Goal: Task Accomplishment & Management: Use online tool/utility

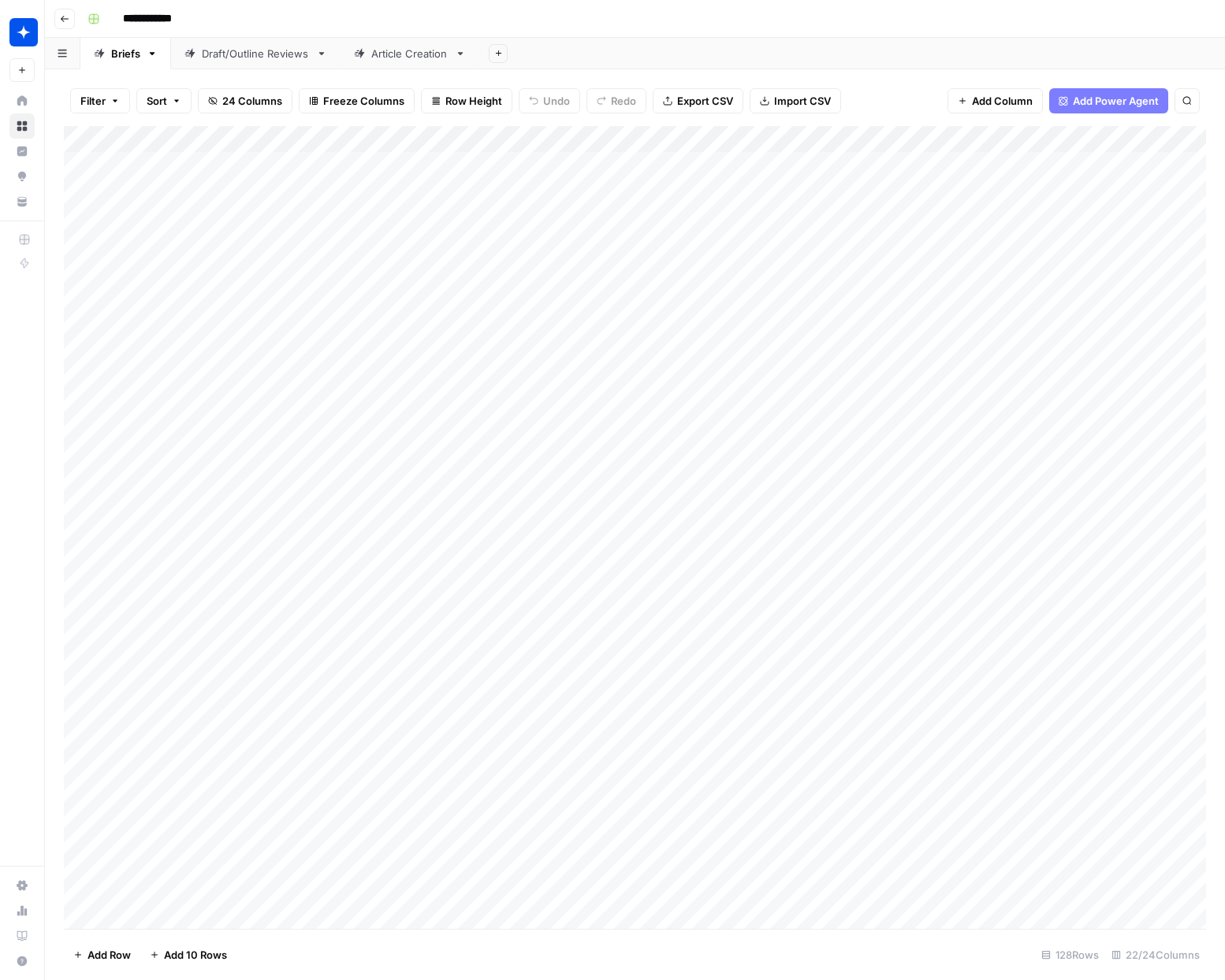
click at [427, 61] on link "Article Creation" at bounding box center [410, 53] width 139 height 31
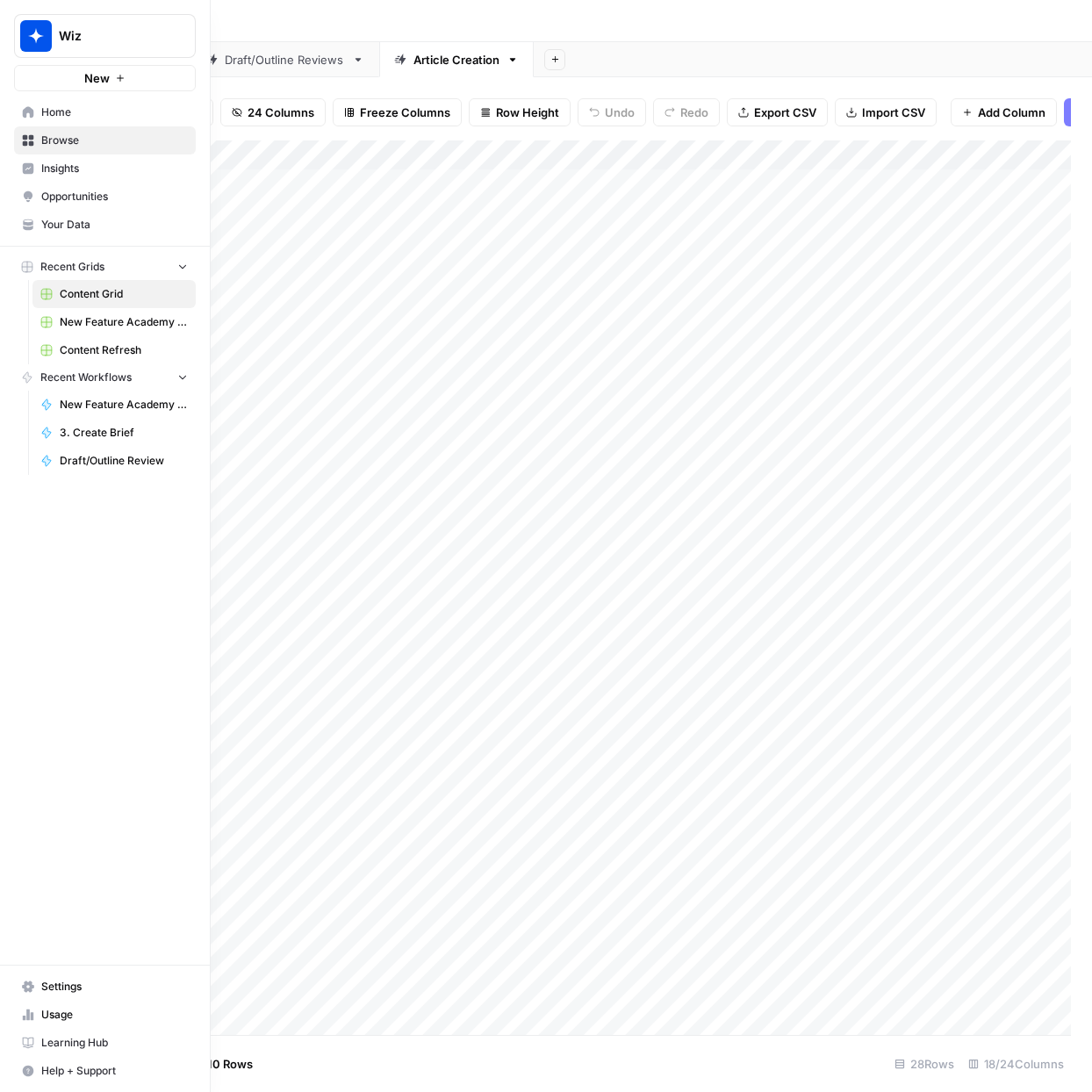
click at [58, 223] on span "Your Data" at bounding box center [114, 225] width 147 height 16
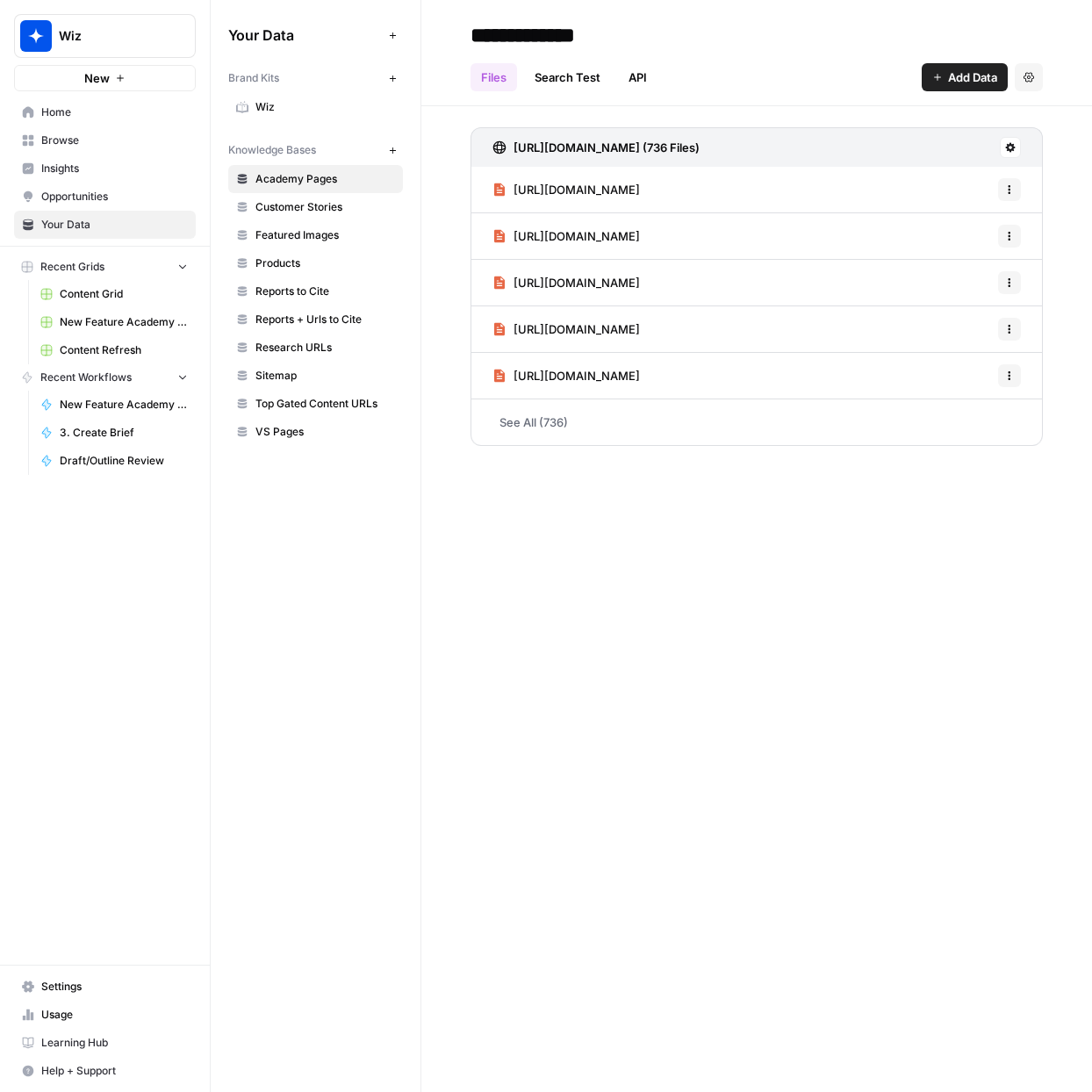
click at [274, 110] on span "Wiz" at bounding box center [325, 107] width 140 height 16
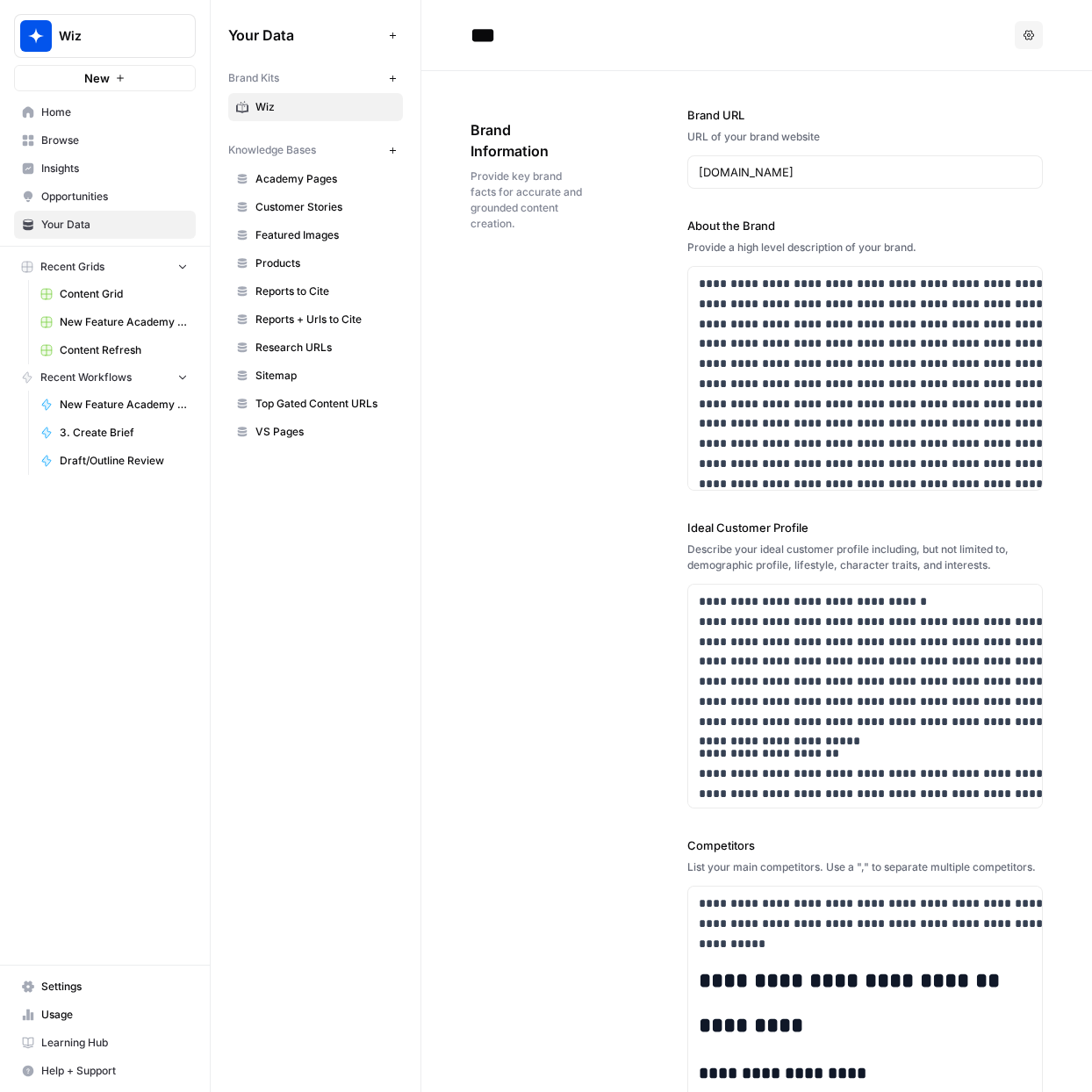
click at [85, 114] on span "Home" at bounding box center [114, 113] width 147 height 16
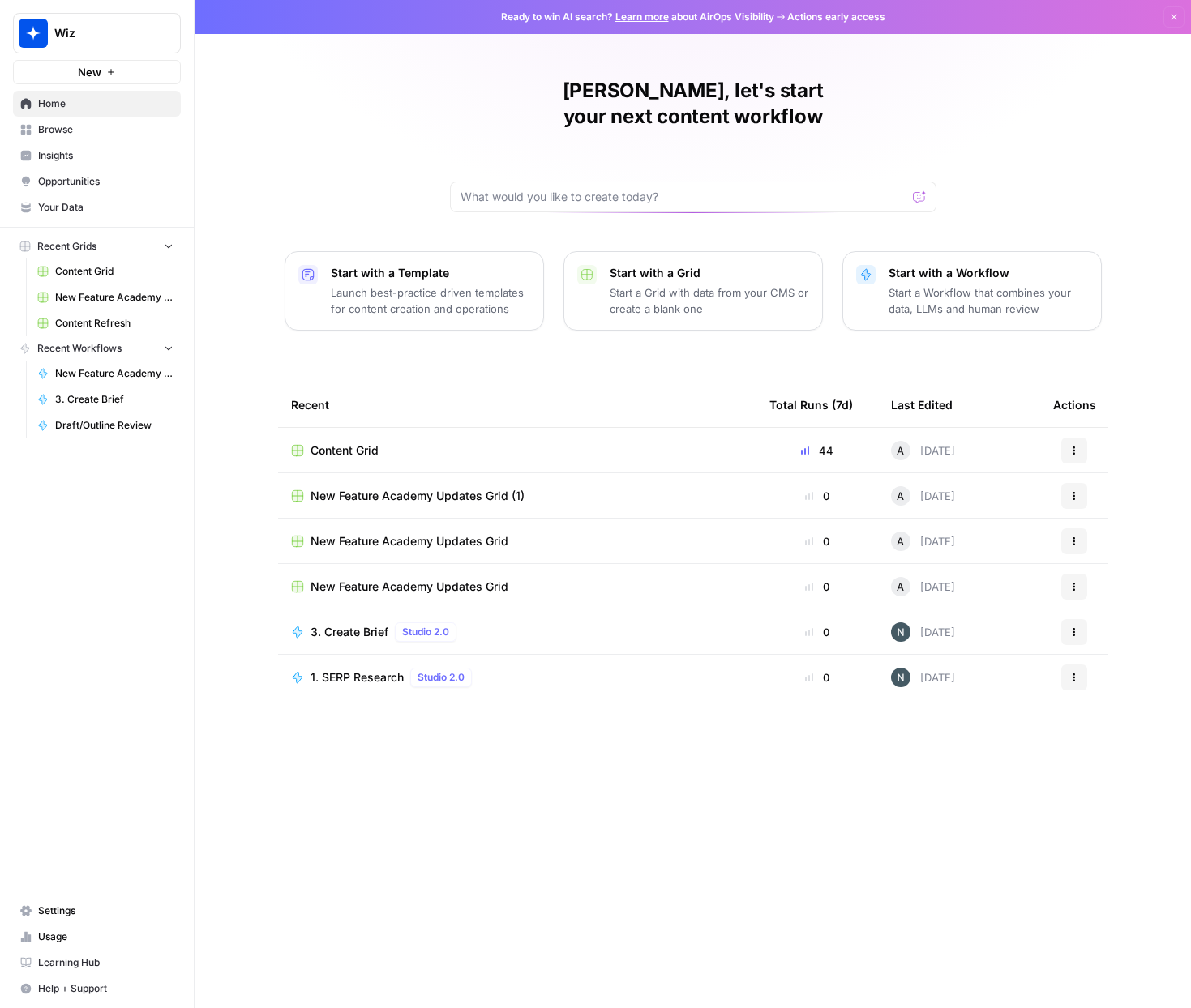
click at [84, 275] on span "Content Grid" at bounding box center [114, 272] width 118 height 15
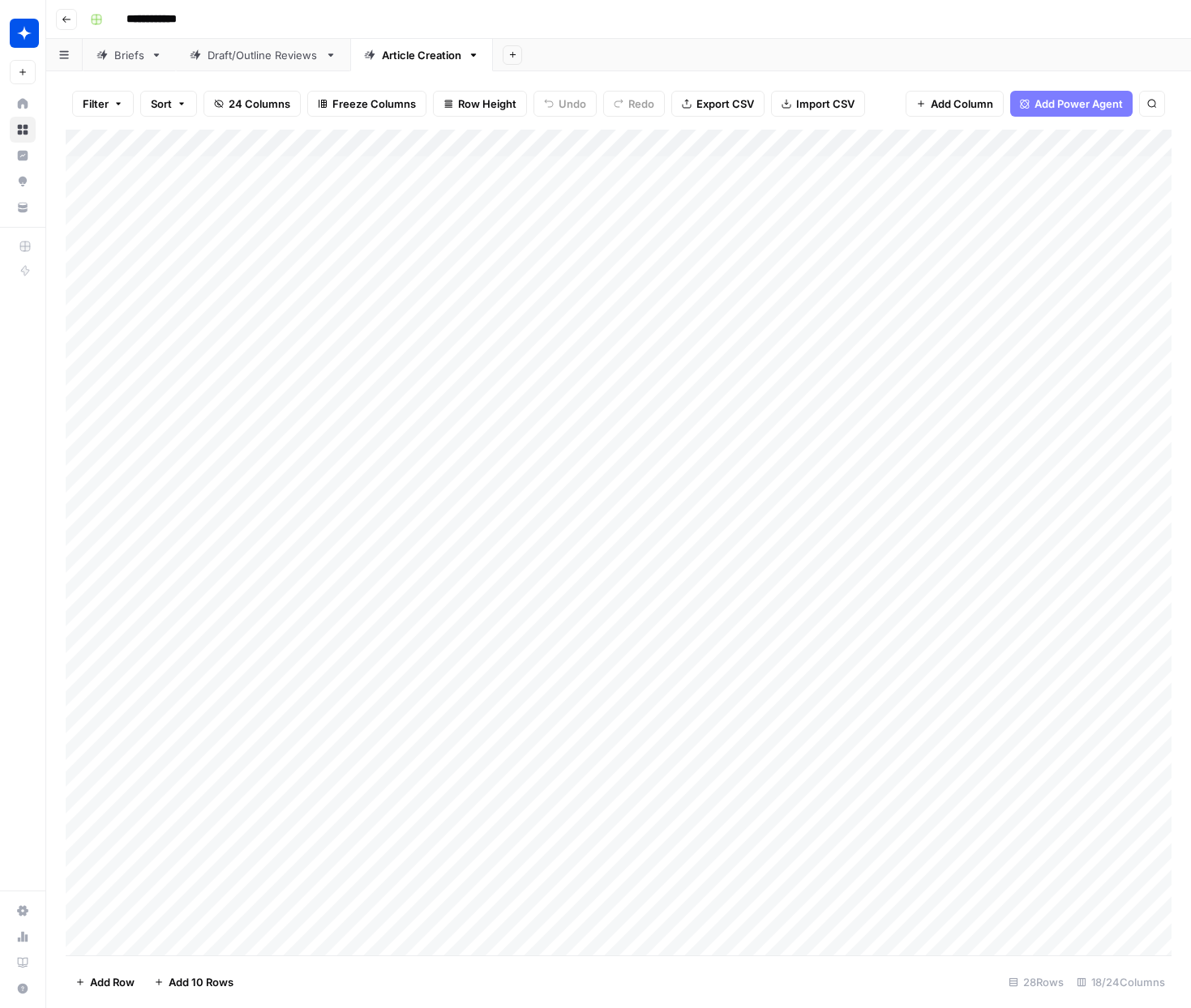
click at [473, 59] on icon "button" at bounding box center [473, 55] width 11 height 11
click at [624, 54] on div "Add Sheet" at bounding box center [842, 54] width 698 height 32
click at [626, 929] on div "Add Column" at bounding box center [619, 543] width 1106 height 826
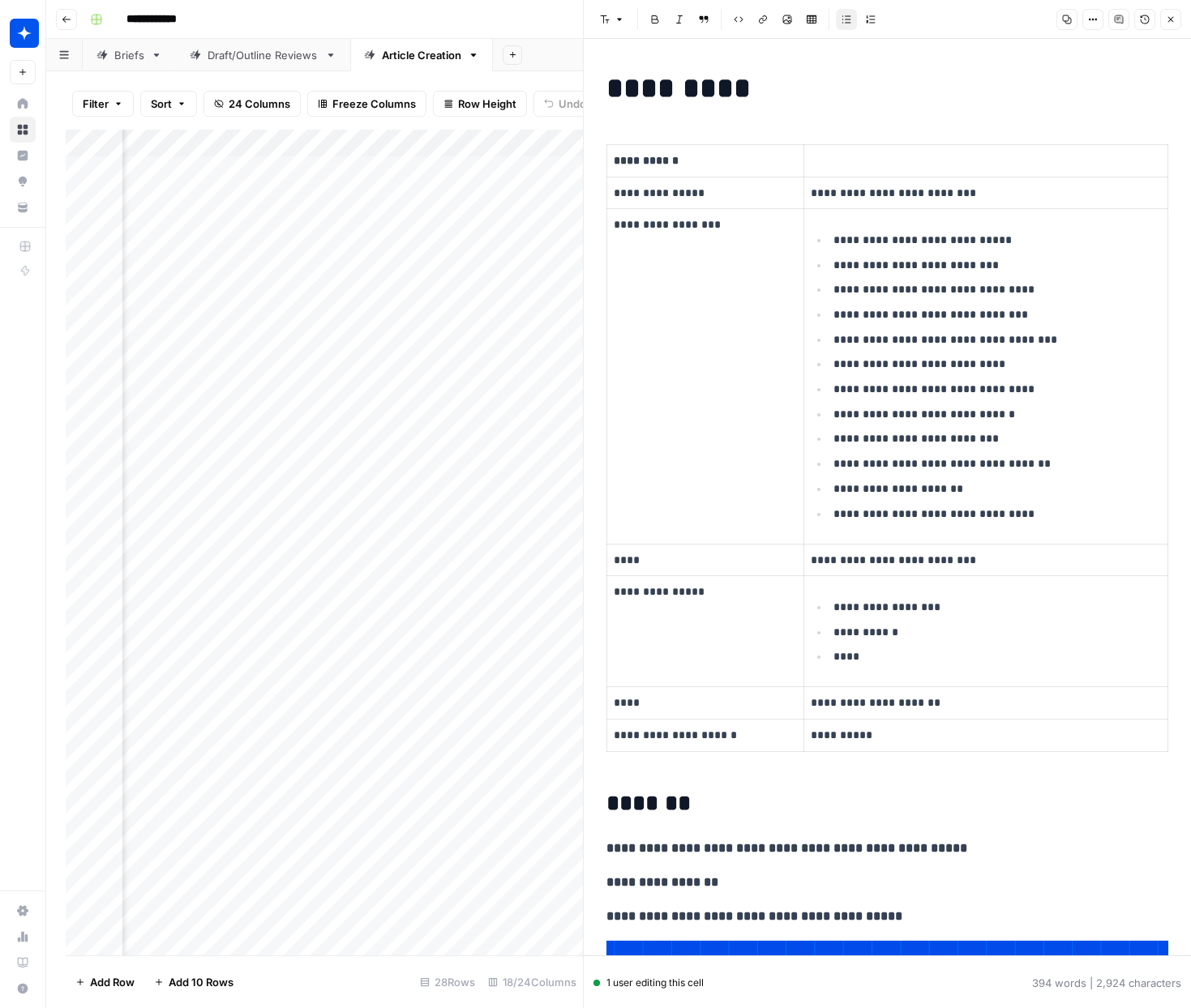
click at [1172, 21] on icon "button" at bounding box center [1171, 19] width 6 height 6
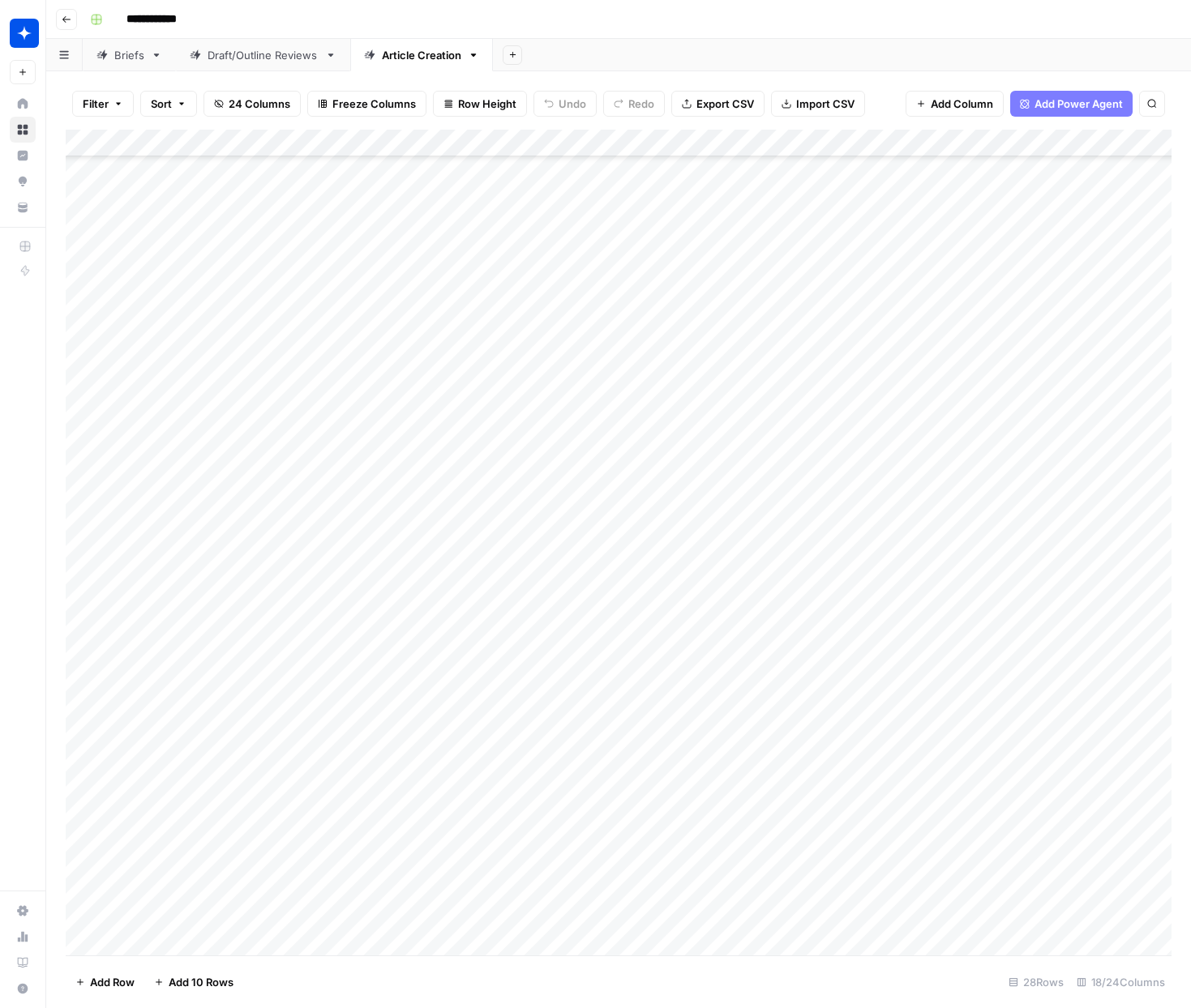
scroll to position [407, 0]
click at [147, 946] on div "Add Column" at bounding box center [619, 543] width 1106 height 826
type textarea "**********"
click at [164, 945] on div "Add Column" at bounding box center [619, 543] width 1106 height 826
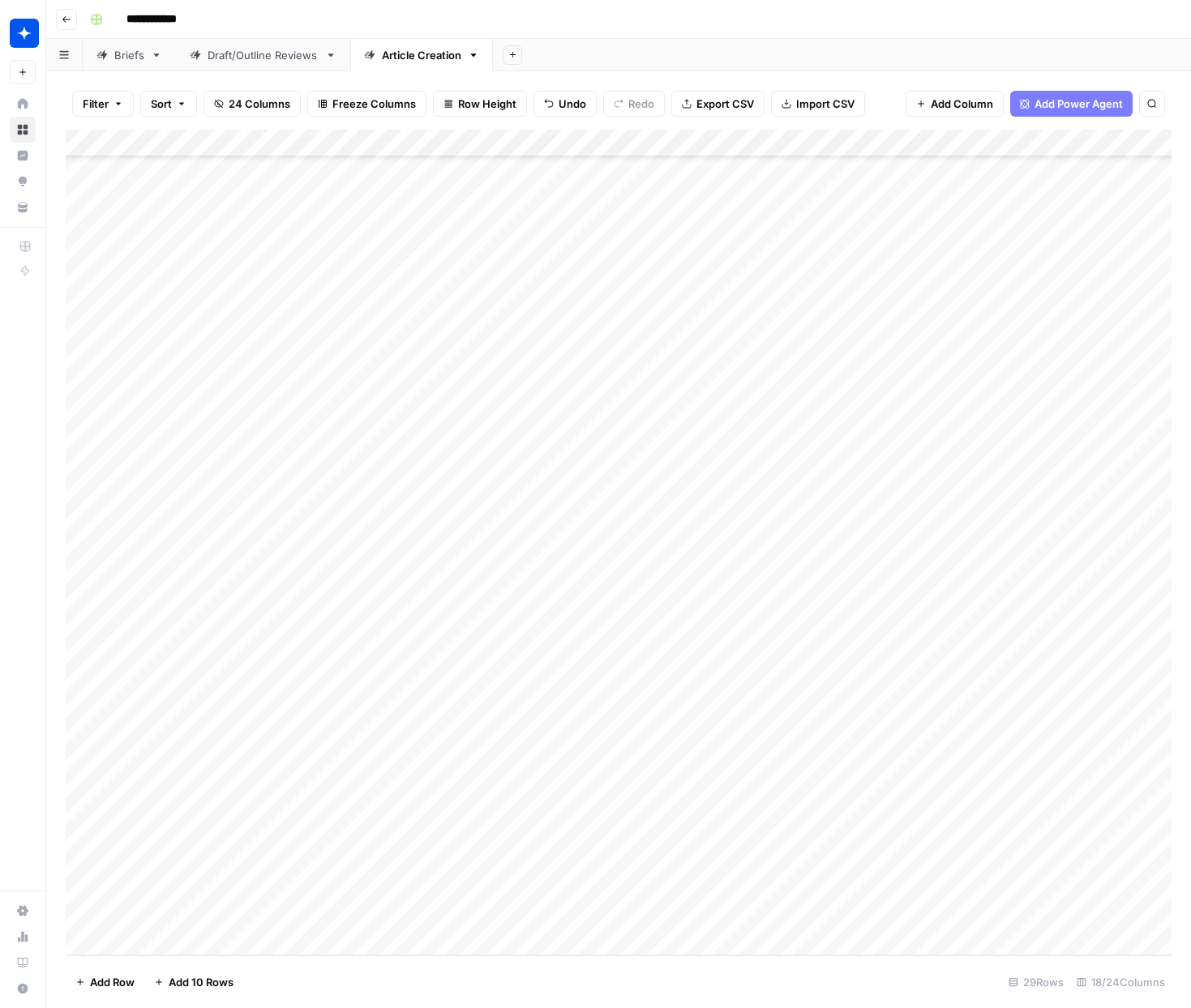
scroll to position [492, 0]
paste textarea "**********"
type textarea "**********"
click at [428, 982] on footer "Add Row Add 10 Rows 30 Rows 18/24 Columns" at bounding box center [619, 981] width 1106 height 53
click at [365, 858] on div "Add Column" at bounding box center [619, 543] width 1106 height 826
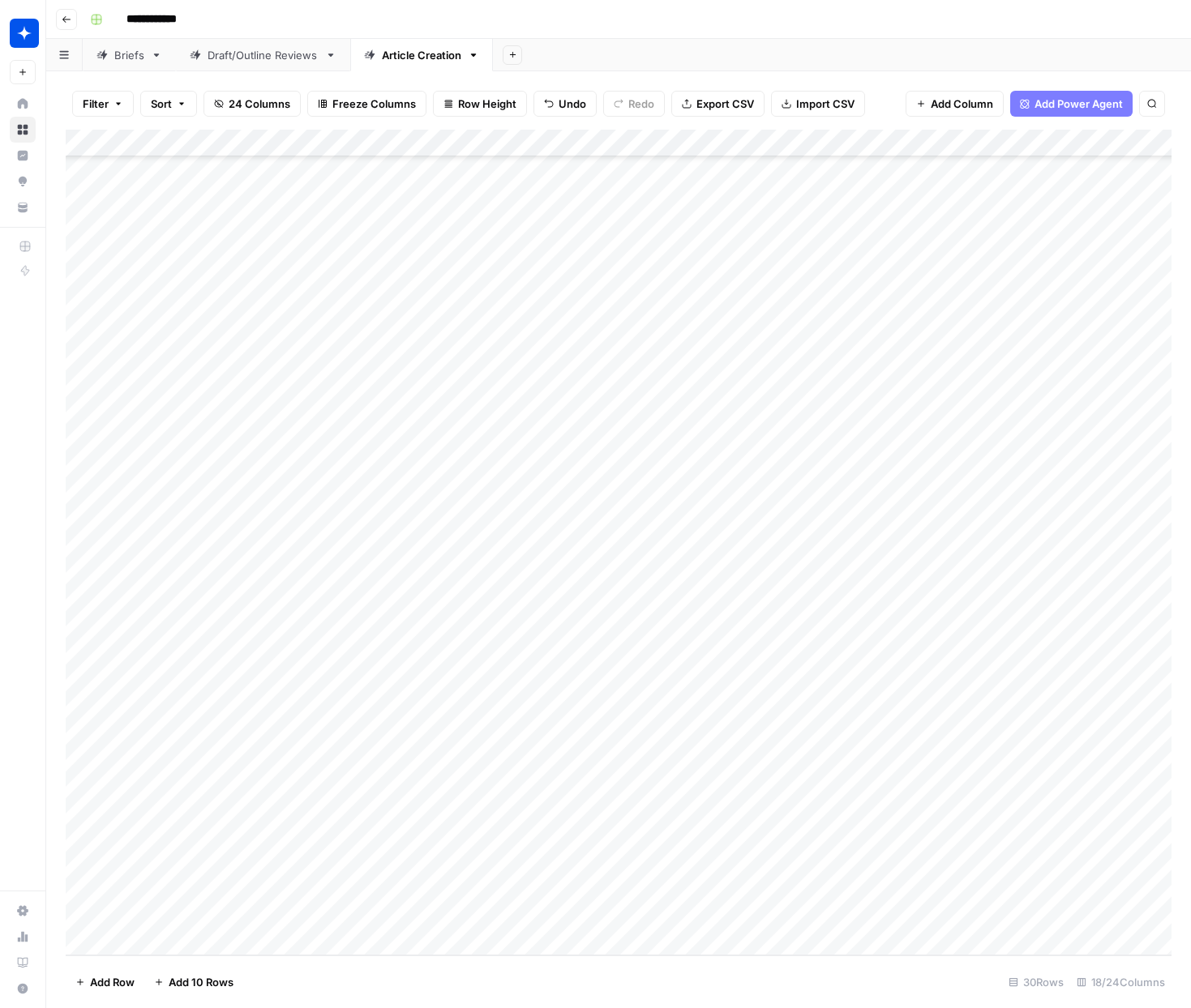
click at [381, 863] on div "Add Column" at bounding box center [619, 543] width 1106 height 826
click at [360, 980] on button "Best Practices" at bounding box center [378, 979] width 85 height 19
click at [348, 906] on div "Add Column" at bounding box center [619, 543] width 1106 height 826
click at [341, 912] on div "Add Column" at bounding box center [619, 543] width 1106 height 826
click at [387, 960] on div "What Is" at bounding box center [361, 963] width 57 height 23
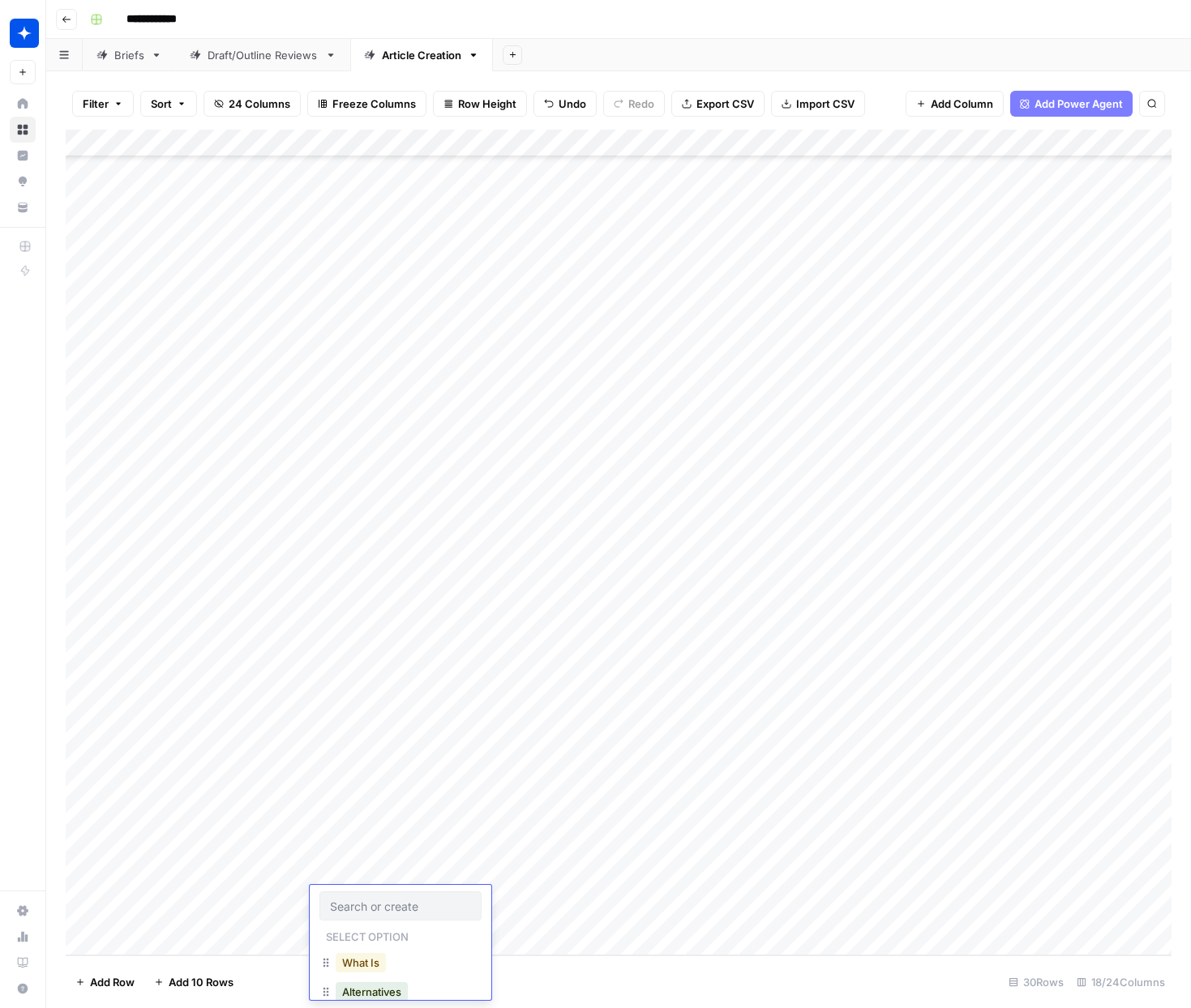
click at [375, 961] on button "What Is" at bounding box center [360, 962] width 51 height 19
click at [536, 864] on div "Add Column" at bounding box center [619, 543] width 1106 height 826
click at [534, 900] on div "Add Column" at bounding box center [619, 543] width 1106 height 826
click at [269, 64] on link "Draft/Outline Reviews" at bounding box center [263, 54] width 174 height 32
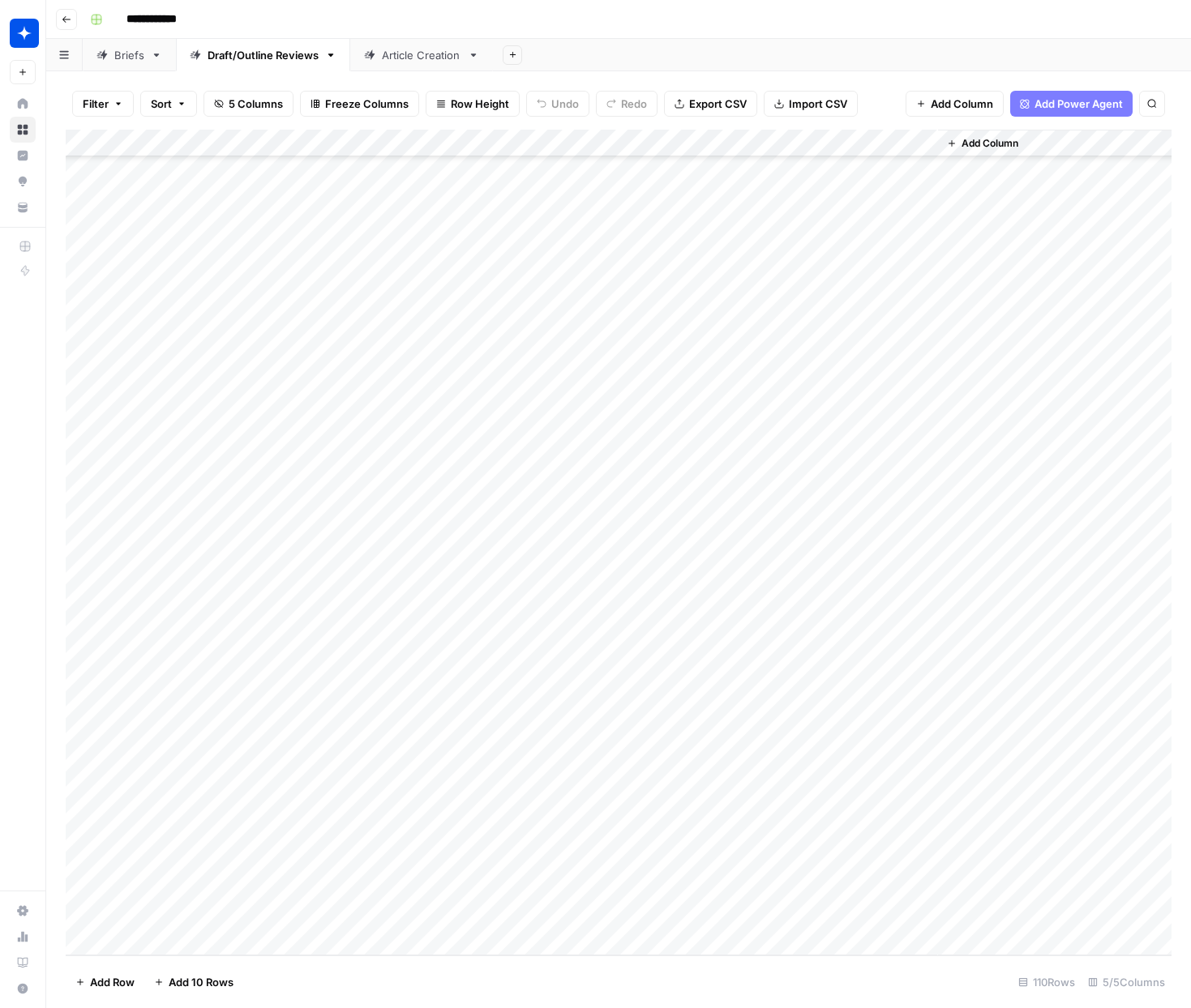
click at [158, 944] on div "Add Column" at bounding box center [619, 543] width 1106 height 826
click at [339, 914] on div "Add Column" at bounding box center [619, 543] width 1106 height 826
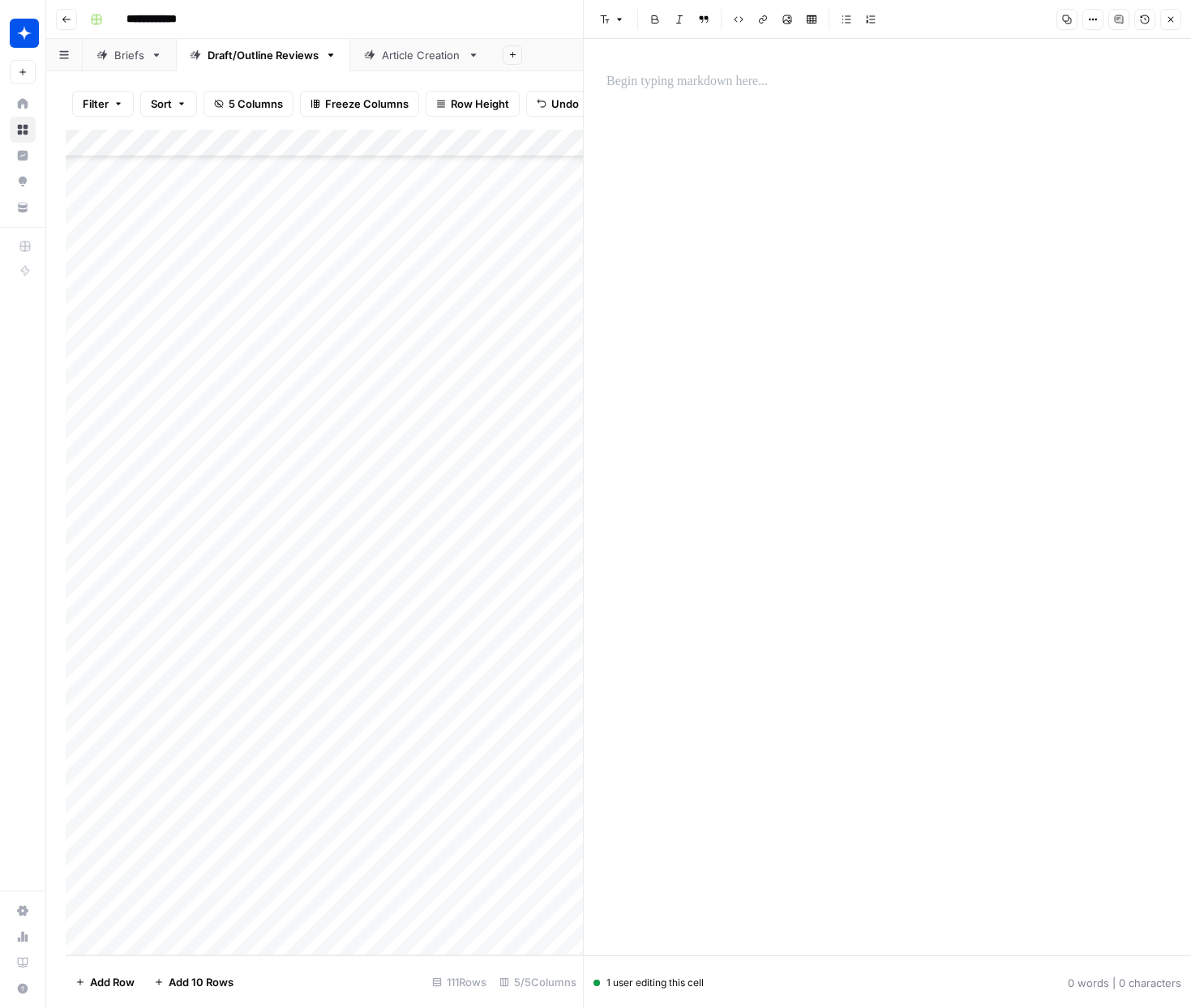
click at [673, 88] on p at bounding box center [888, 81] width 562 height 21
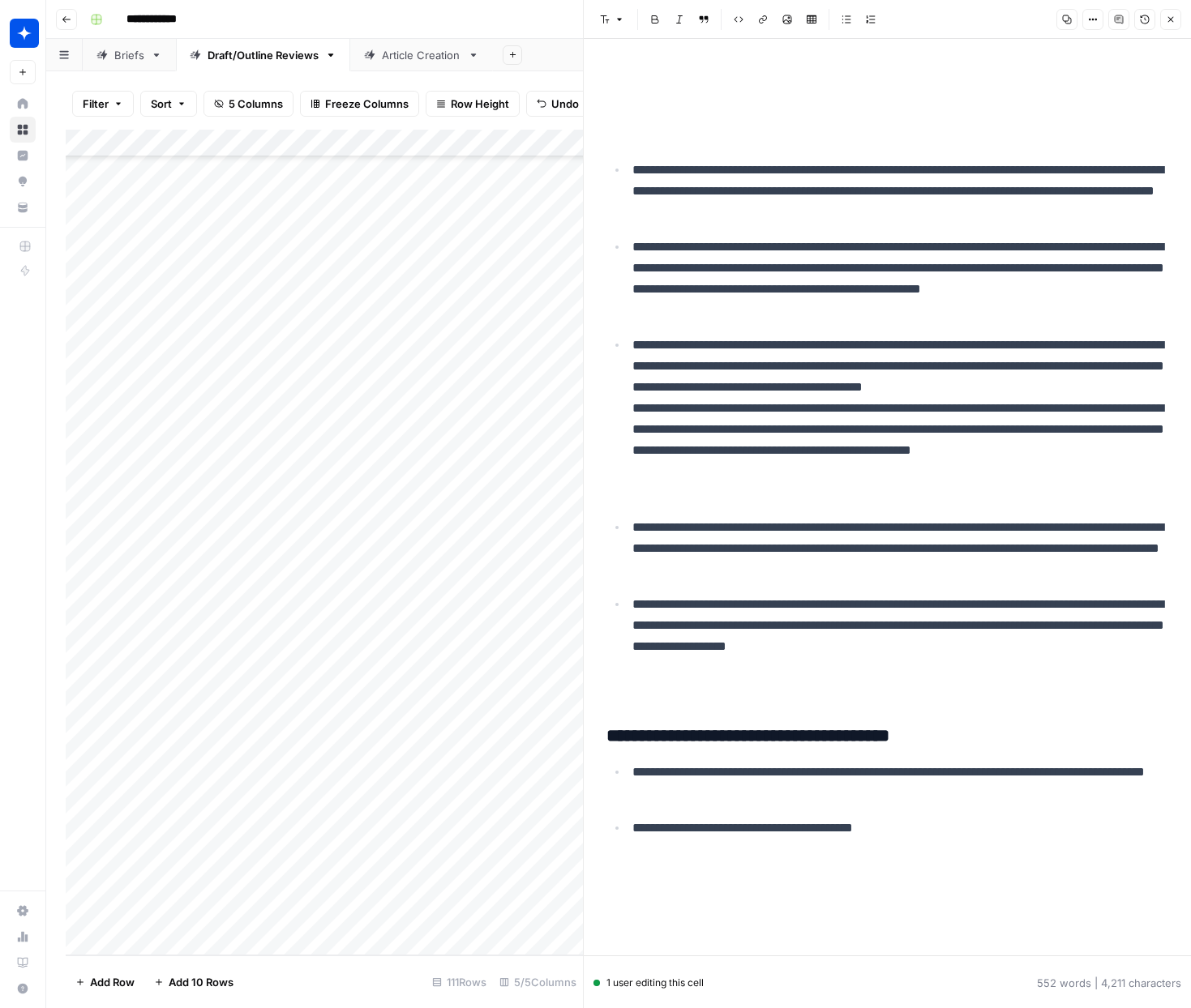
click at [710, 143] on p at bounding box center [888, 122] width 562 height 42
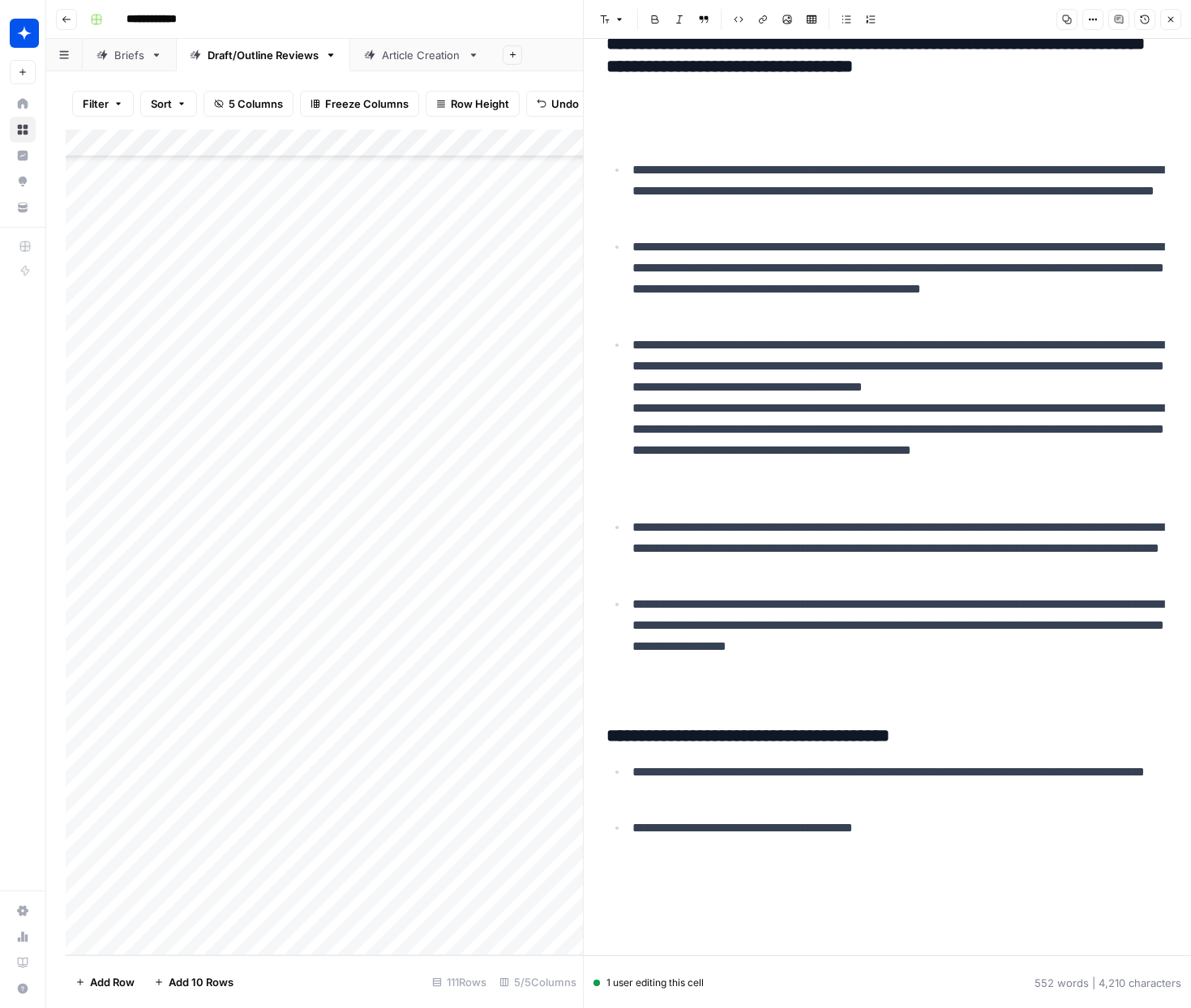
scroll to position [2773, 0]
click at [626, 697] on ul "**********" at bounding box center [888, 429] width 562 height 541
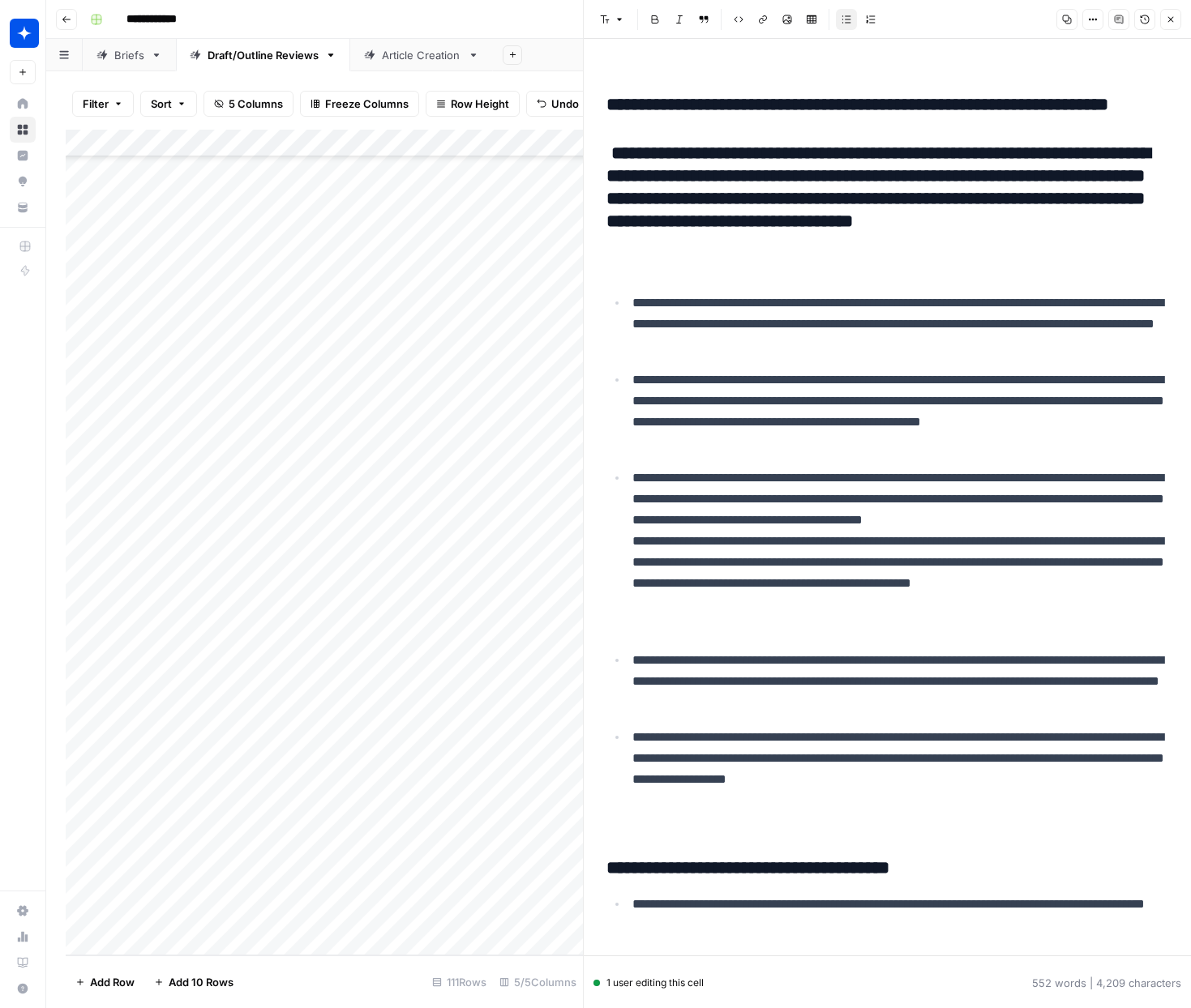
scroll to position [2542, 0]
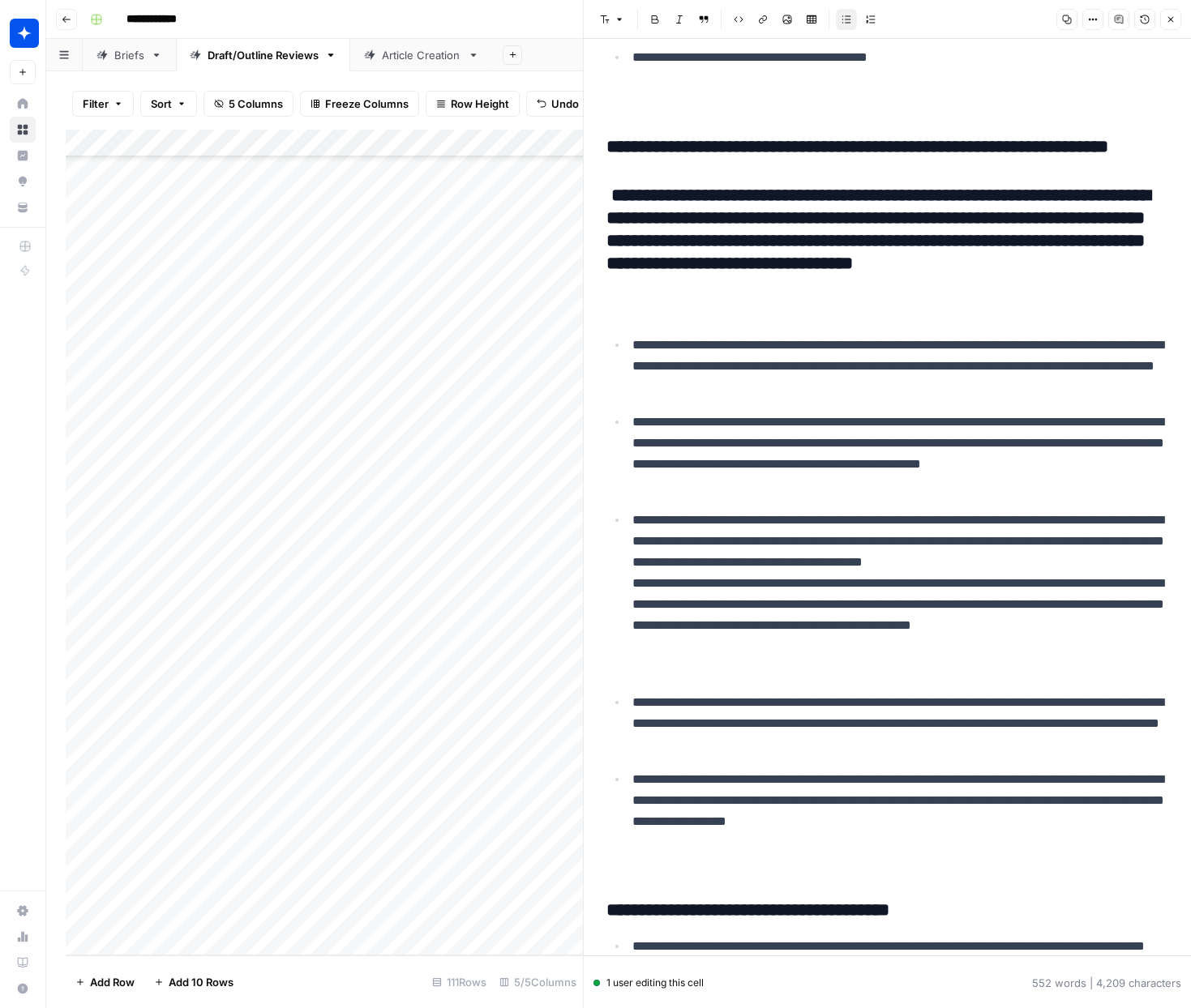
click at [821, 756] on p "**********" at bounding box center [900, 723] width 536 height 64
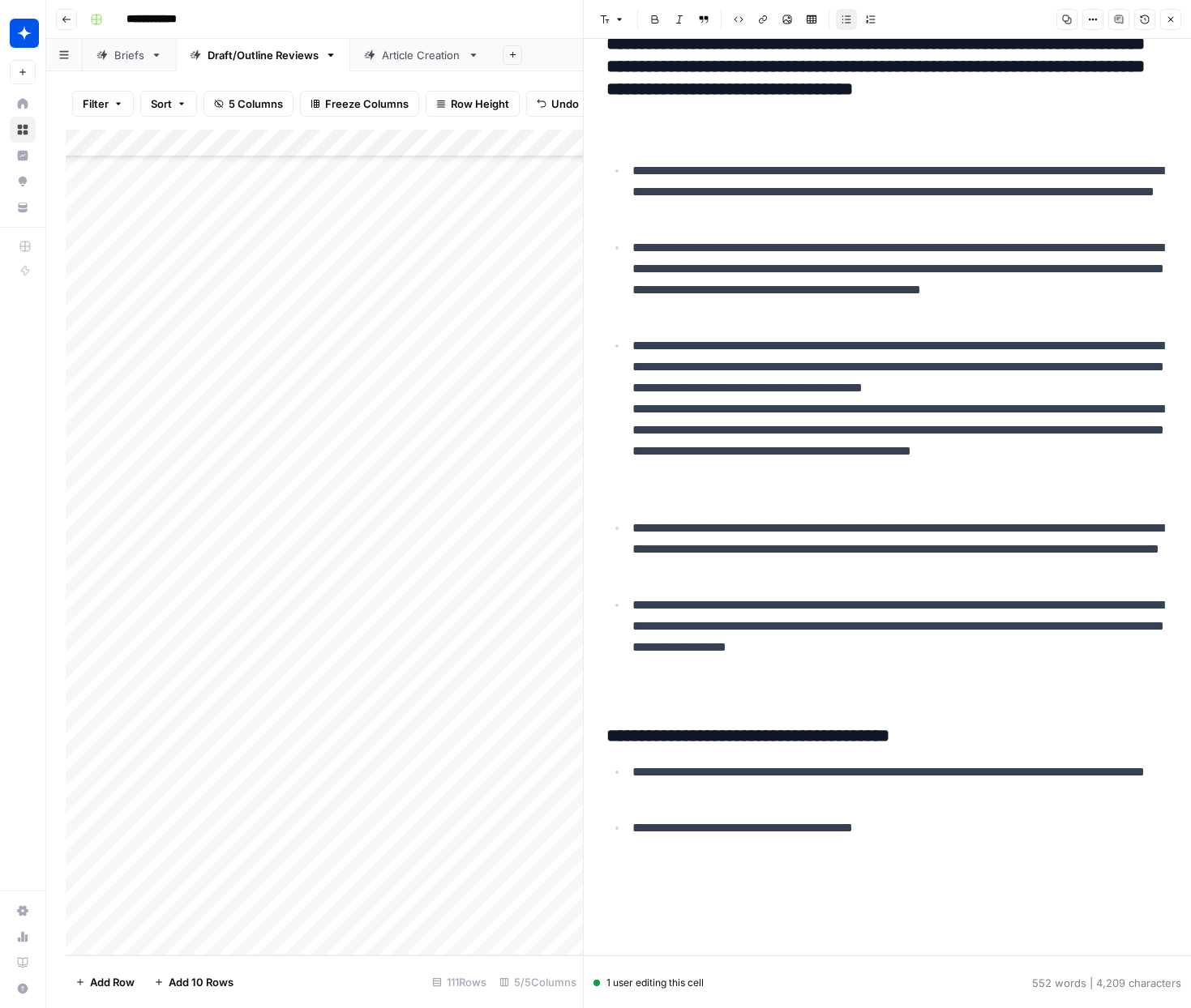
scroll to position [2769, 0]
click at [649, 675] on p "**********" at bounding box center [900, 648] width 536 height 105
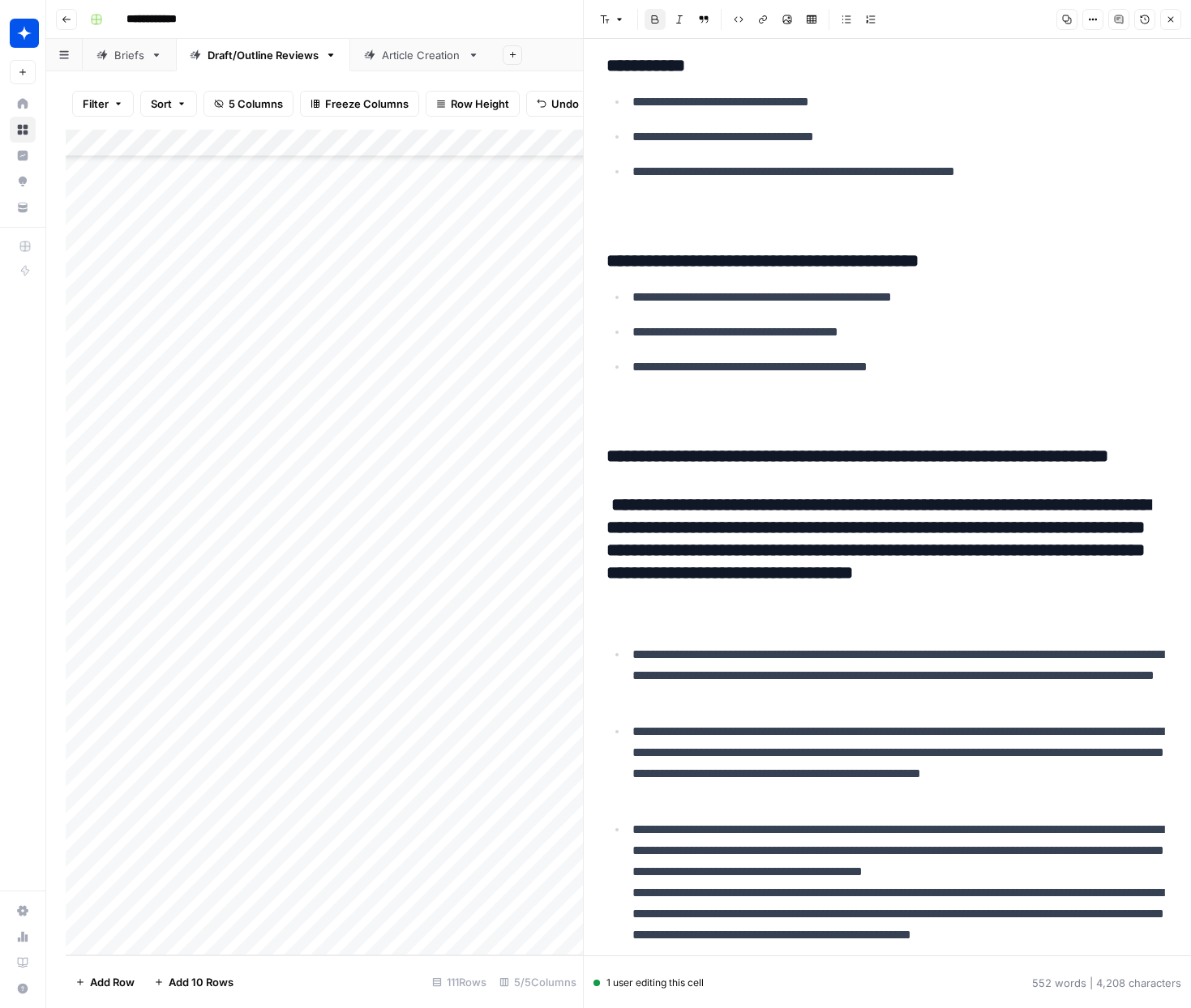
scroll to position [2235, 0]
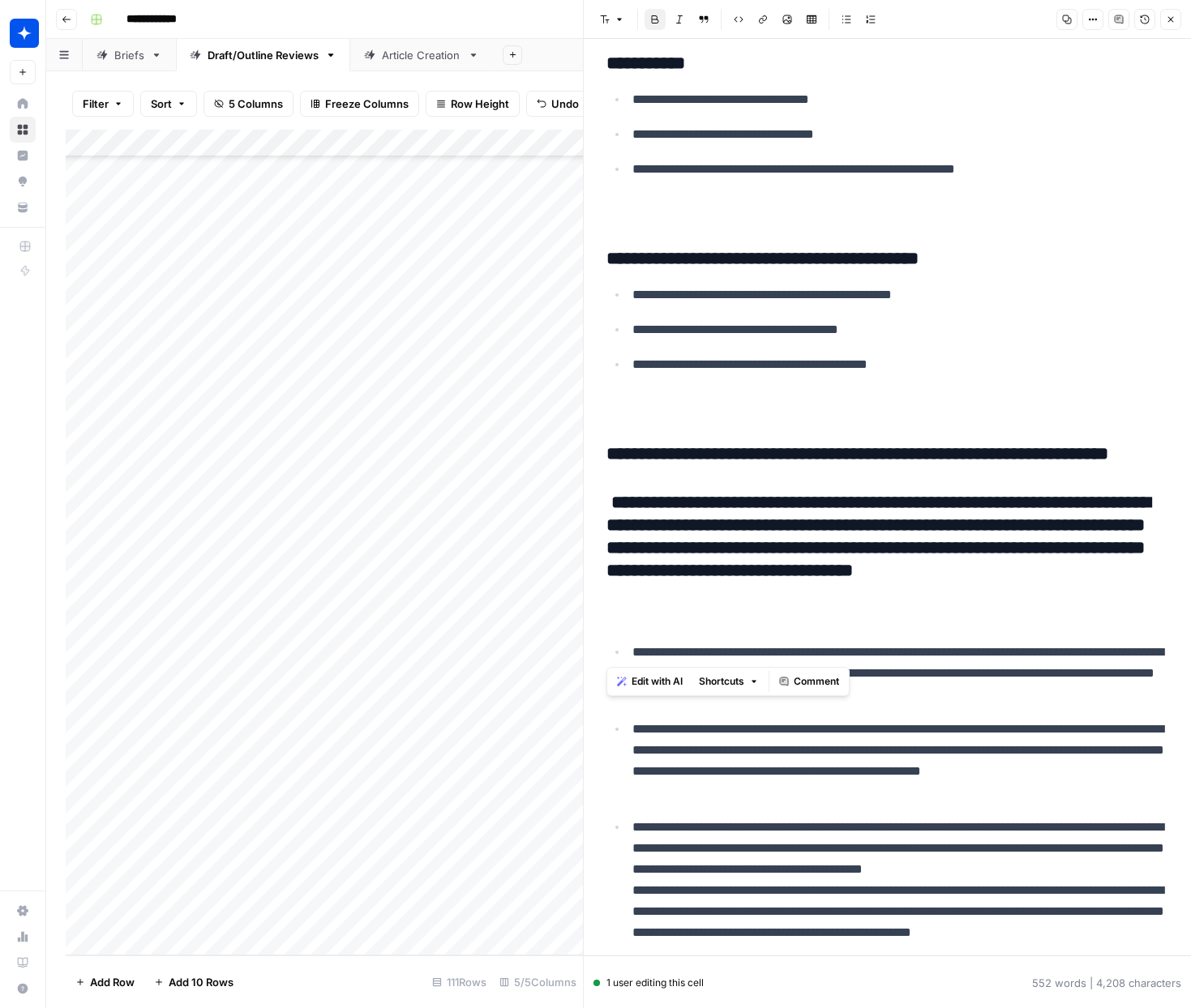
drag, startPoint x: 678, startPoint y: 627, endPoint x: 584, endPoint y: 561, distance: 114.9
click at [584, 561] on div "**********" at bounding box center [887, 504] width 608 height 1008
click at [650, 17] on icon "button" at bounding box center [654, 19] width 10 height 10
click at [648, 18] on button "Bold" at bounding box center [654, 19] width 21 height 21
click at [613, 19] on button "Font style" at bounding box center [612, 19] width 37 height 21
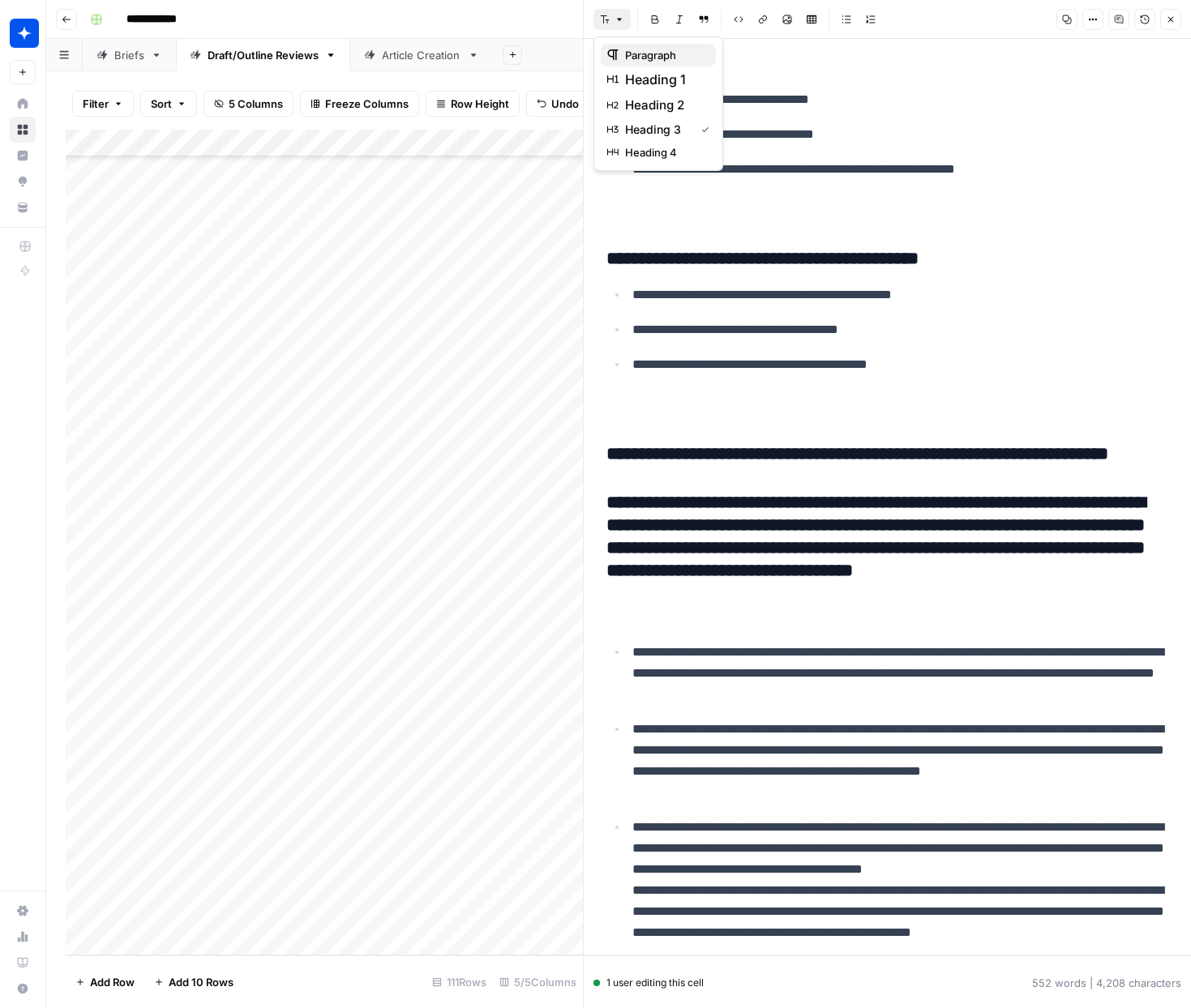
click at [642, 59] on span "paragraph" at bounding box center [650, 55] width 51 height 17
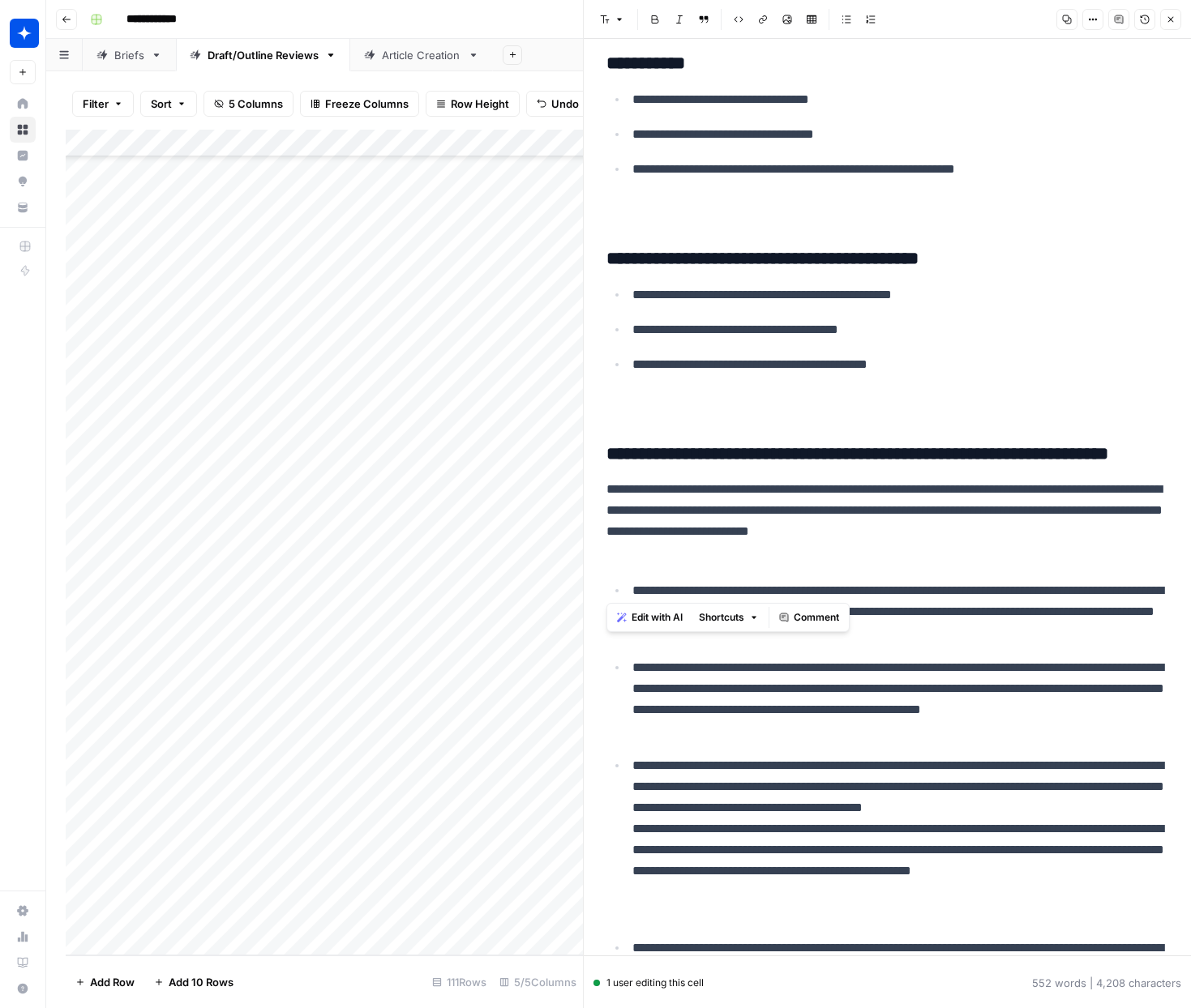
click at [724, 466] on h3 "**********" at bounding box center [888, 454] width 562 height 23
click at [638, 417] on p "**********" at bounding box center [900, 385] width 536 height 64
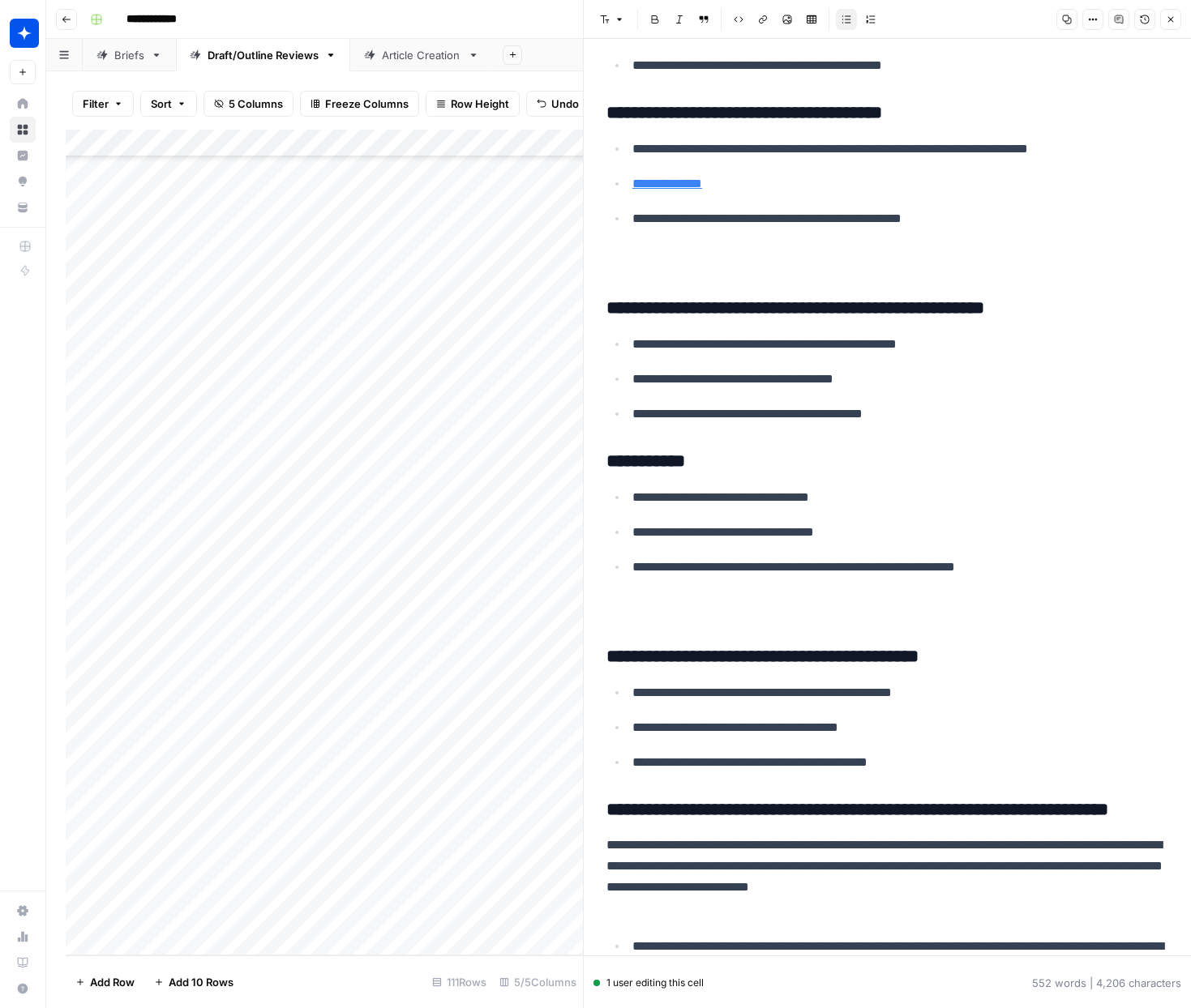
click at [619, 620] on ul "**********" at bounding box center [888, 553] width 562 height 134
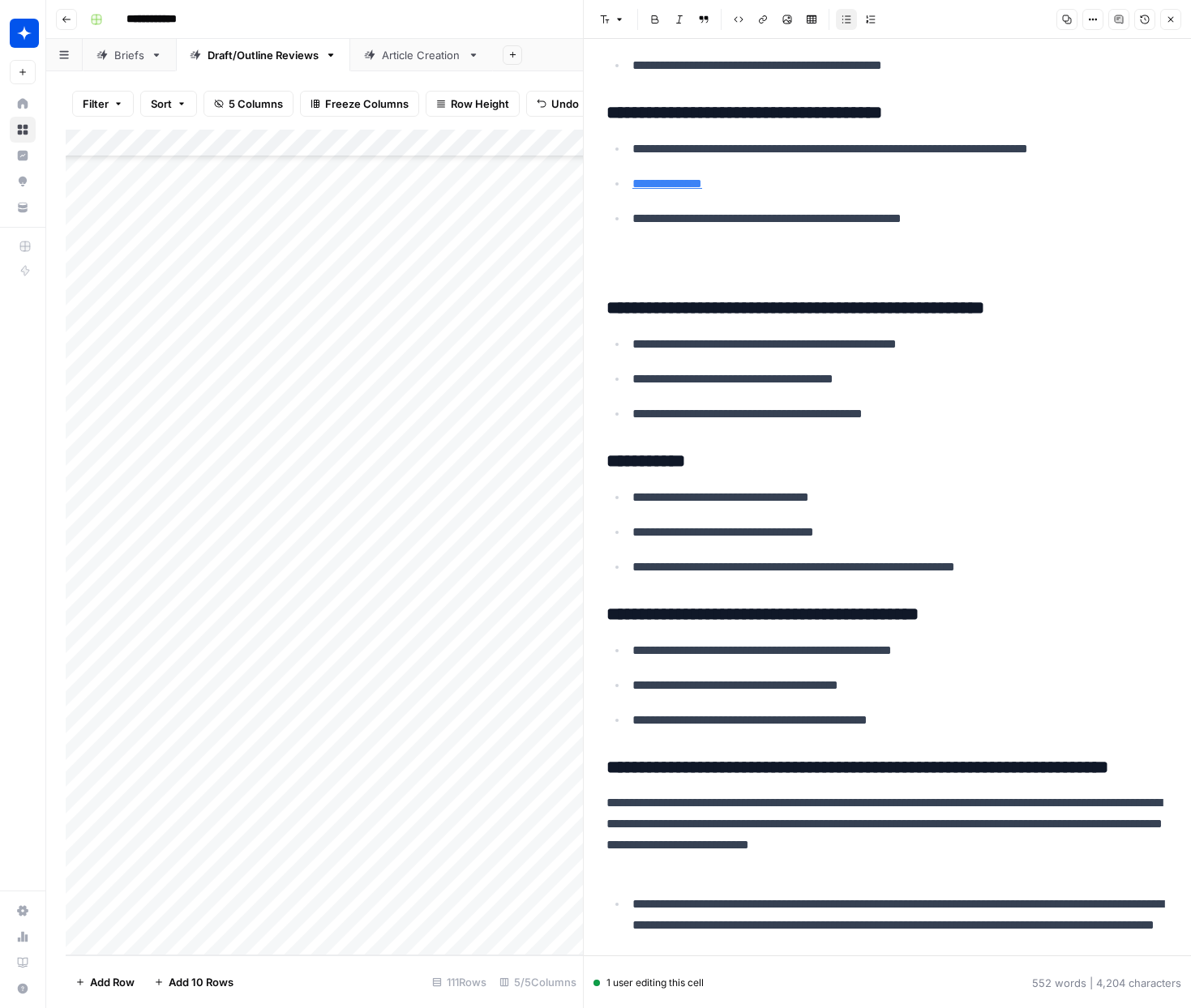
click at [620, 272] on ul "**********" at bounding box center [888, 205] width 562 height 134
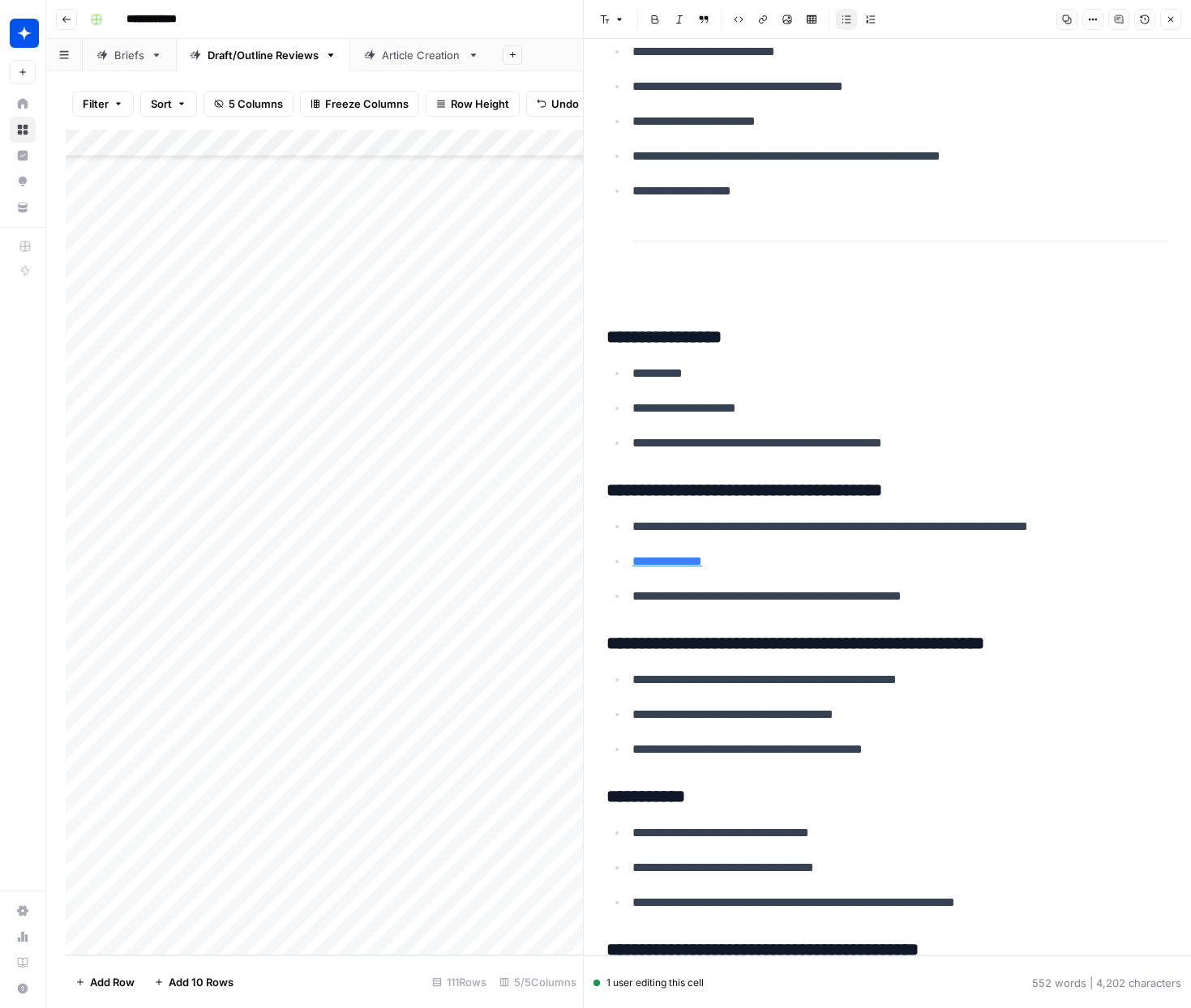
scroll to position [1437, 0]
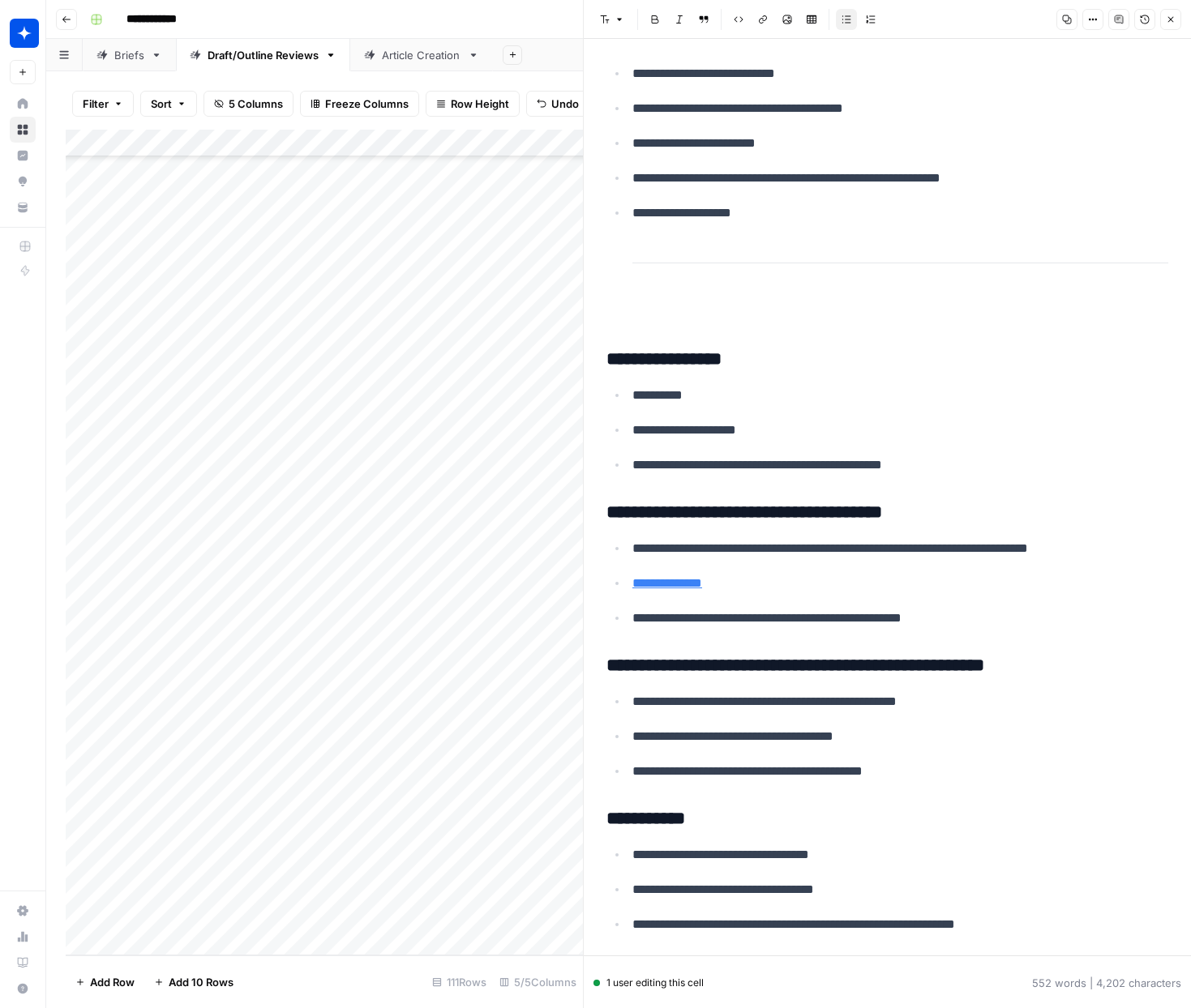
click at [629, 323] on li "**********" at bounding box center [898, 263] width 541 height 122
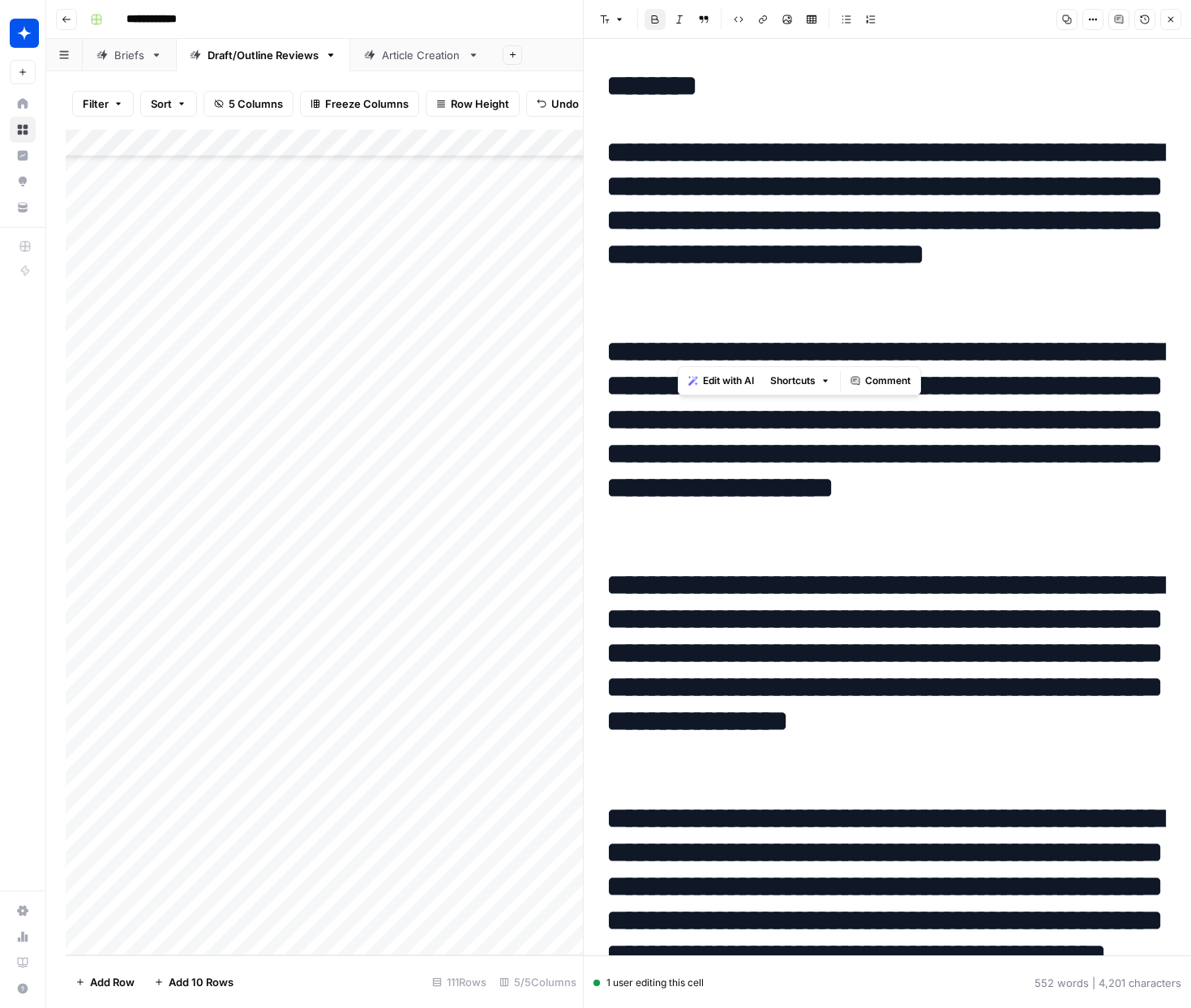
scroll to position [0, 0]
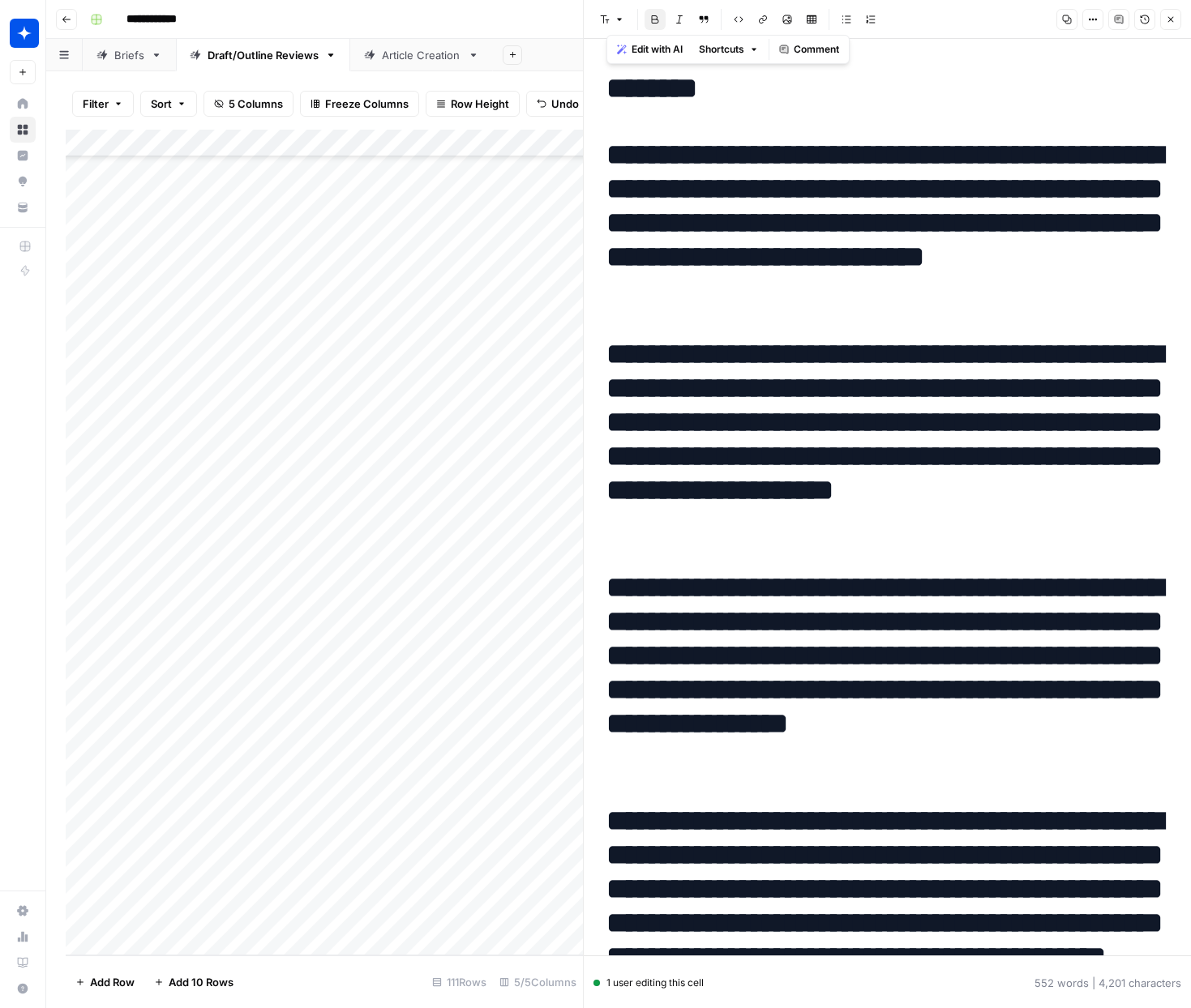
drag, startPoint x: 697, startPoint y: 708, endPoint x: 616, endPoint y: 64, distance: 649.1
click at [624, 23] on button "Font style" at bounding box center [612, 19] width 37 height 21
click at [633, 55] on span "paragraph" at bounding box center [650, 55] width 51 height 17
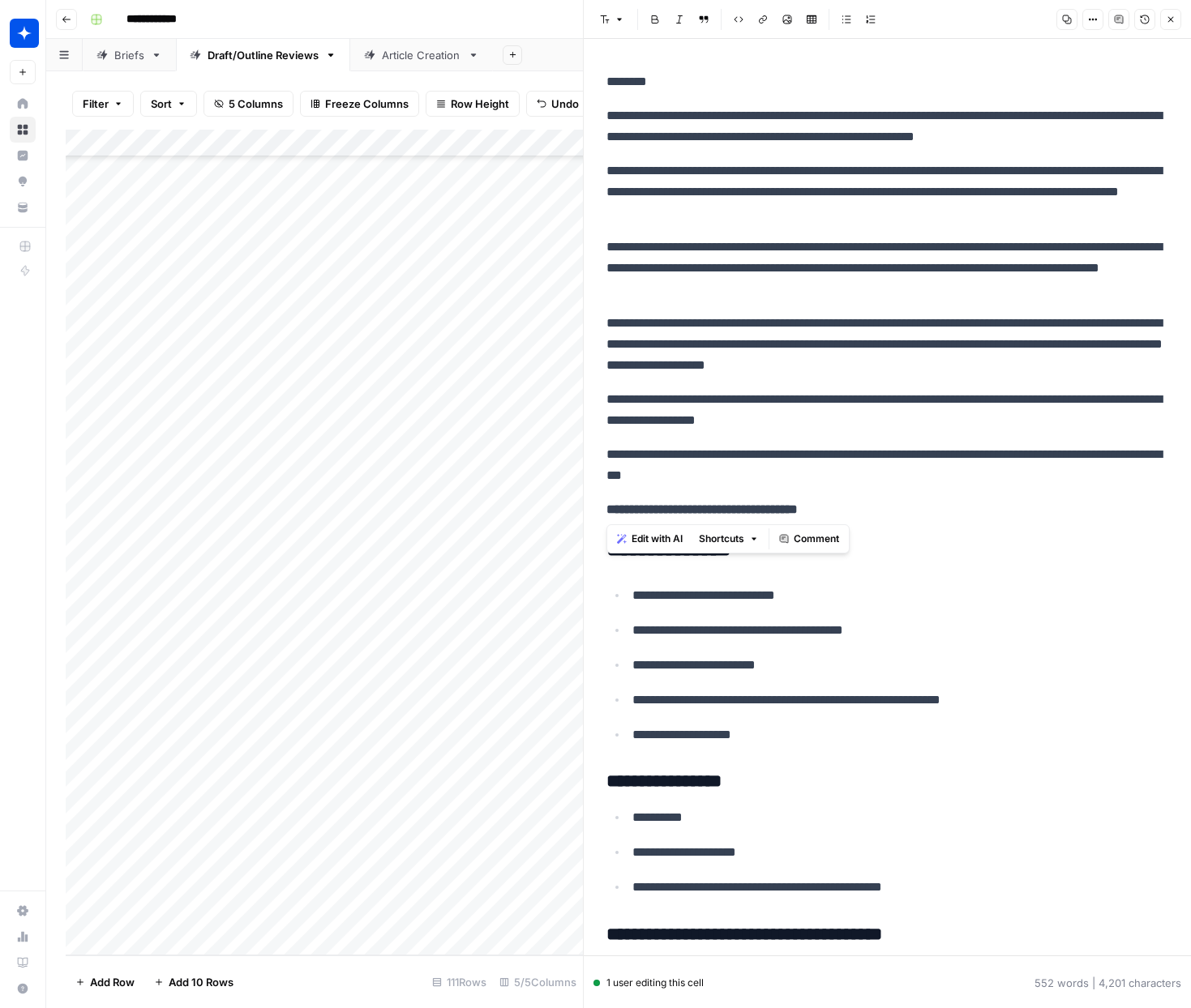
click at [720, 112] on p "**********" at bounding box center [888, 126] width 562 height 42
drag, startPoint x: 670, startPoint y: 77, endPoint x: 596, endPoint y: 51, distance: 78.4
click at [583, 68] on div "**********" at bounding box center [887, 504] width 608 height 1008
click at [625, 23] on button "Font style" at bounding box center [612, 19] width 37 height 21
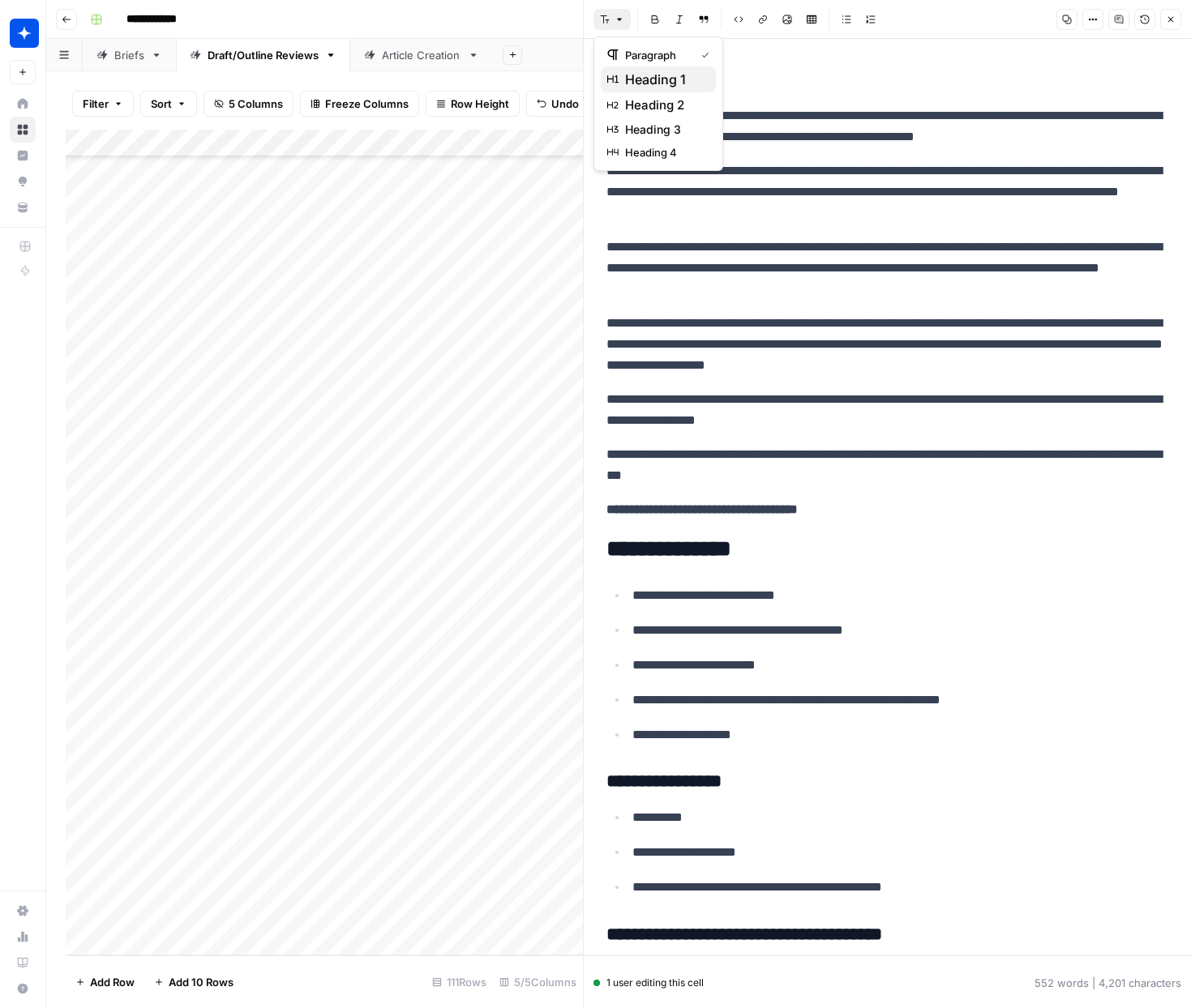
click at [639, 75] on span "heading 1" at bounding box center [655, 79] width 61 height 19
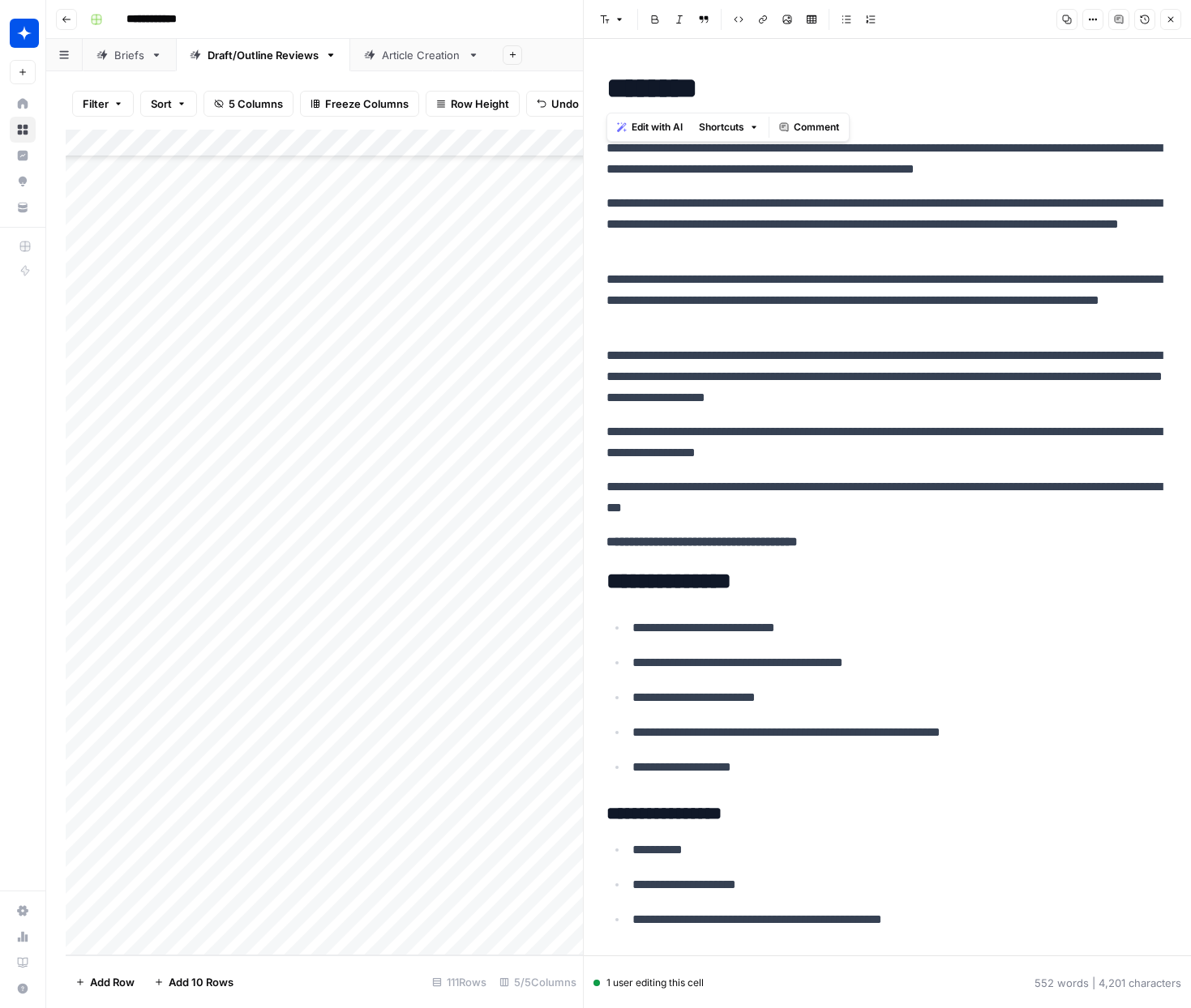
click at [878, 98] on h1 "********" at bounding box center [888, 88] width 562 height 34
click at [1166, 22] on icon "button" at bounding box center [1171, 19] width 10 height 10
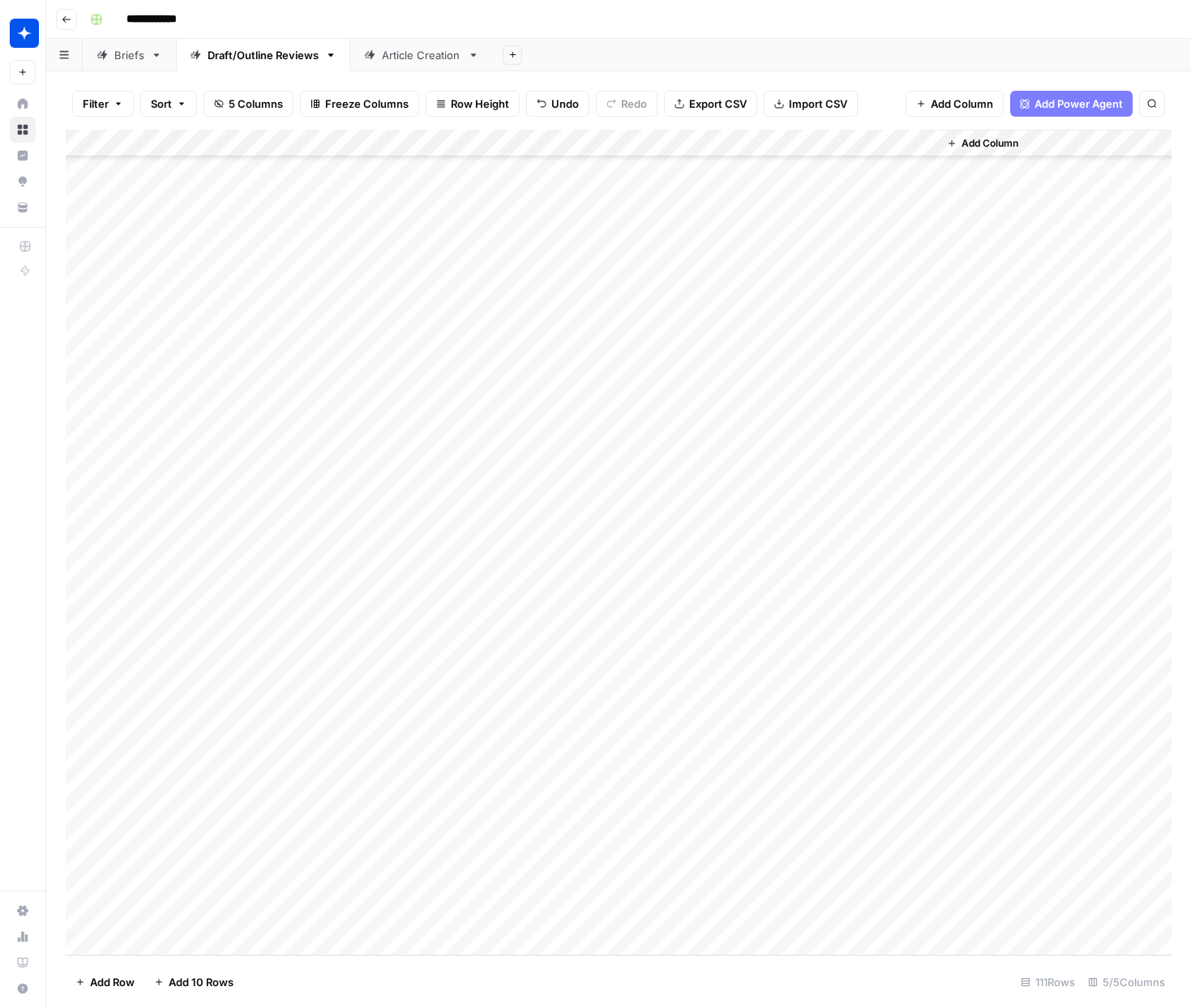
click at [428, 919] on div "Add Column" at bounding box center [619, 543] width 1106 height 826
click at [390, 918] on div "Add Column" at bounding box center [619, 543] width 1106 height 826
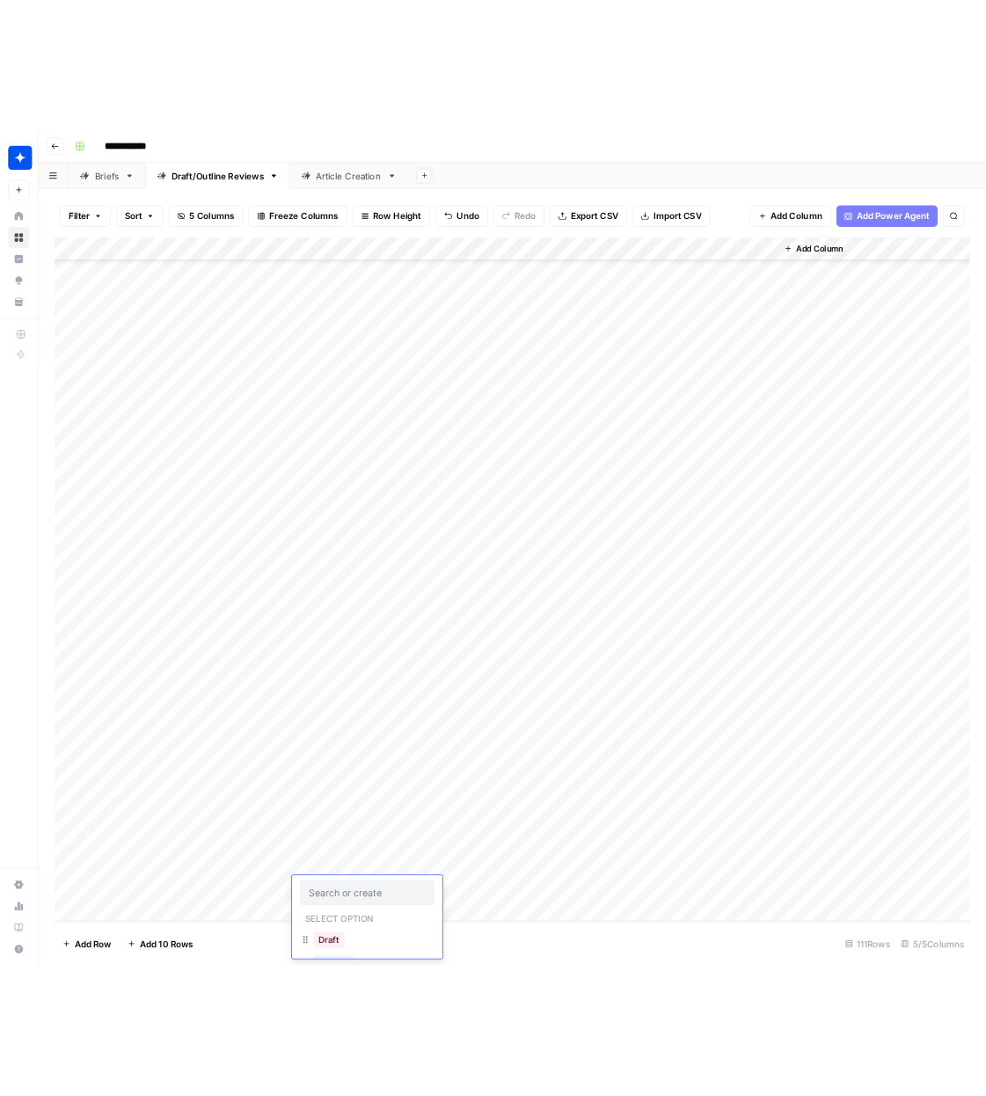
scroll to position [39, 0]
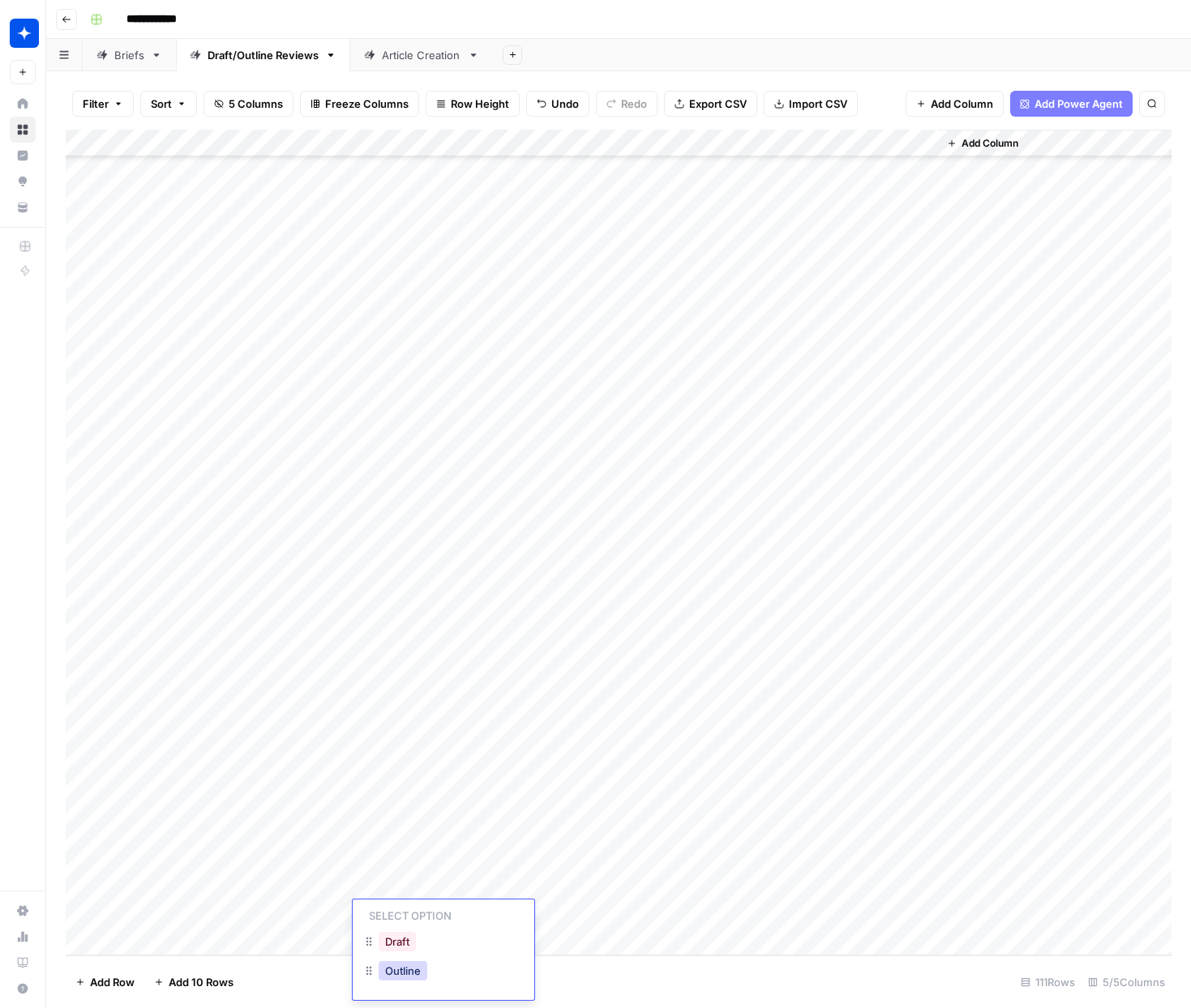
click at [419, 978] on button "Outline" at bounding box center [403, 970] width 49 height 19
click at [565, 915] on div "Add Column" at bounding box center [619, 543] width 1106 height 826
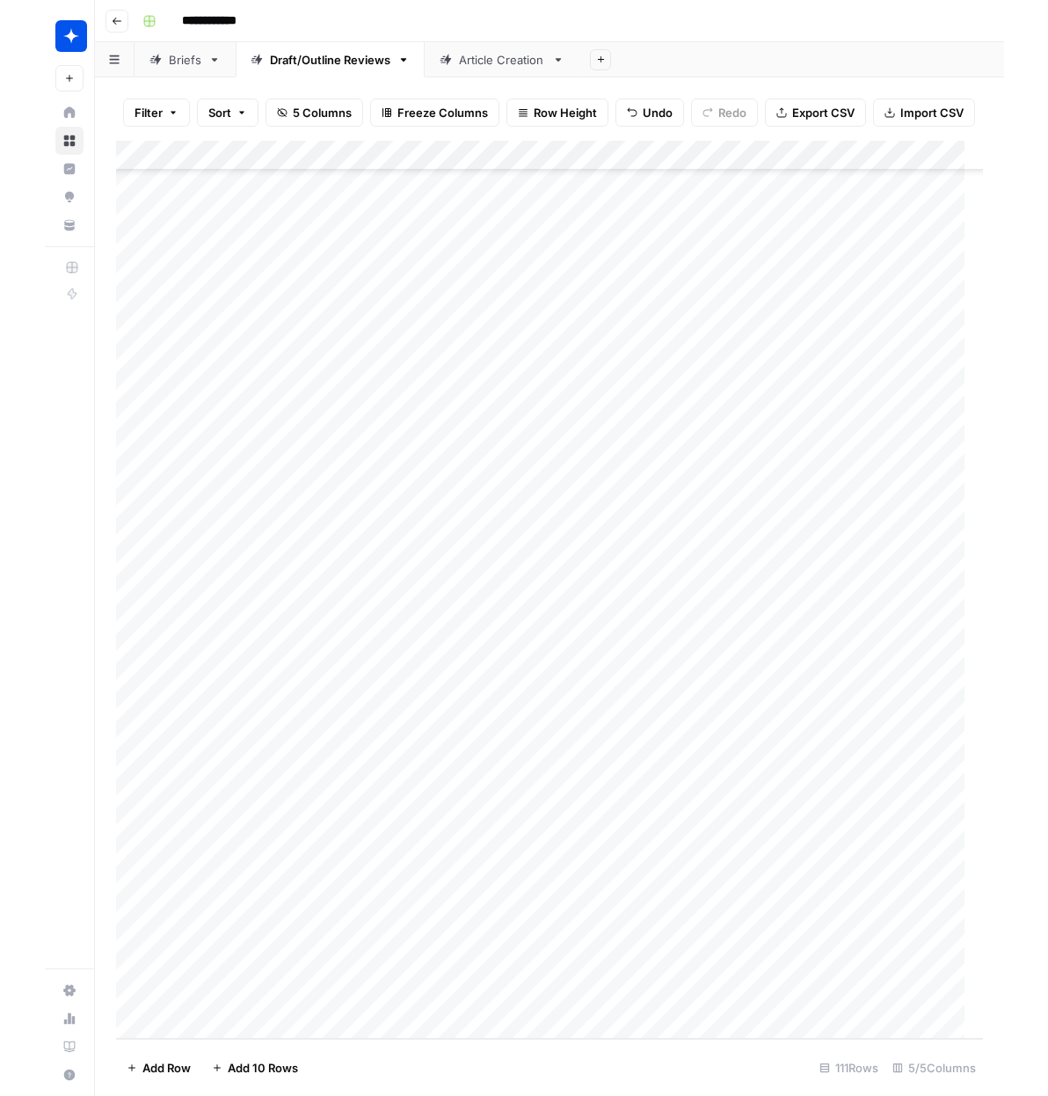
scroll to position [2479, 0]
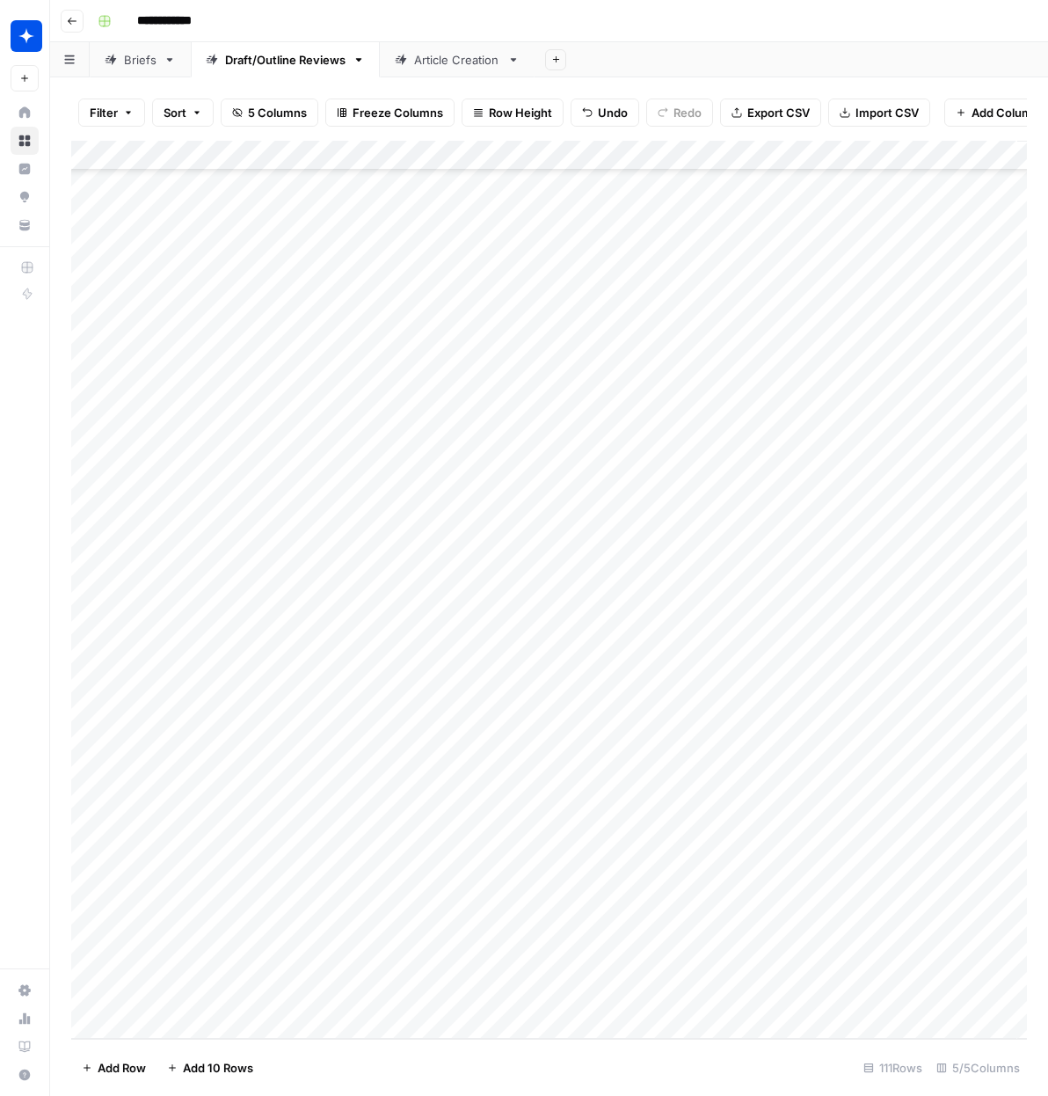
click at [194, 1026] on div "Add Column" at bounding box center [549, 590] width 956 height 898
click at [366, 990] on div "Add Column" at bounding box center [549, 590] width 956 height 898
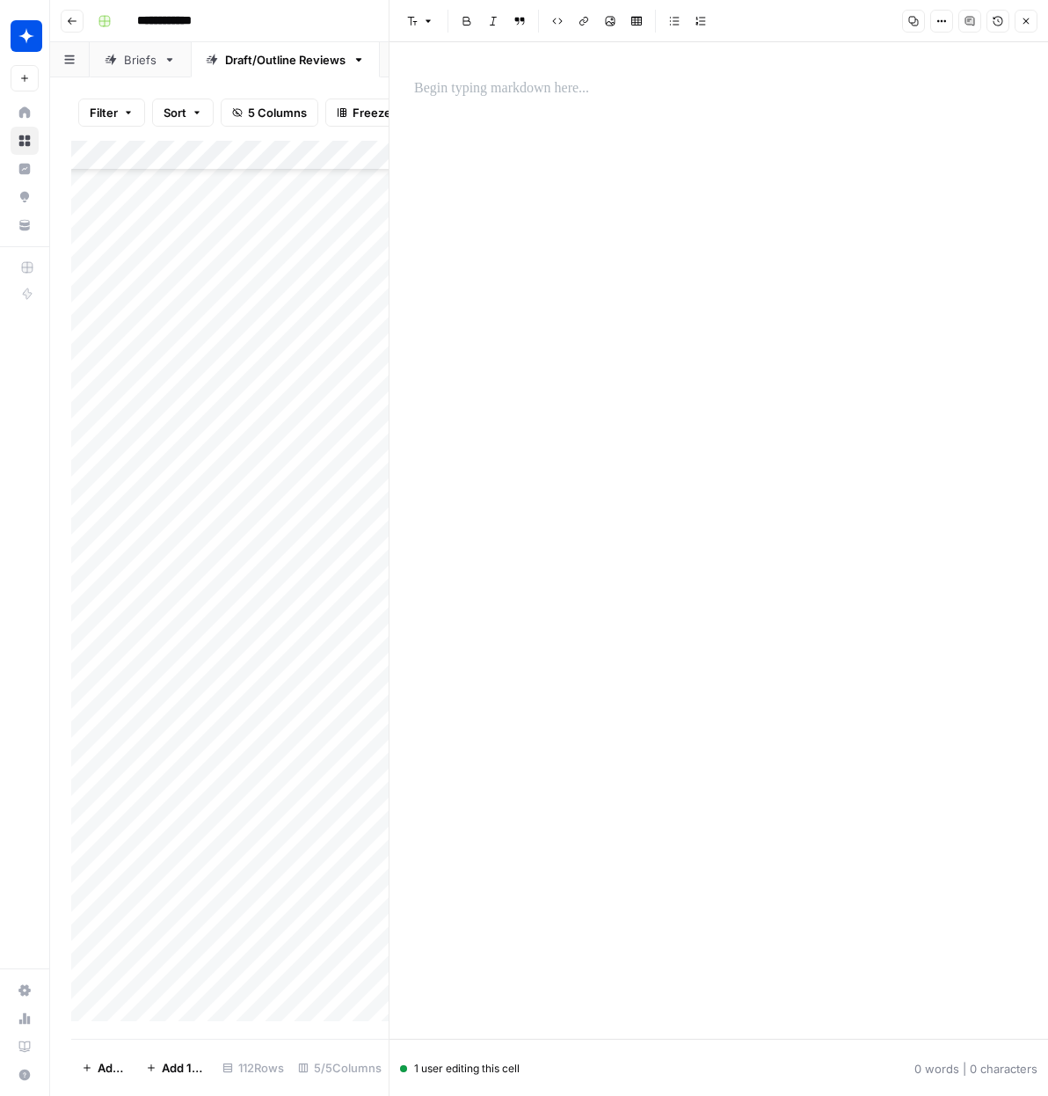
click at [499, 99] on p at bounding box center [719, 88] width 610 height 23
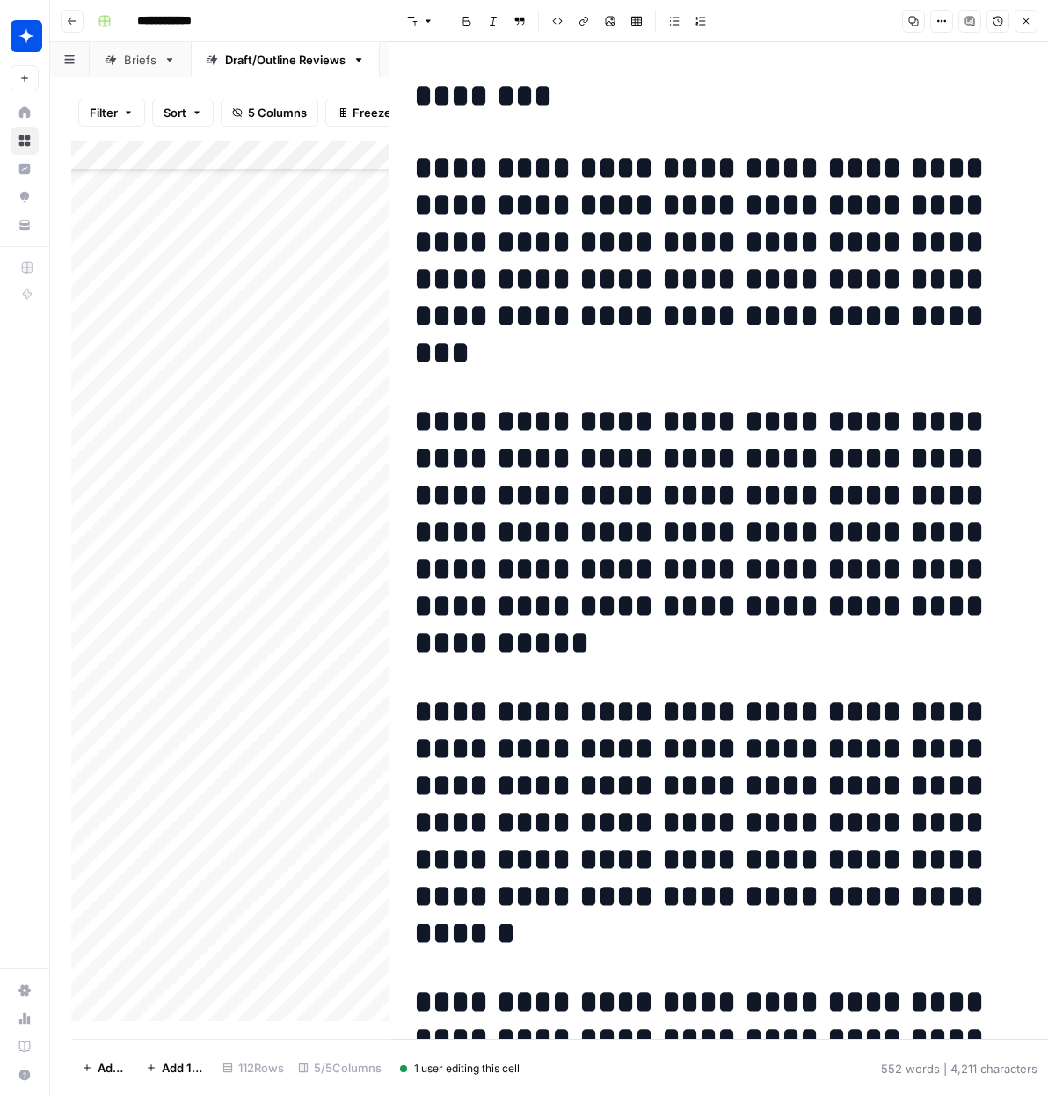
scroll to position [3034, 0]
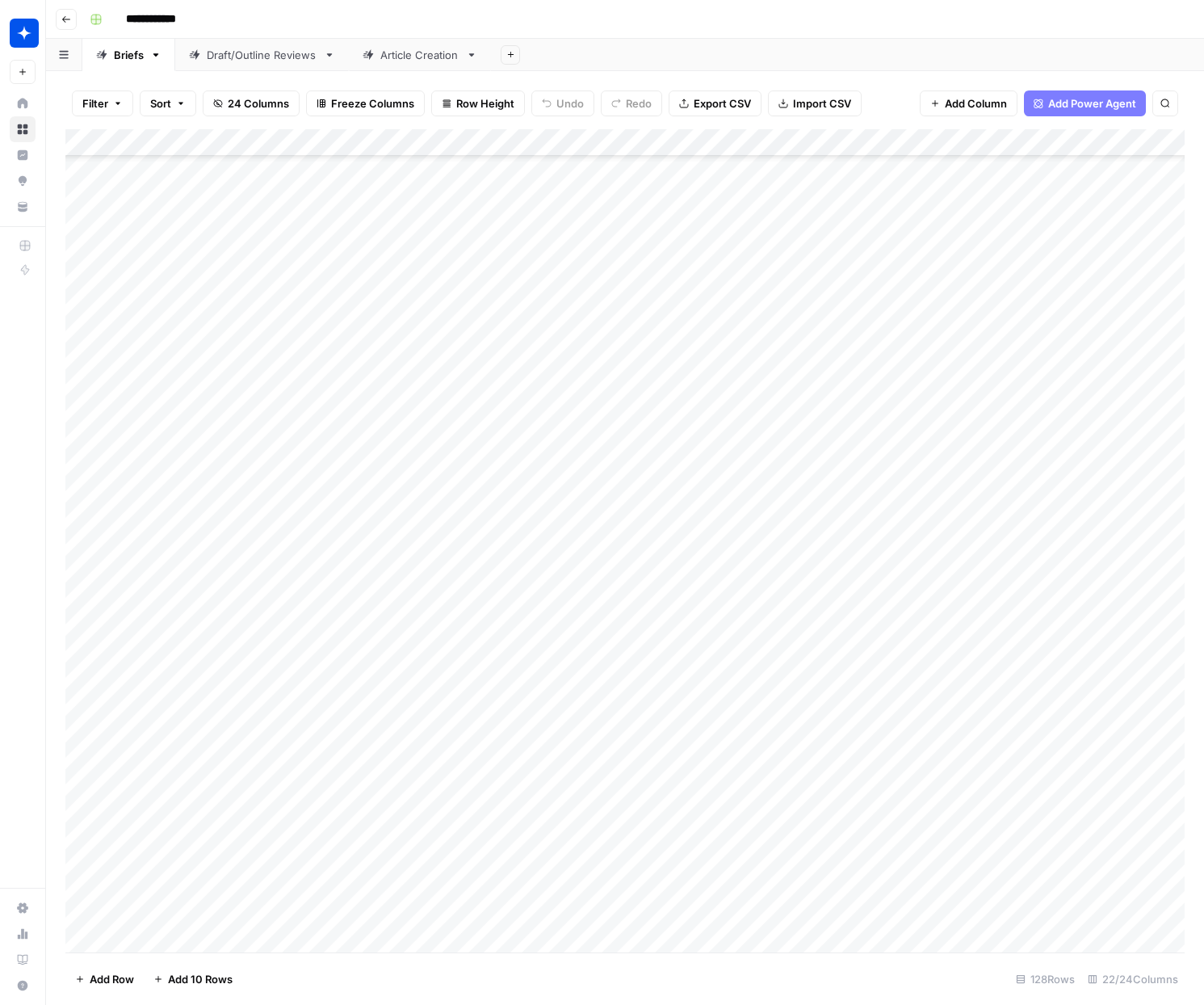
scroll to position [4608, 0]
click at [428, 53] on div "Article Creation" at bounding box center [420, 55] width 79 height 17
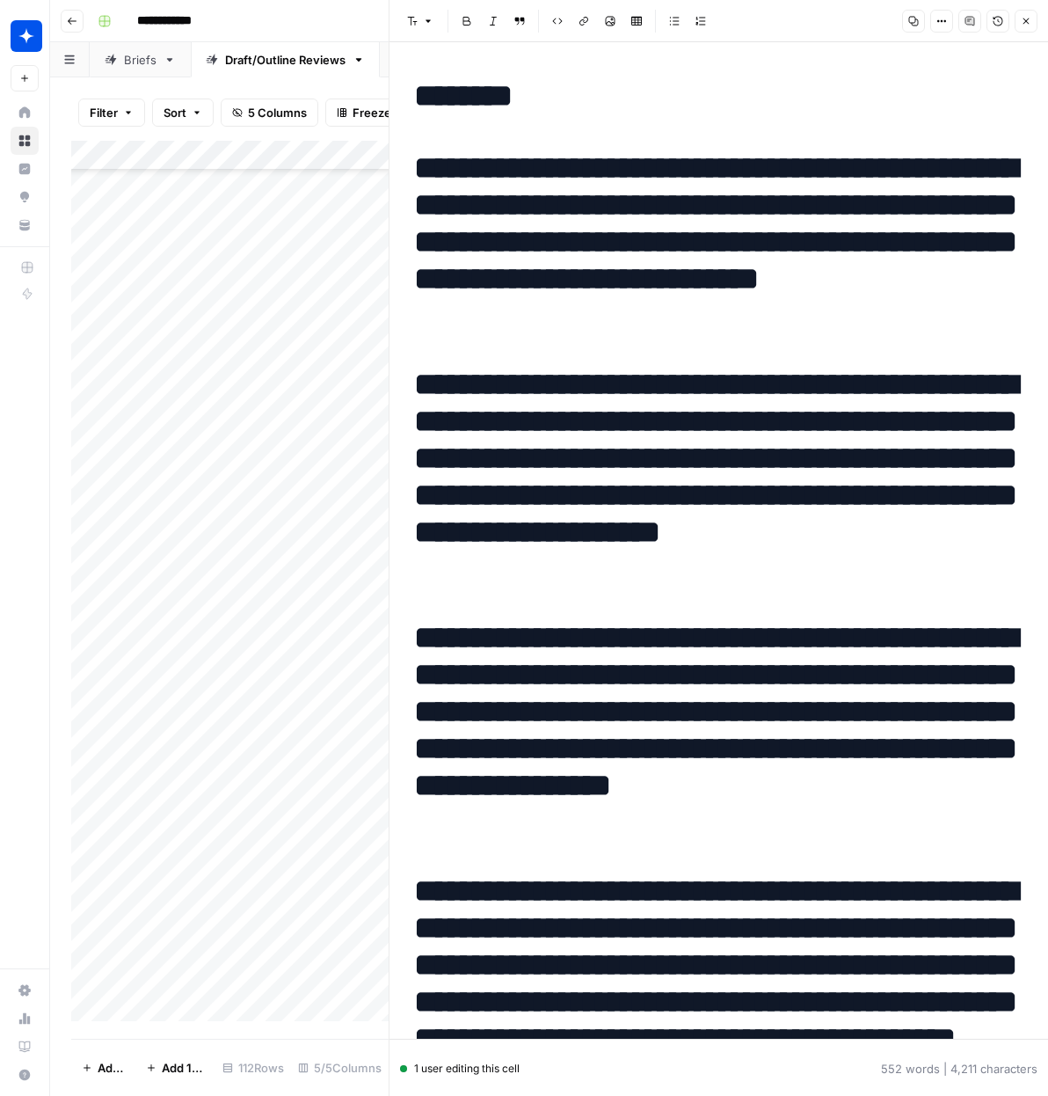
scroll to position [3034, 0]
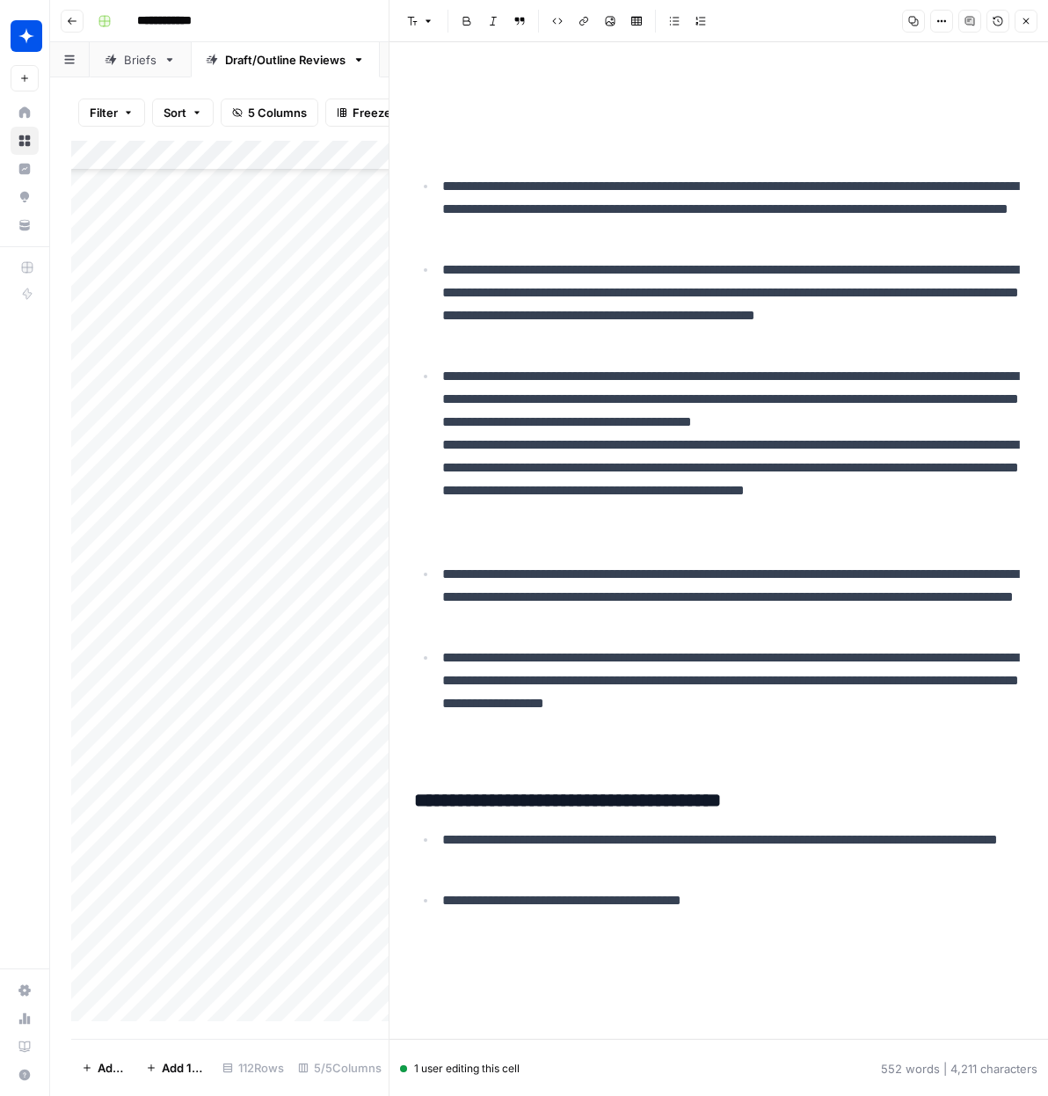
click at [508, 761] on p "**********" at bounding box center [732, 703] width 581 height 114
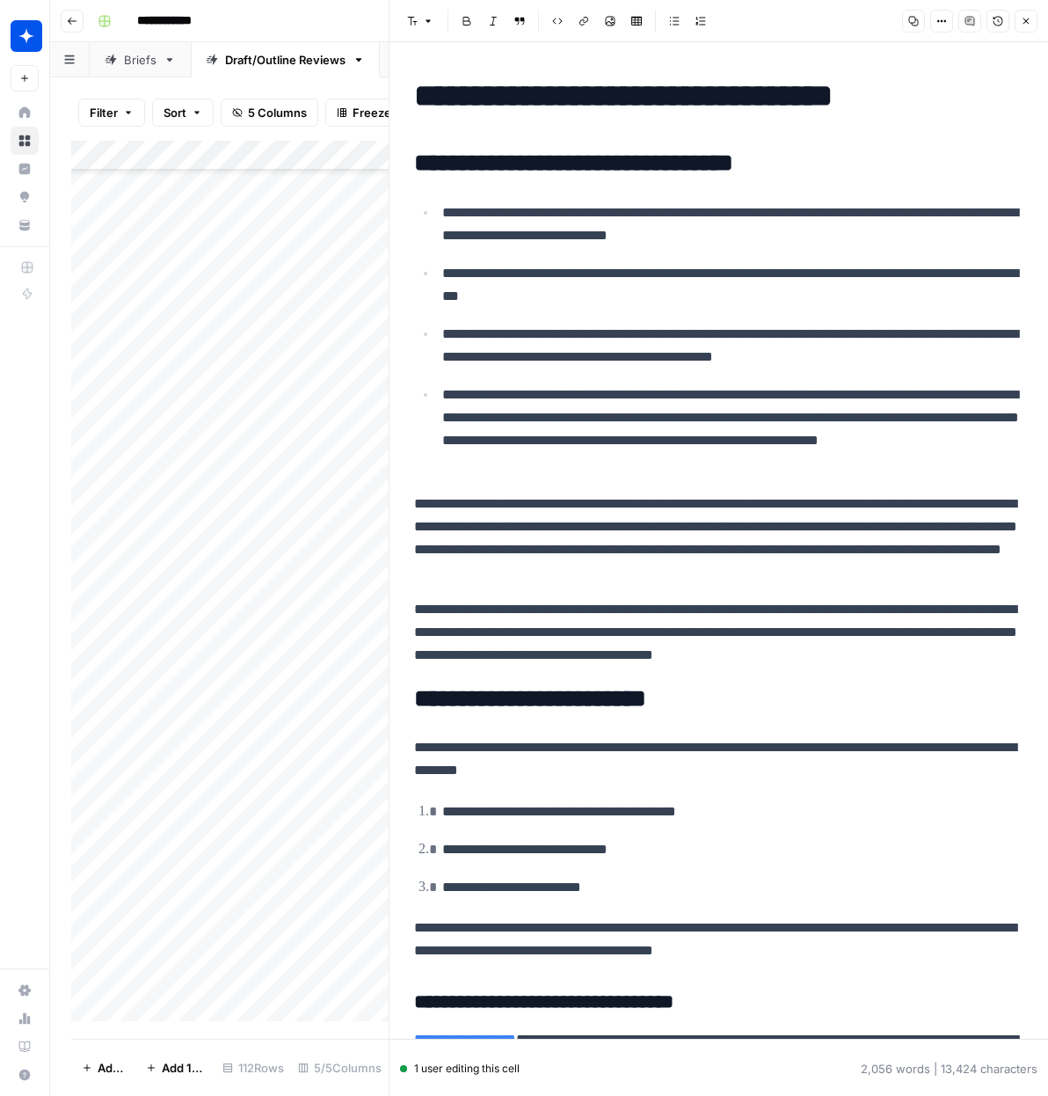
scroll to position [7292, 0]
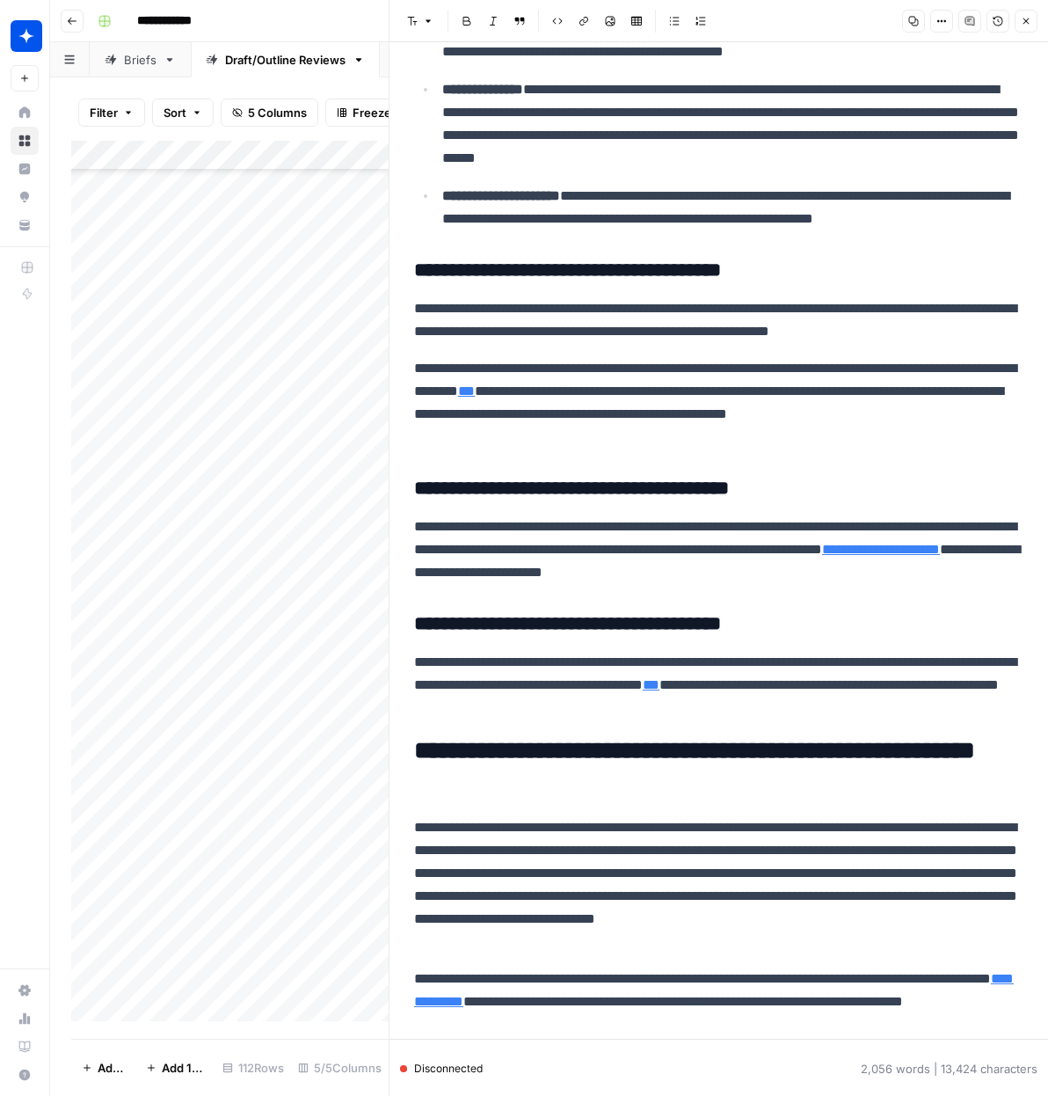
click at [1032, 21] on button "Close" at bounding box center [1026, 21] width 23 height 23
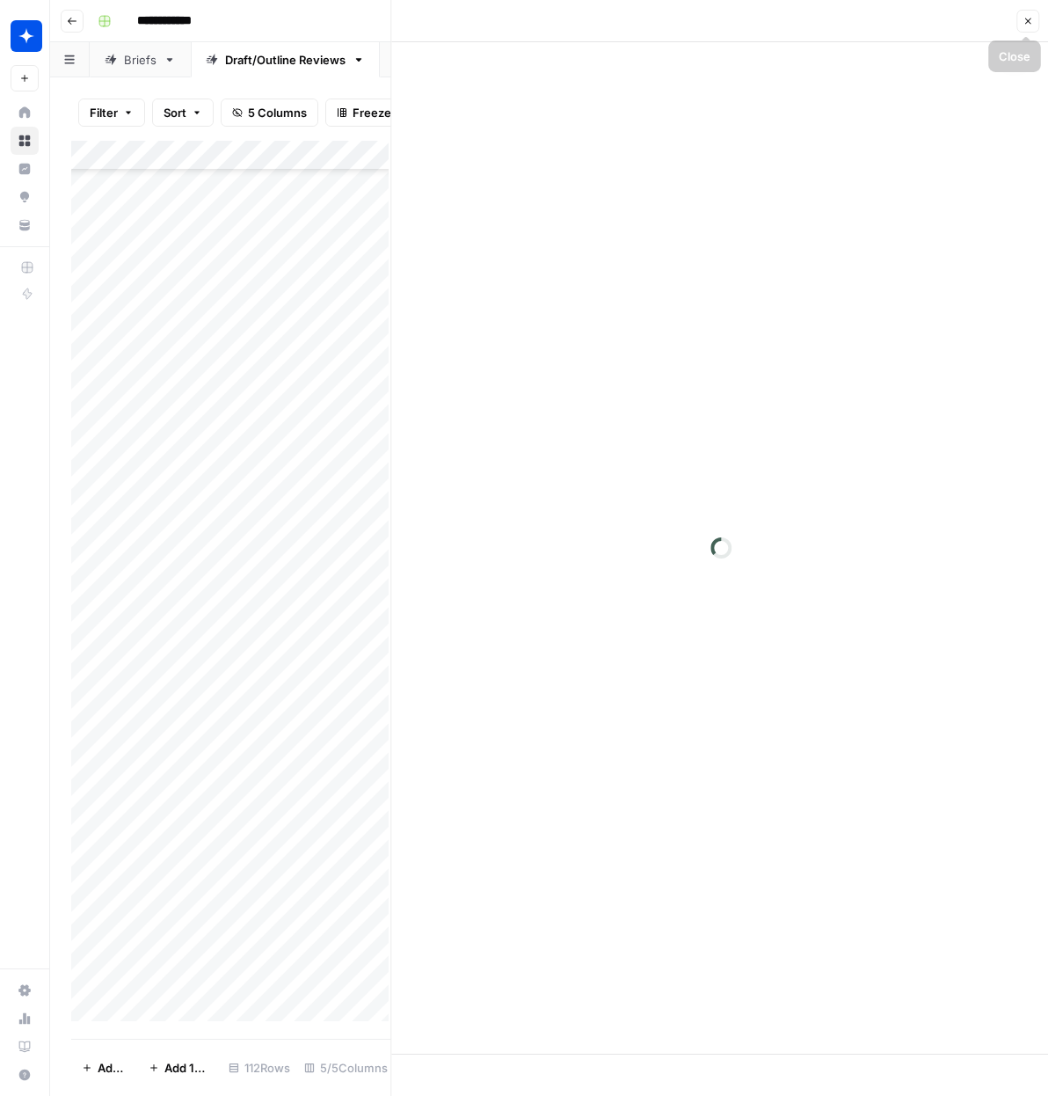
scroll to position [2509, 0]
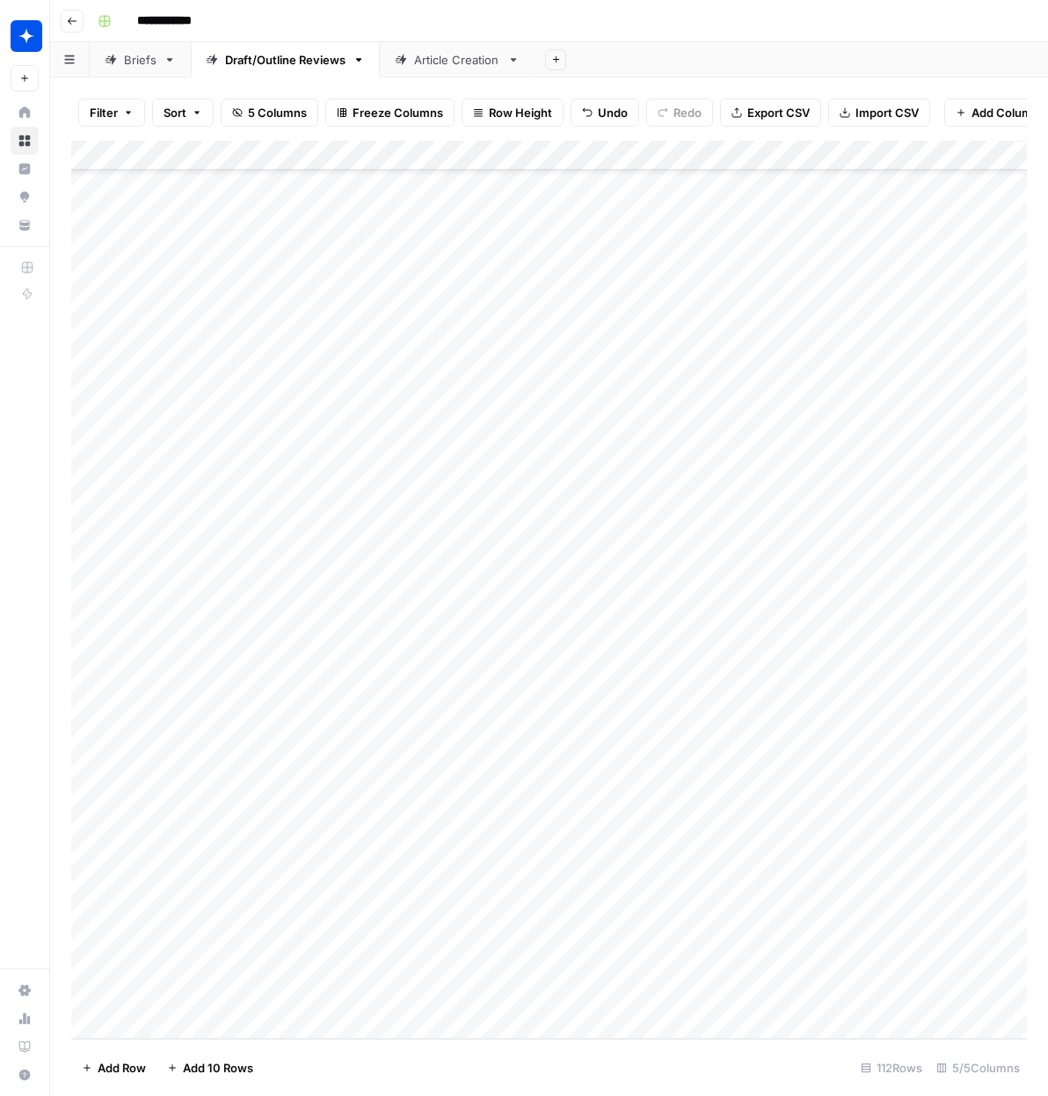
click at [427, 988] on div "Add Column" at bounding box center [549, 590] width 956 height 898
click at [420, 989] on div "Add Column" at bounding box center [549, 590] width 956 height 898
click at [443, 1058] on button "Draft" at bounding box center [431, 1062] width 40 height 21
click at [624, 994] on div "Add Column" at bounding box center [549, 590] width 956 height 898
click at [363, 989] on div "Add Column" at bounding box center [549, 590] width 956 height 898
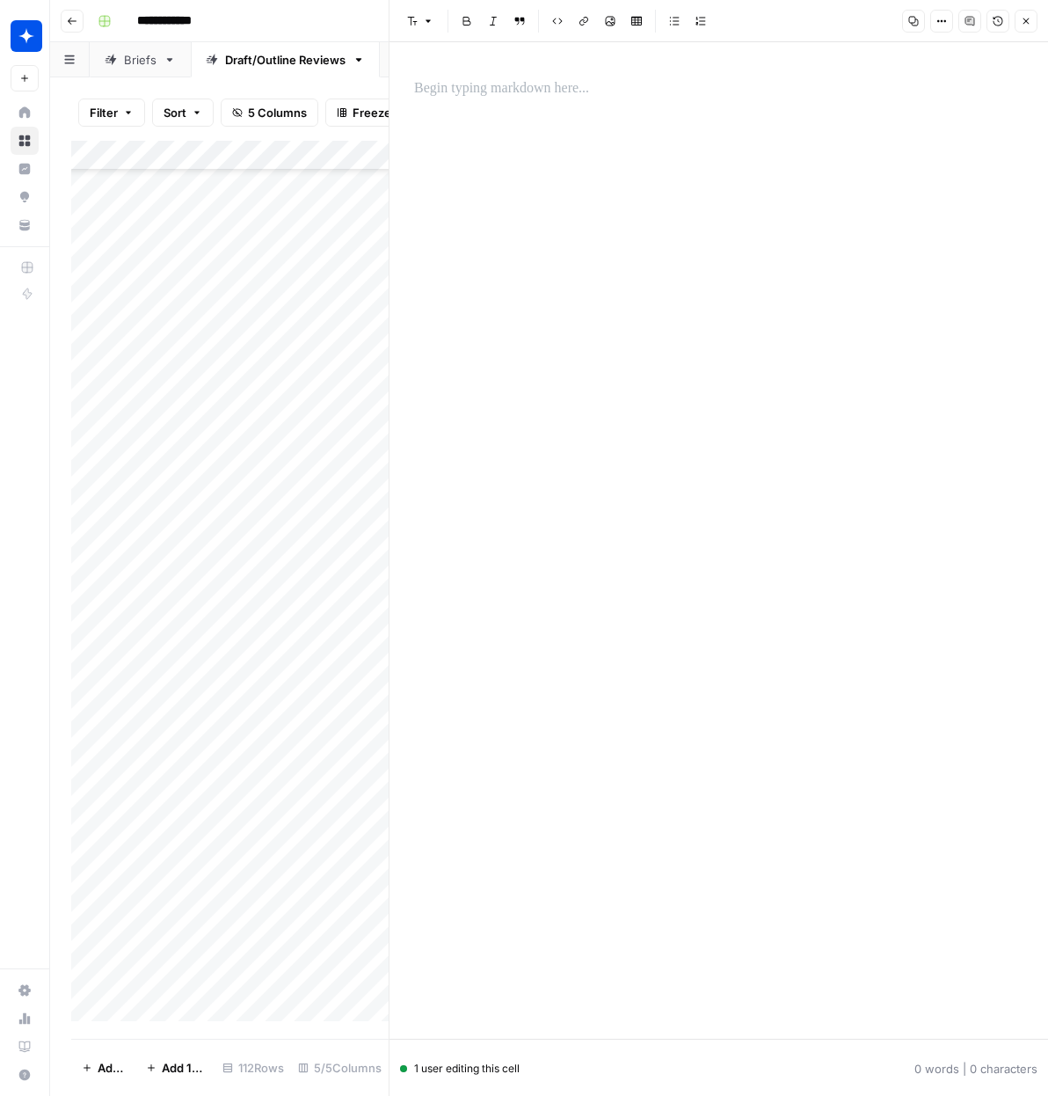
scroll to position [2527, 0]
click at [584, 636] on div at bounding box center [719, 540] width 631 height 997
click at [536, 97] on p at bounding box center [719, 88] width 610 height 23
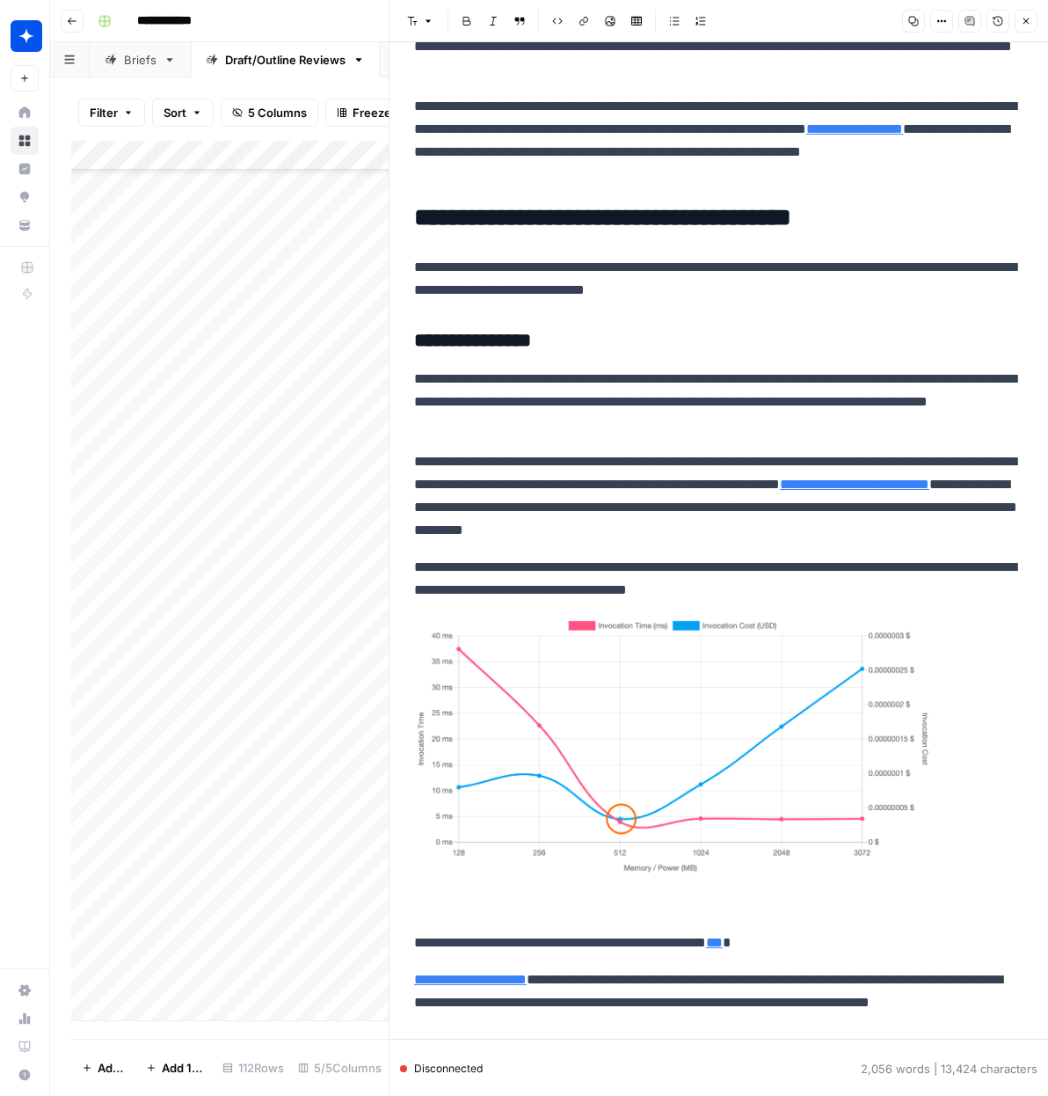
scroll to position [5549, 0]
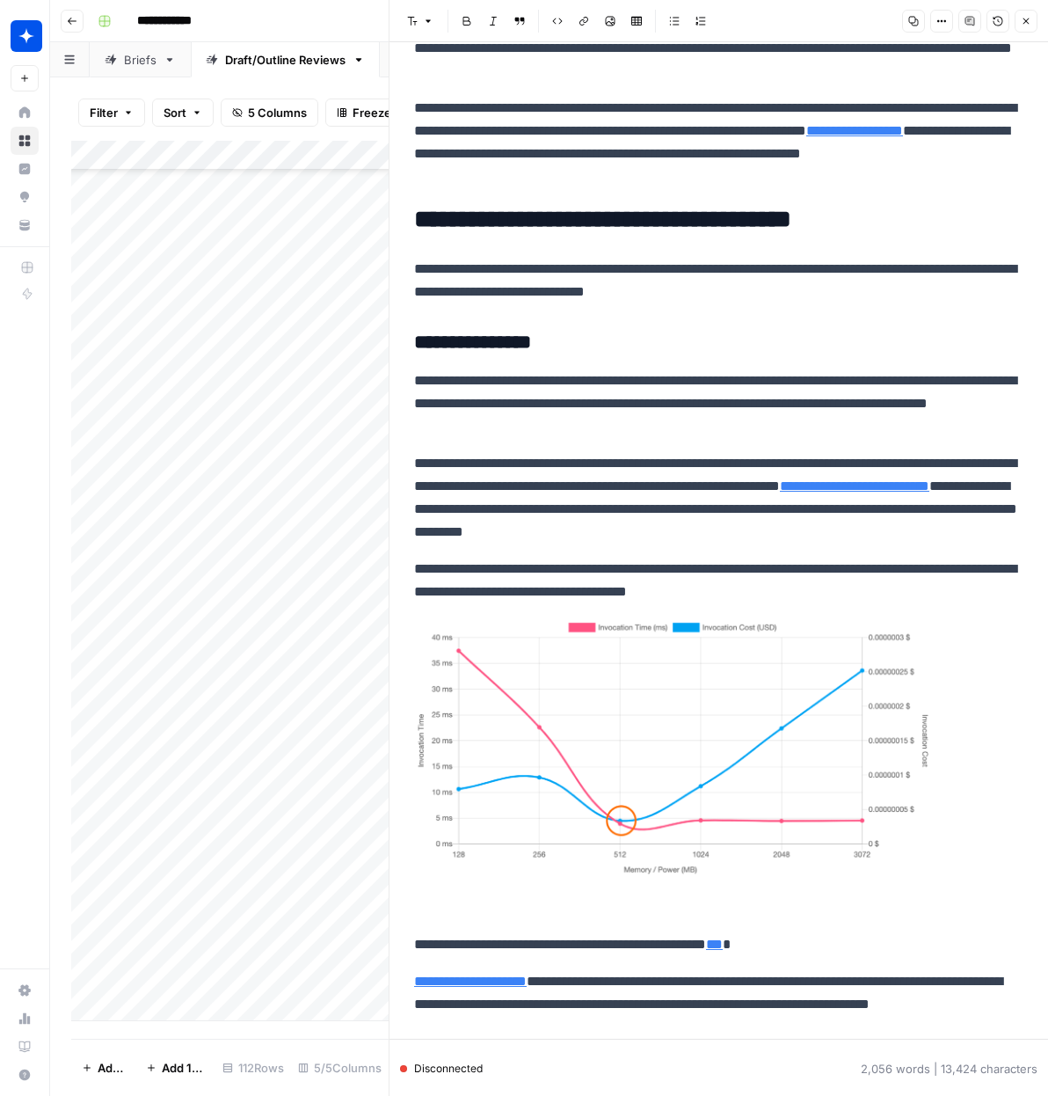
click at [651, 739] on img at bounding box center [673, 746] width 518 height 259
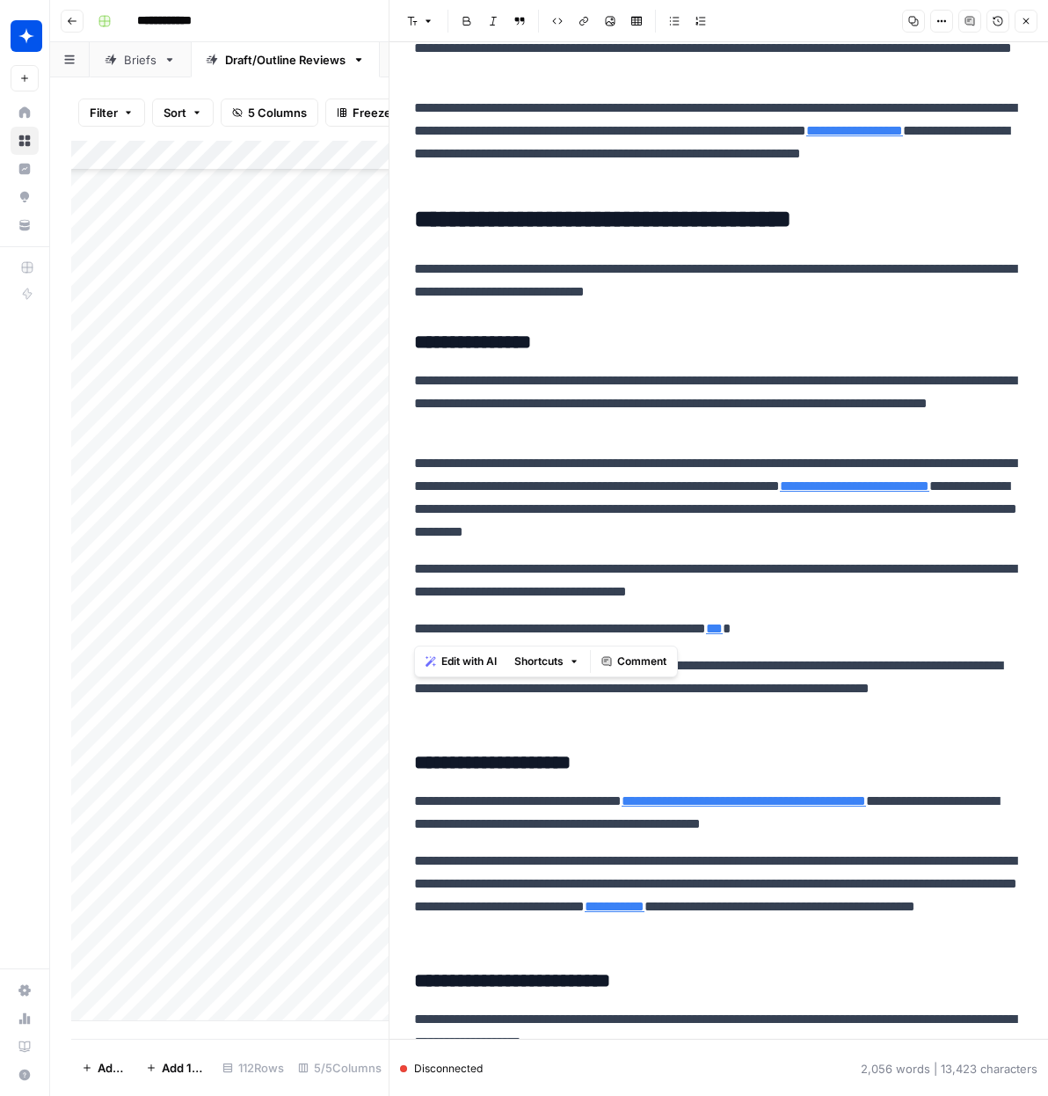
drag, startPoint x: 693, startPoint y: 627, endPoint x: 389, endPoint y: 633, distance: 304.4
click at [389, 633] on div "**********" at bounding box center [719, 548] width 660 height 1096
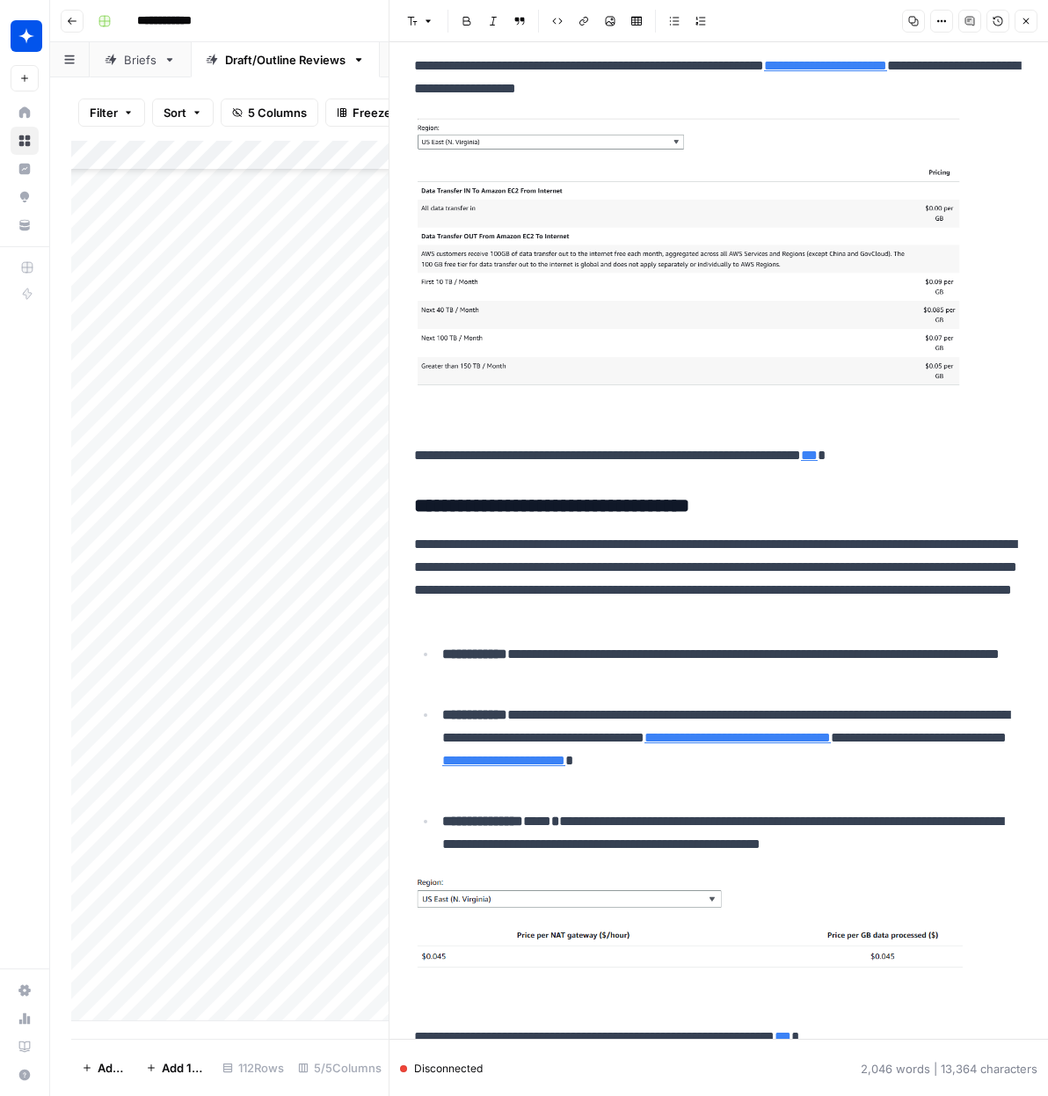
scroll to position [4583, 0]
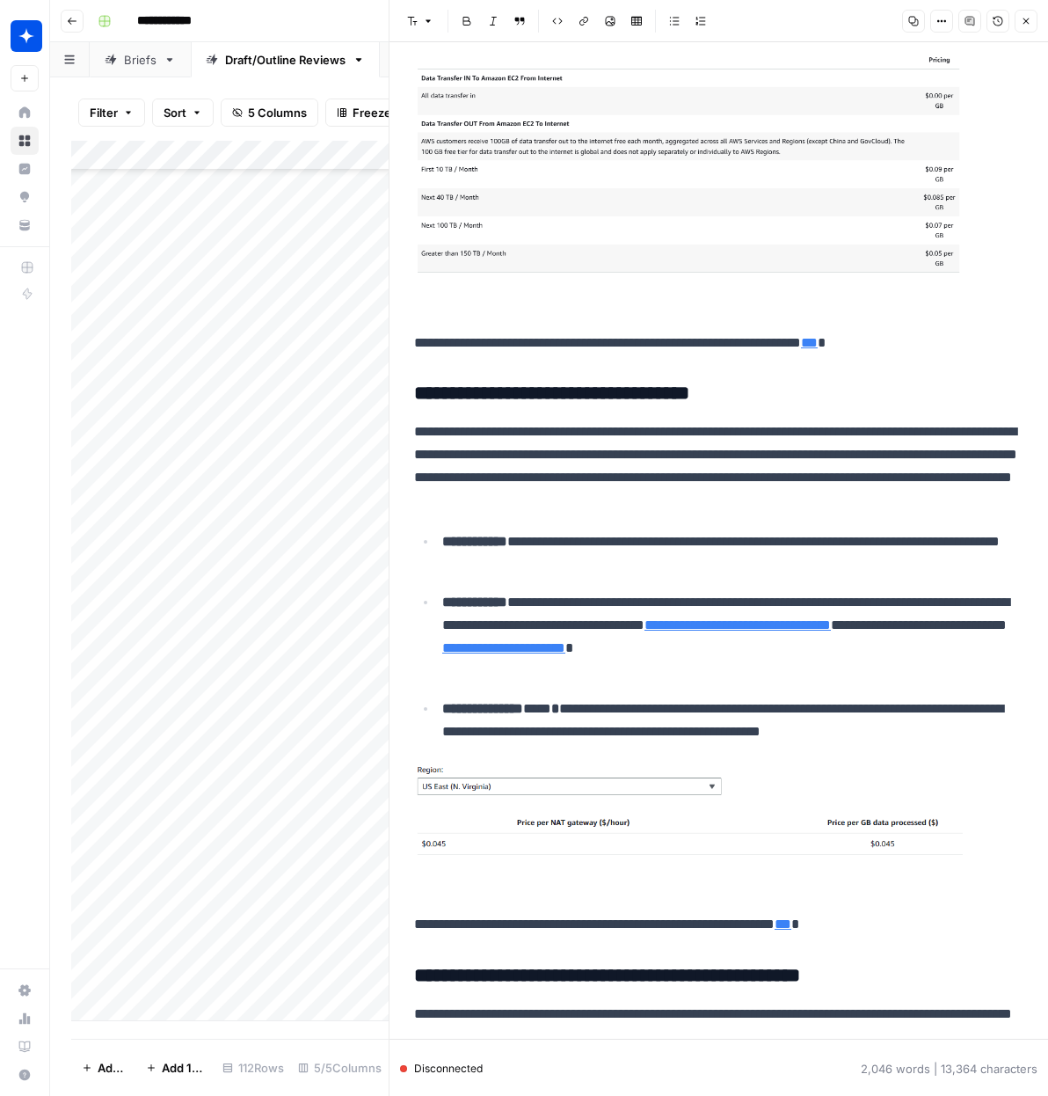
click at [551, 803] on img at bounding box center [688, 809] width 549 height 96
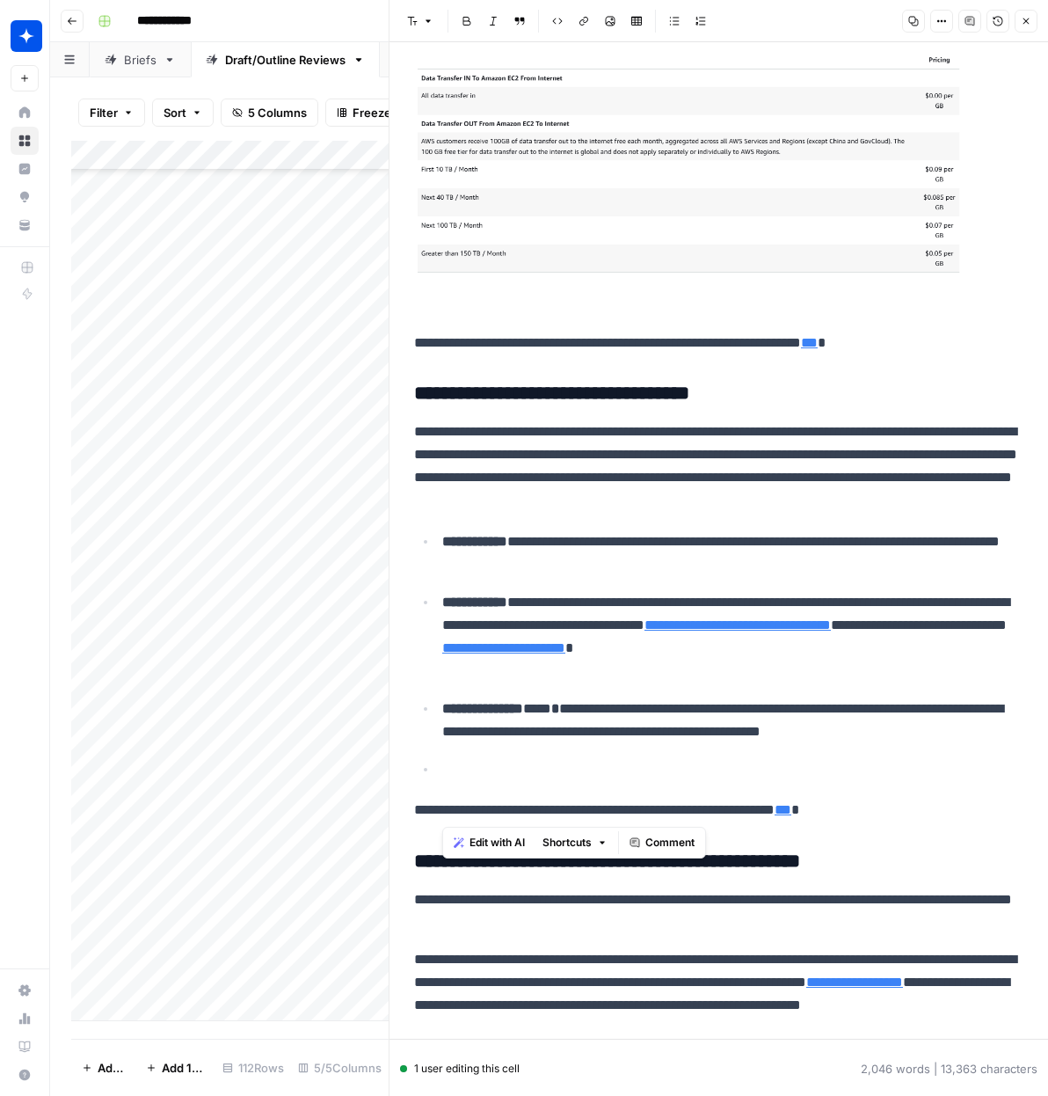
drag, startPoint x: 734, startPoint y: 811, endPoint x: 434, endPoint y: 779, distance: 302.5
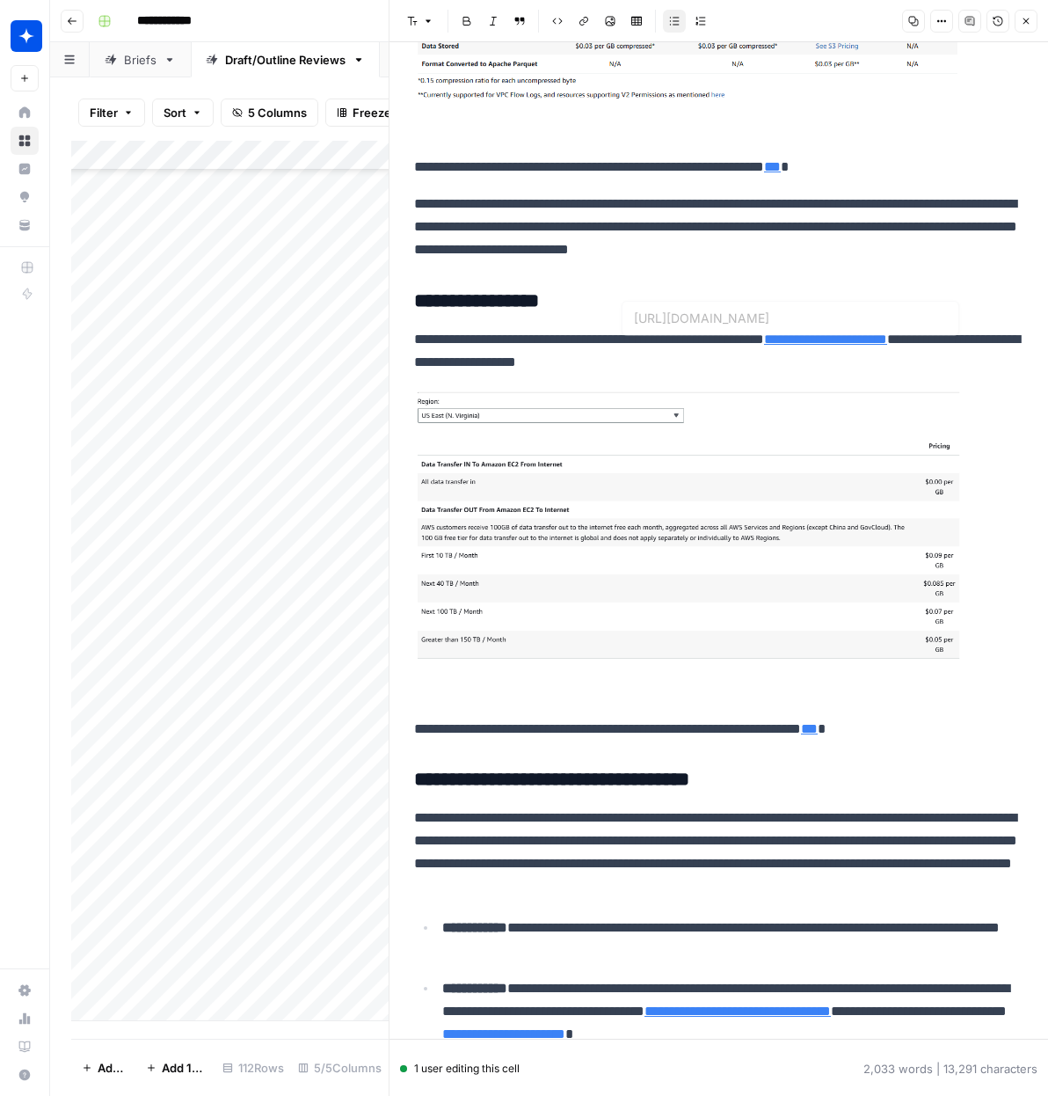
scroll to position [4195, 0]
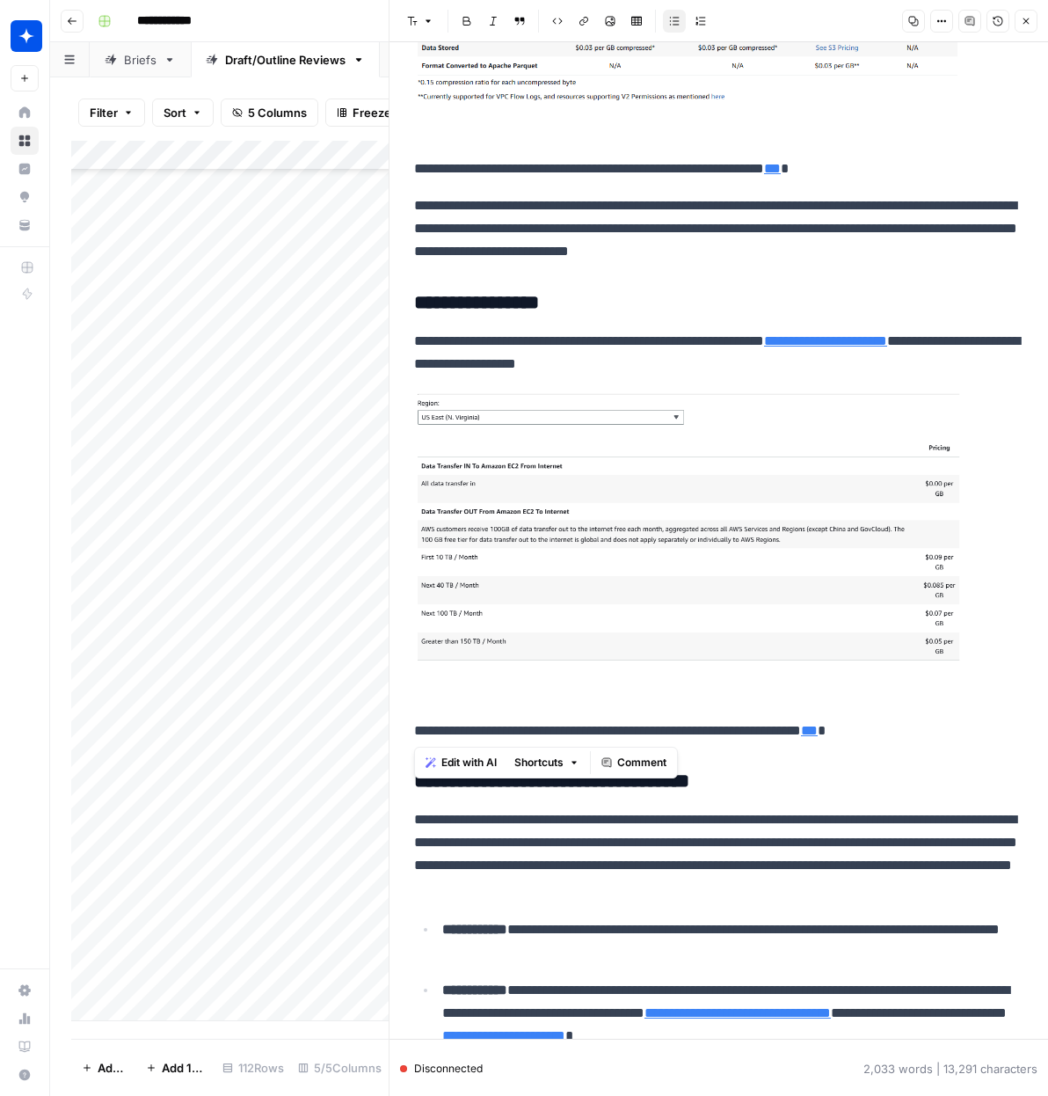
drag, startPoint x: 927, startPoint y: 724, endPoint x: 492, endPoint y: 497, distance: 491.0
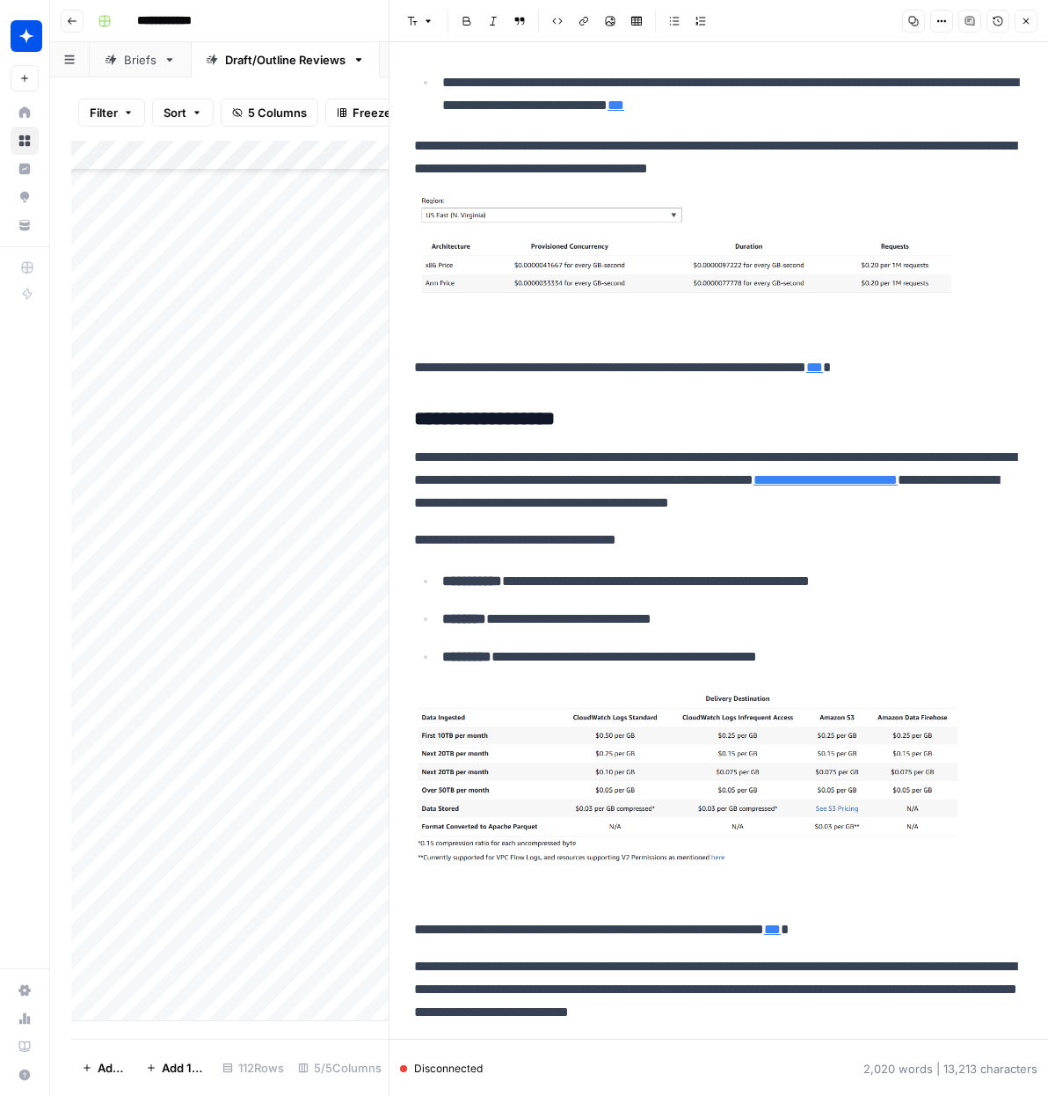
click at [595, 726] on img at bounding box center [688, 774] width 549 height 176
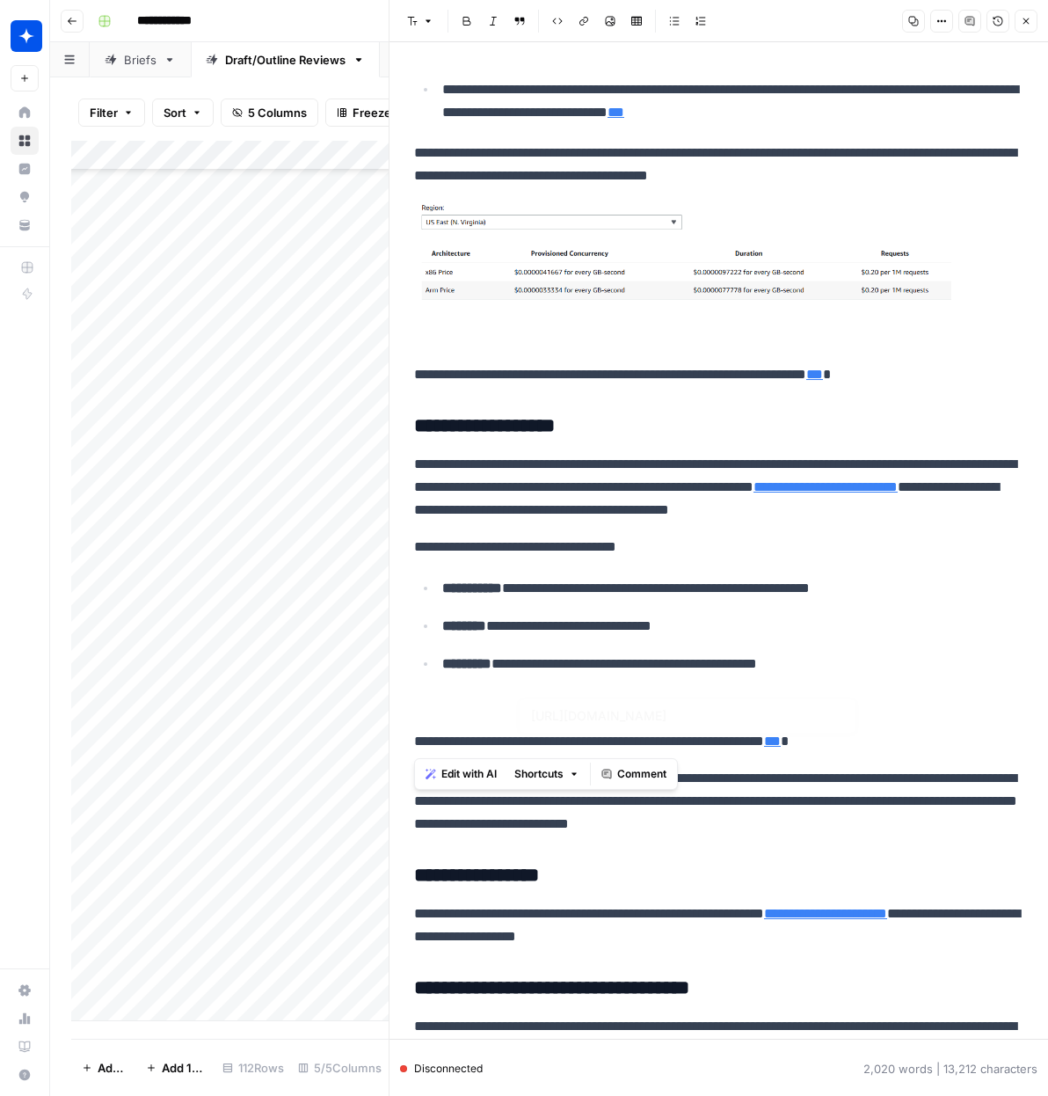
drag, startPoint x: 763, startPoint y: 741, endPoint x: 383, endPoint y: 727, distance: 381.1
click at [389, 727] on div "**********" at bounding box center [719, 548] width 660 height 1096
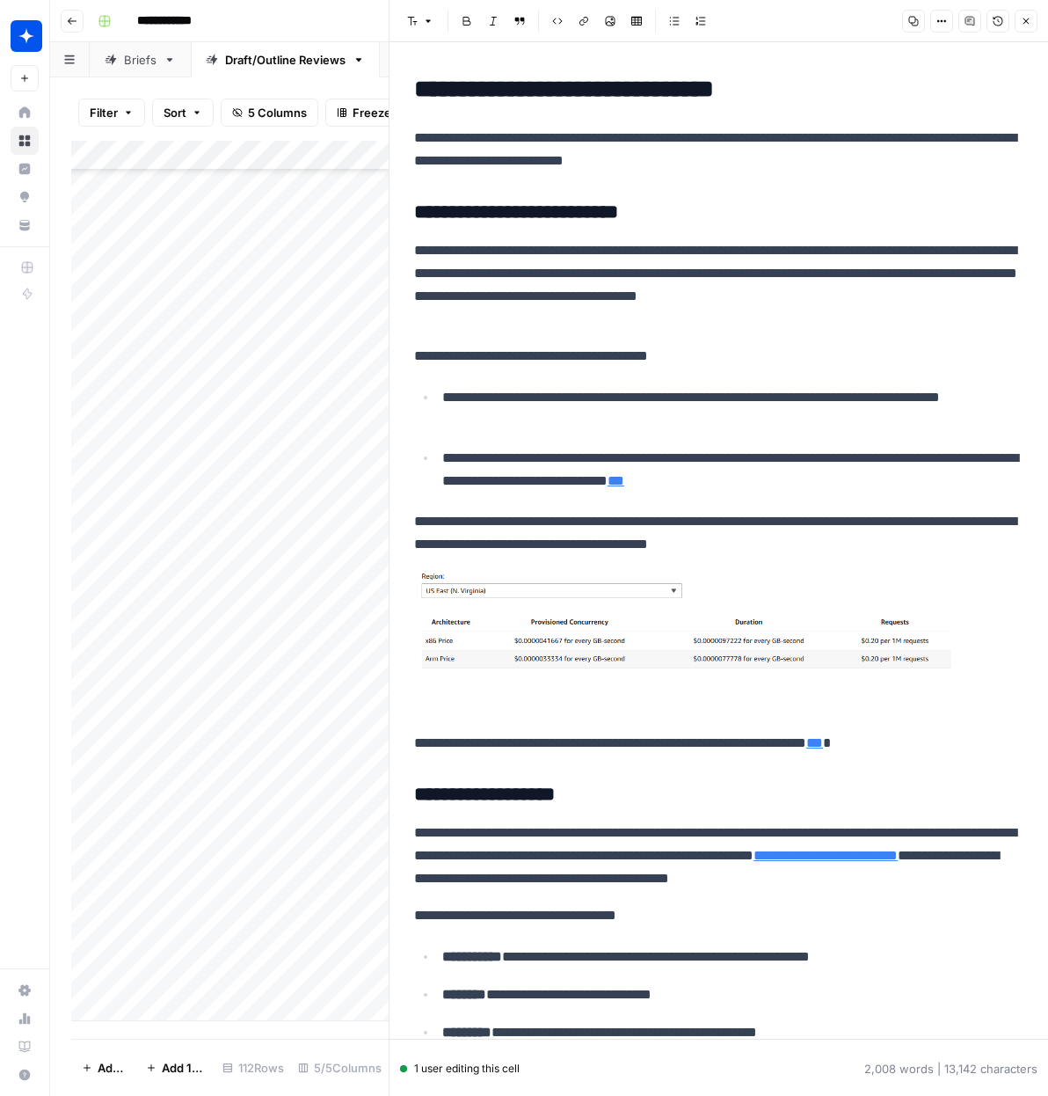
scroll to position [3056, 0]
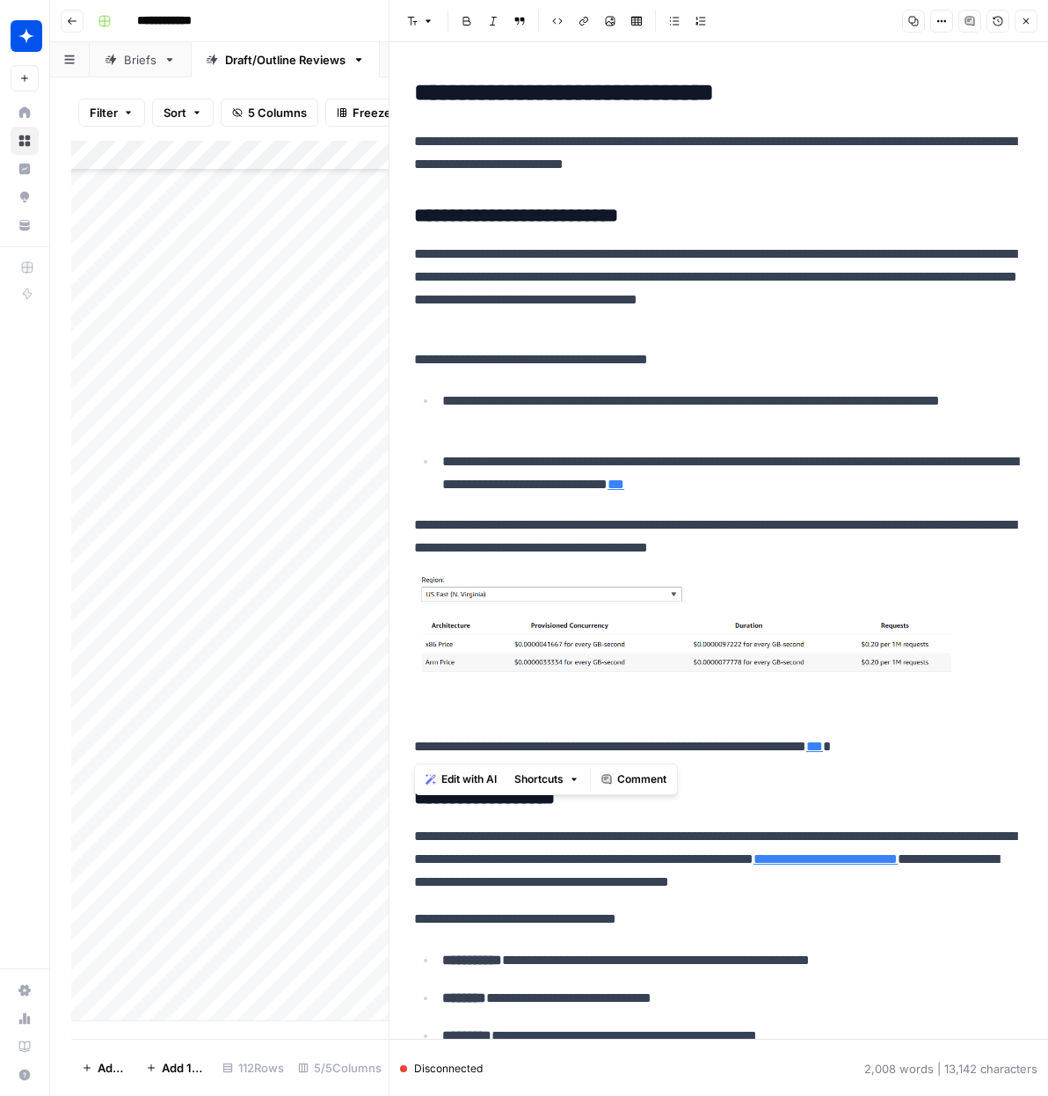
drag, startPoint x: 884, startPoint y: 737, endPoint x: 456, endPoint y: 633, distance: 439.9
click at [456, 633] on div "**********" at bounding box center [719, 594] width 631 height 7159
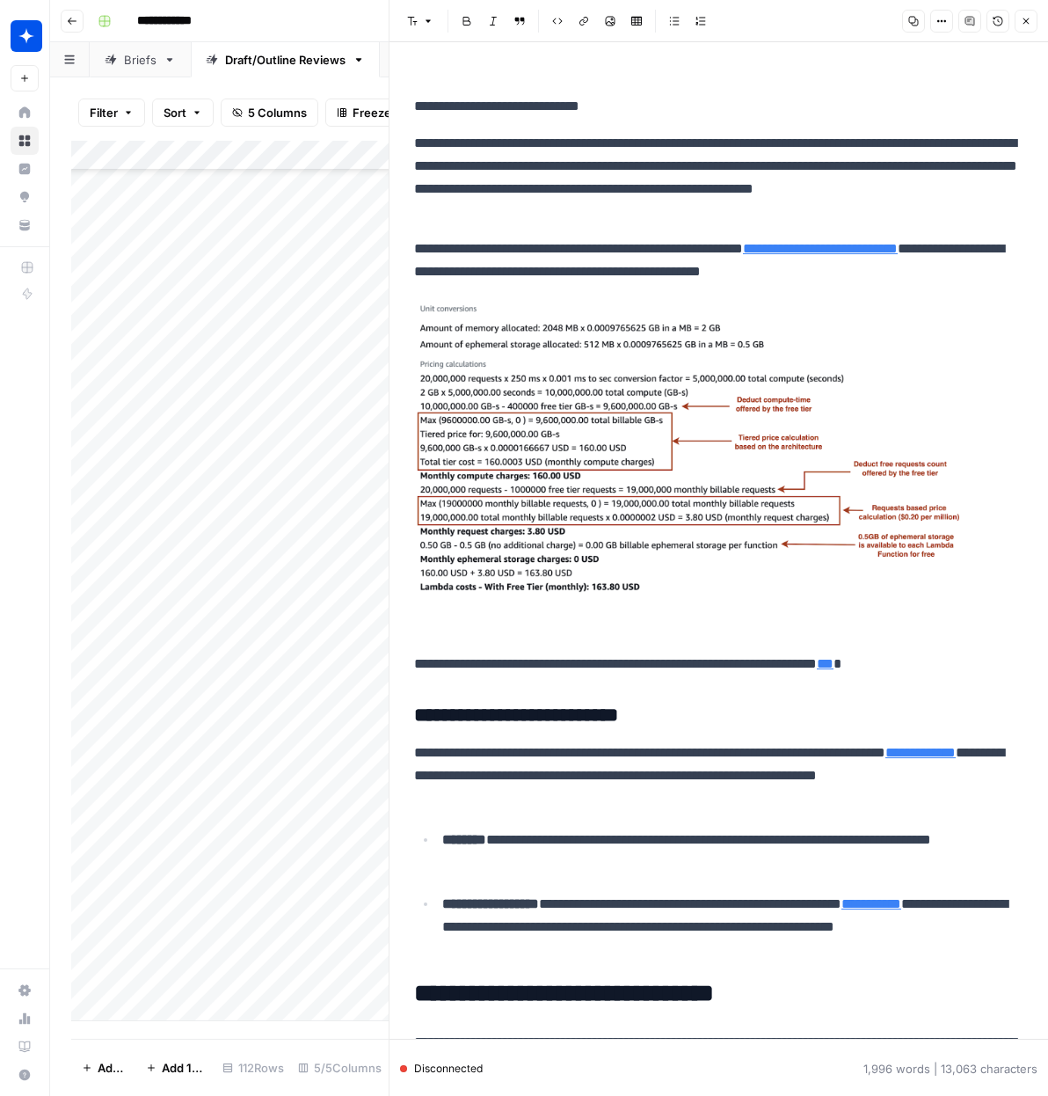
scroll to position [2142, 0]
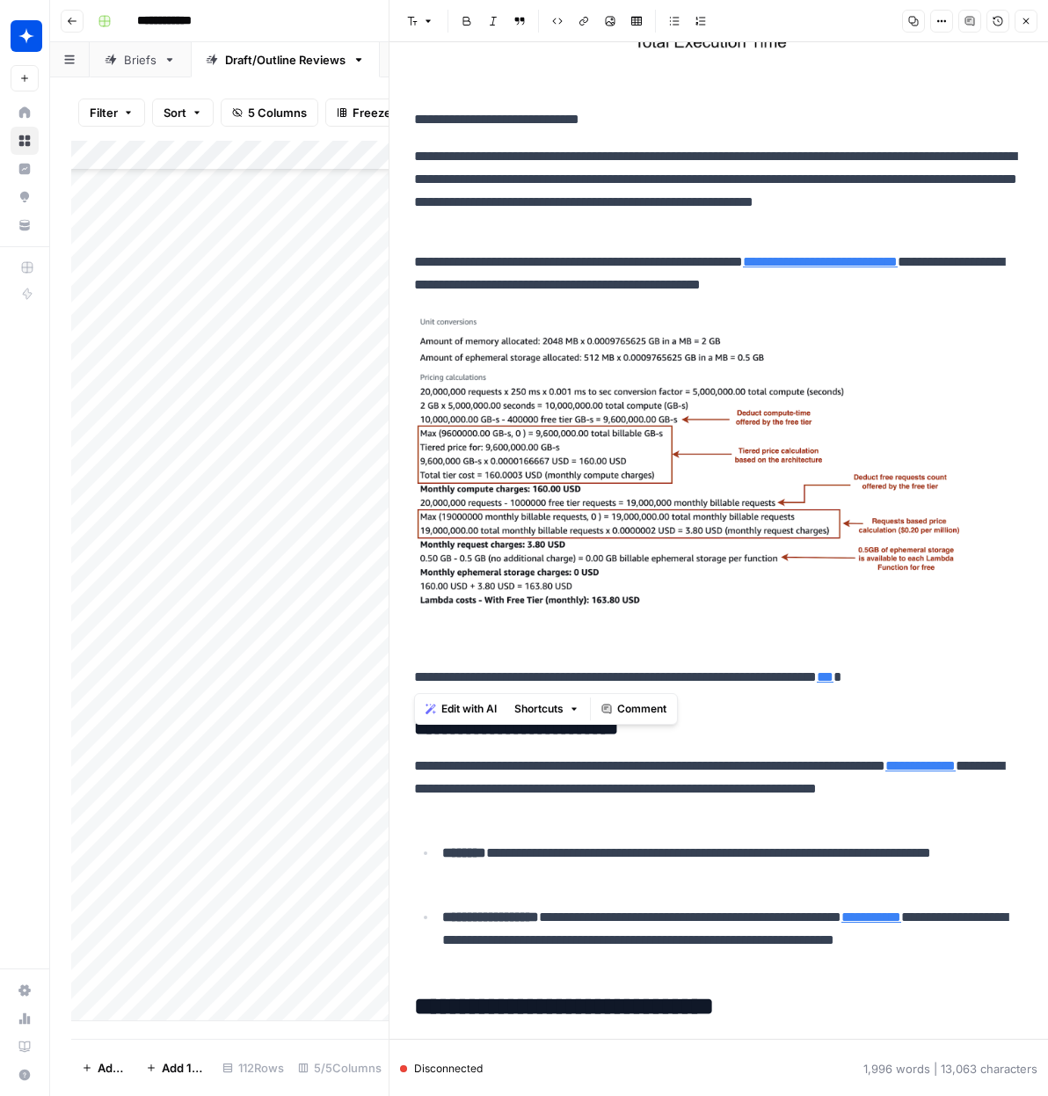
drag, startPoint x: 948, startPoint y: 675, endPoint x: 426, endPoint y: 518, distance: 545.4
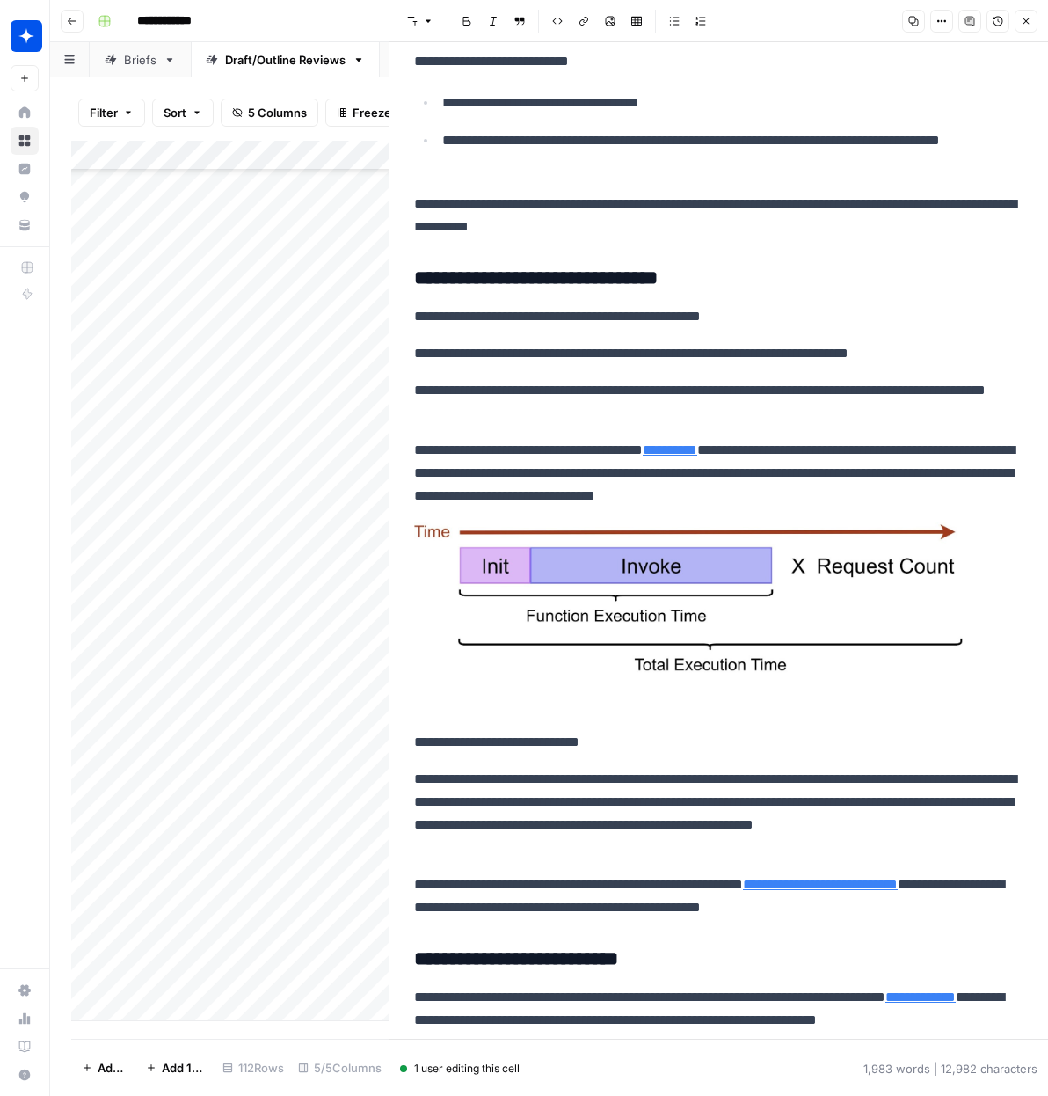
scroll to position [1544, 0]
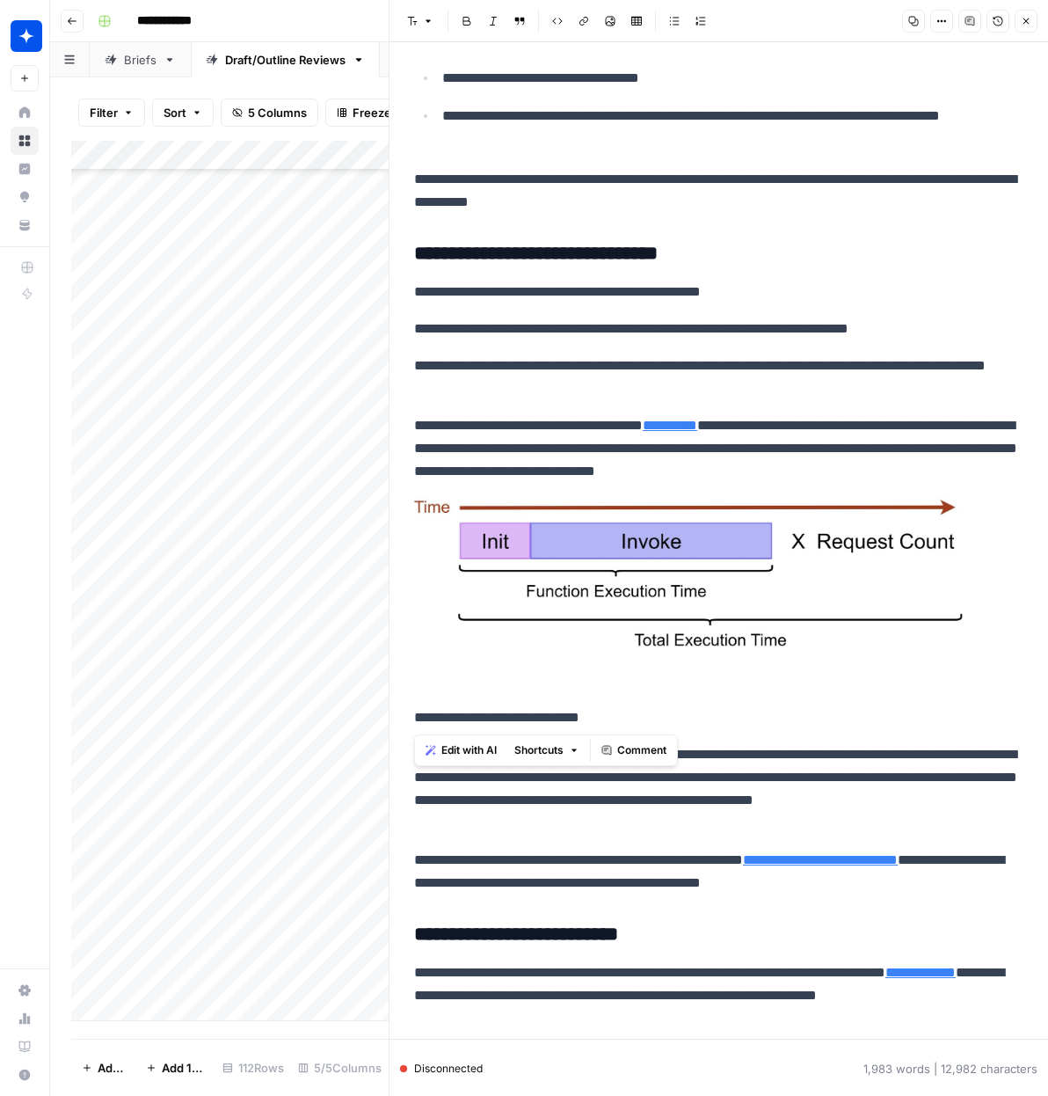
drag, startPoint x: 549, startPoint y: 651, endPoint x: 469, endPoint y: 540, distance: 136.7
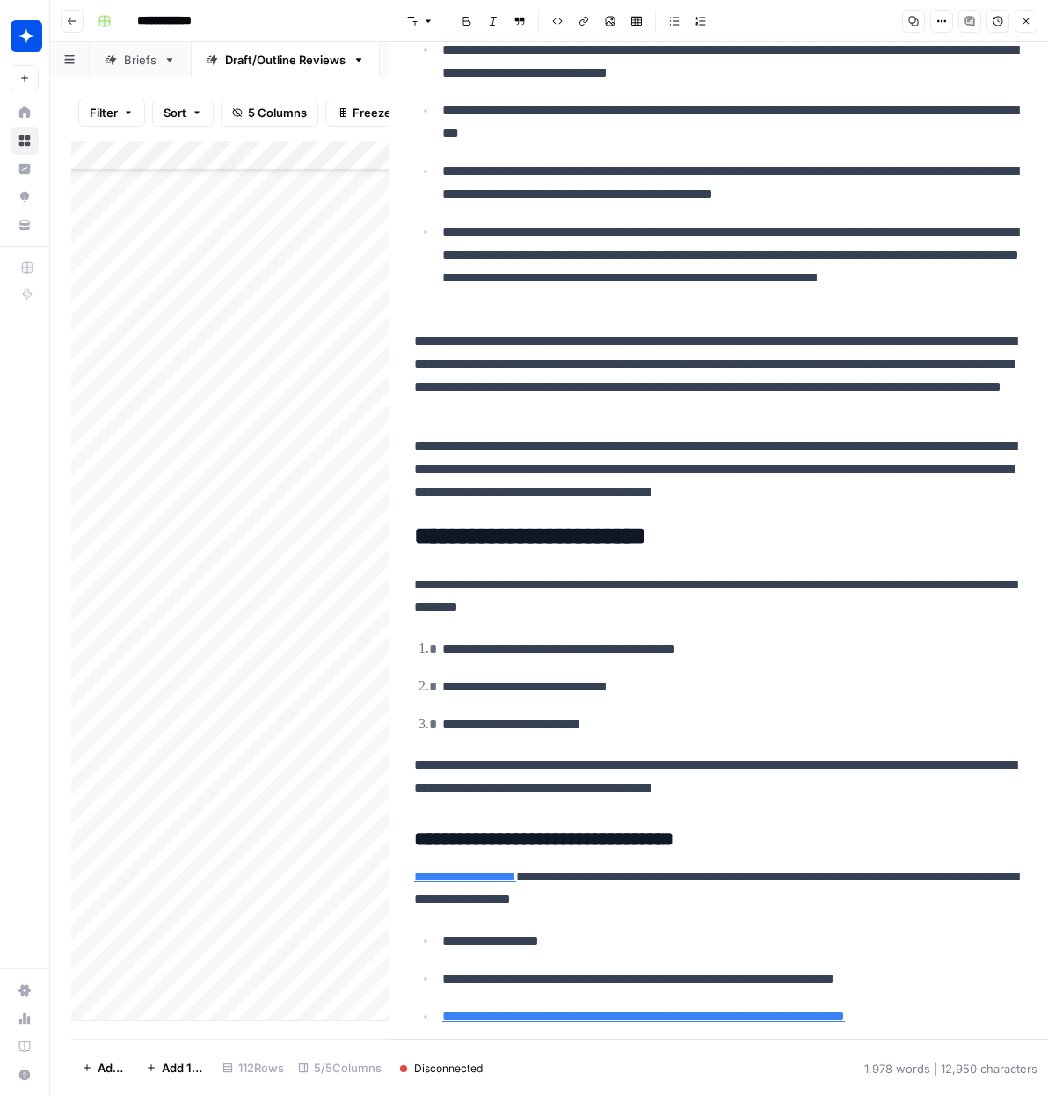
scroll to position [0, 0]
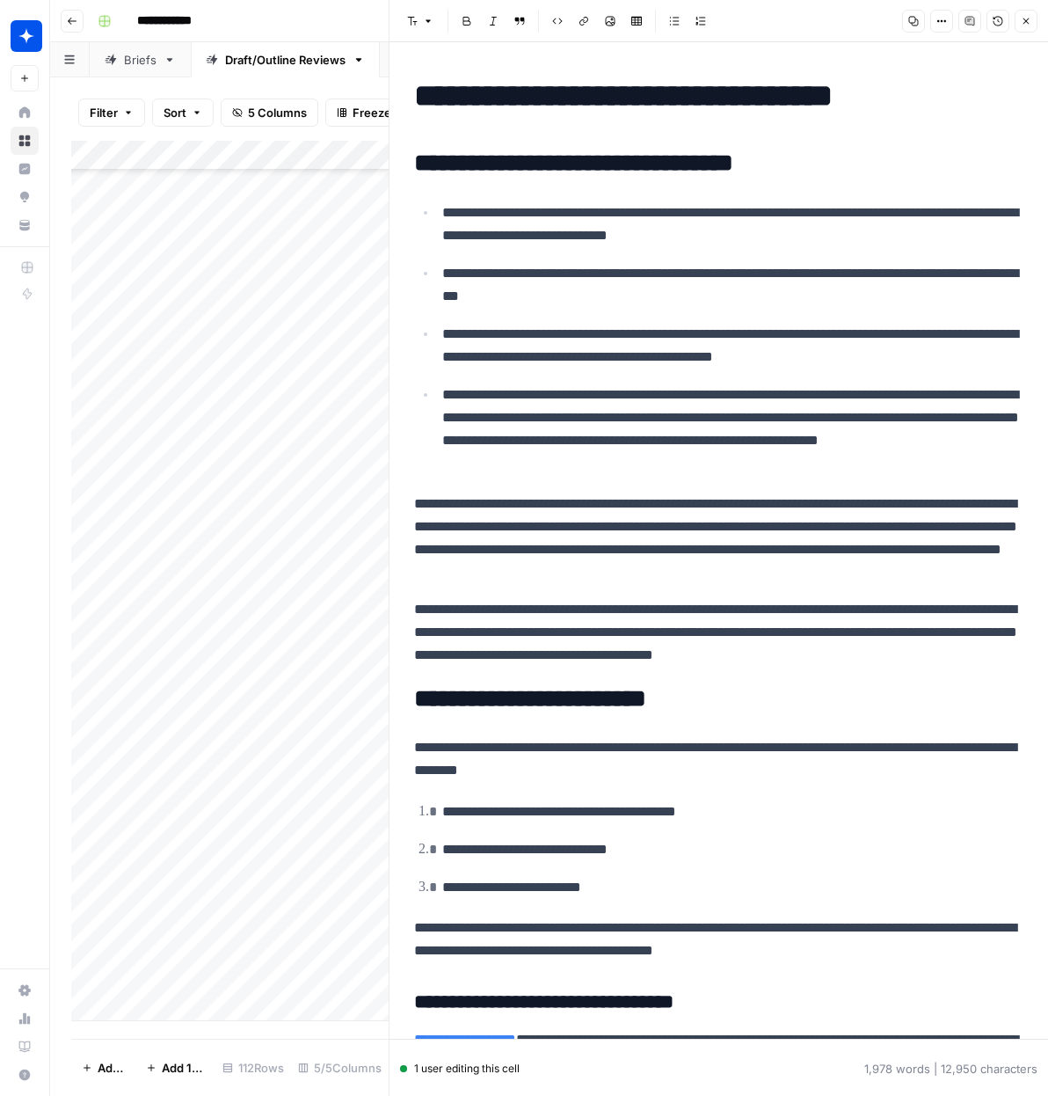
drag, startPoint x: 1031, startPoint y: 22, endPoint x: 1033, endPoint y: 109, distance: 87.1
click at [1031, 22] on icon "button" at bounding box center [1026, 21] width 11 height 11
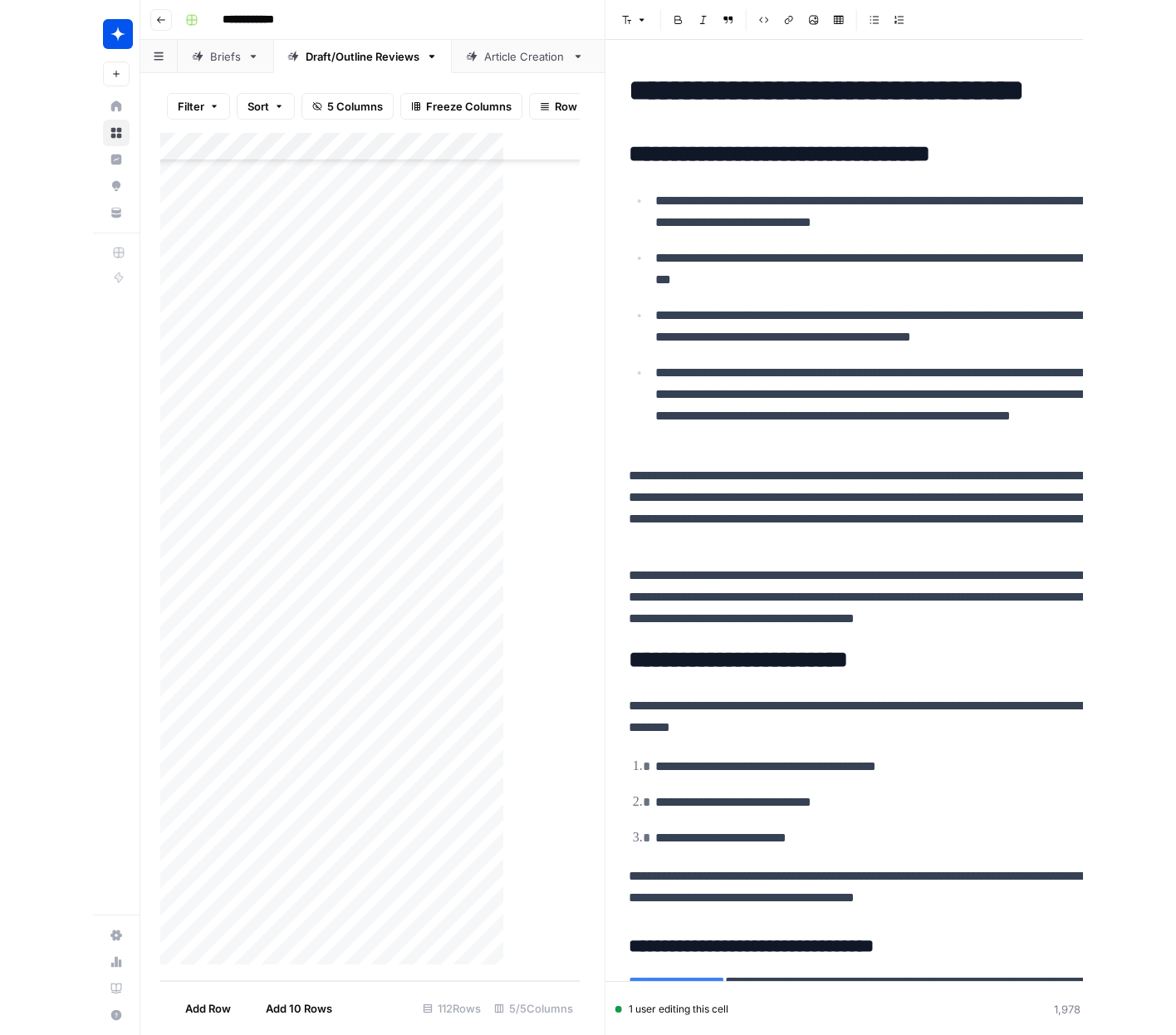
scroll to position [2369, 0]
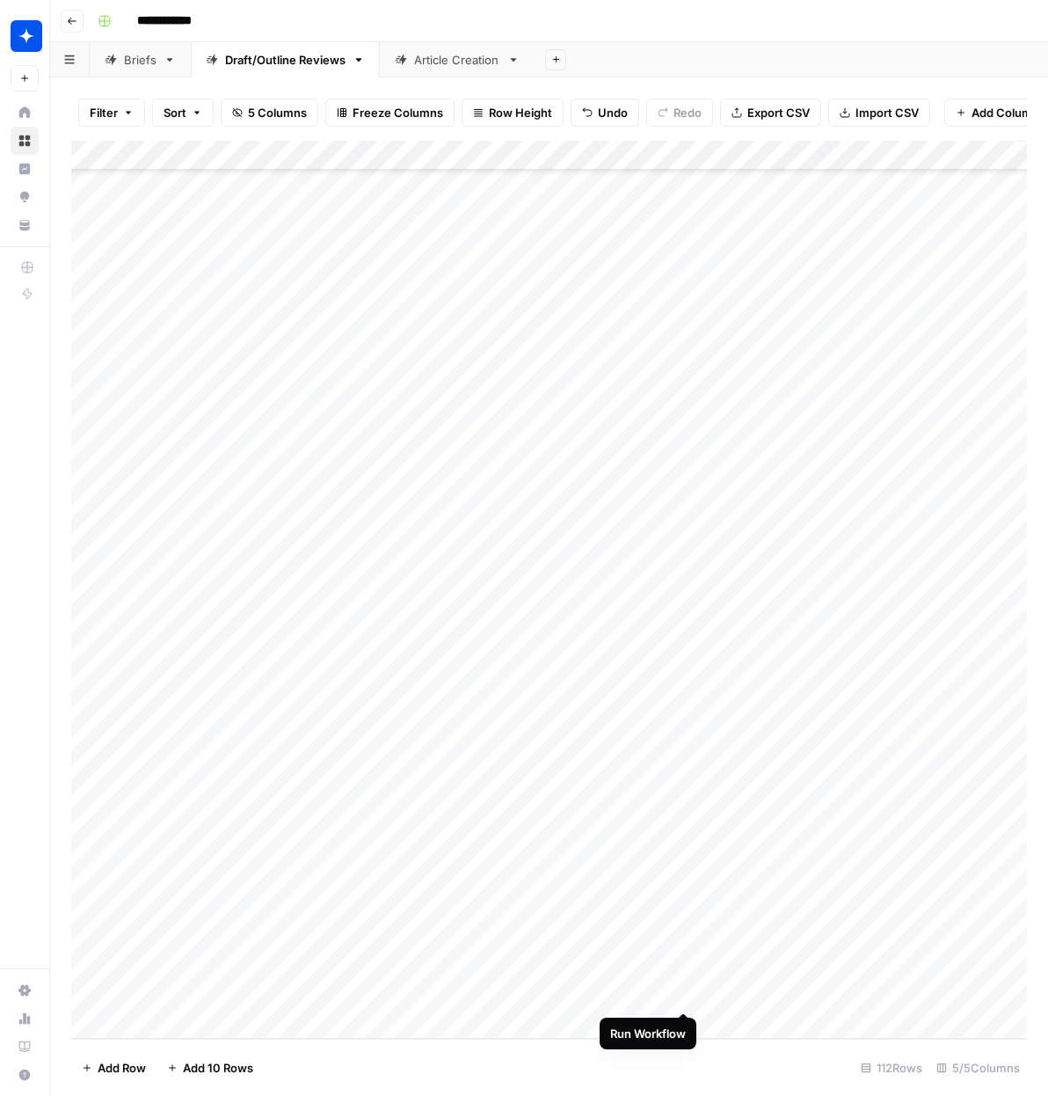
click at [686, 995] on div "Add Column" at bounding box center [549, 590] width 956 height 898
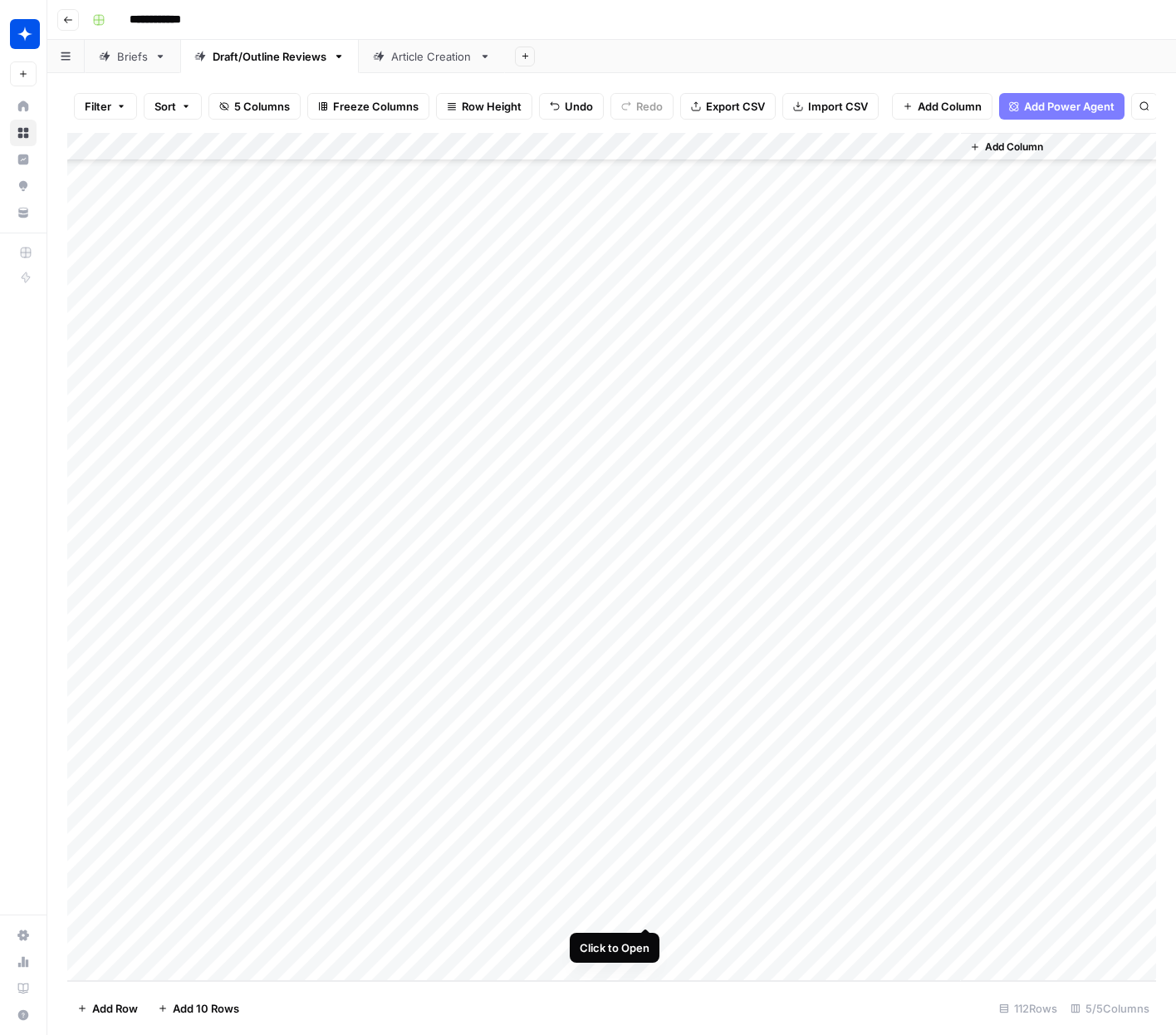
click at [641, 909] on div "Add Column" at bounding box center [611, 557] width 1089 height 848
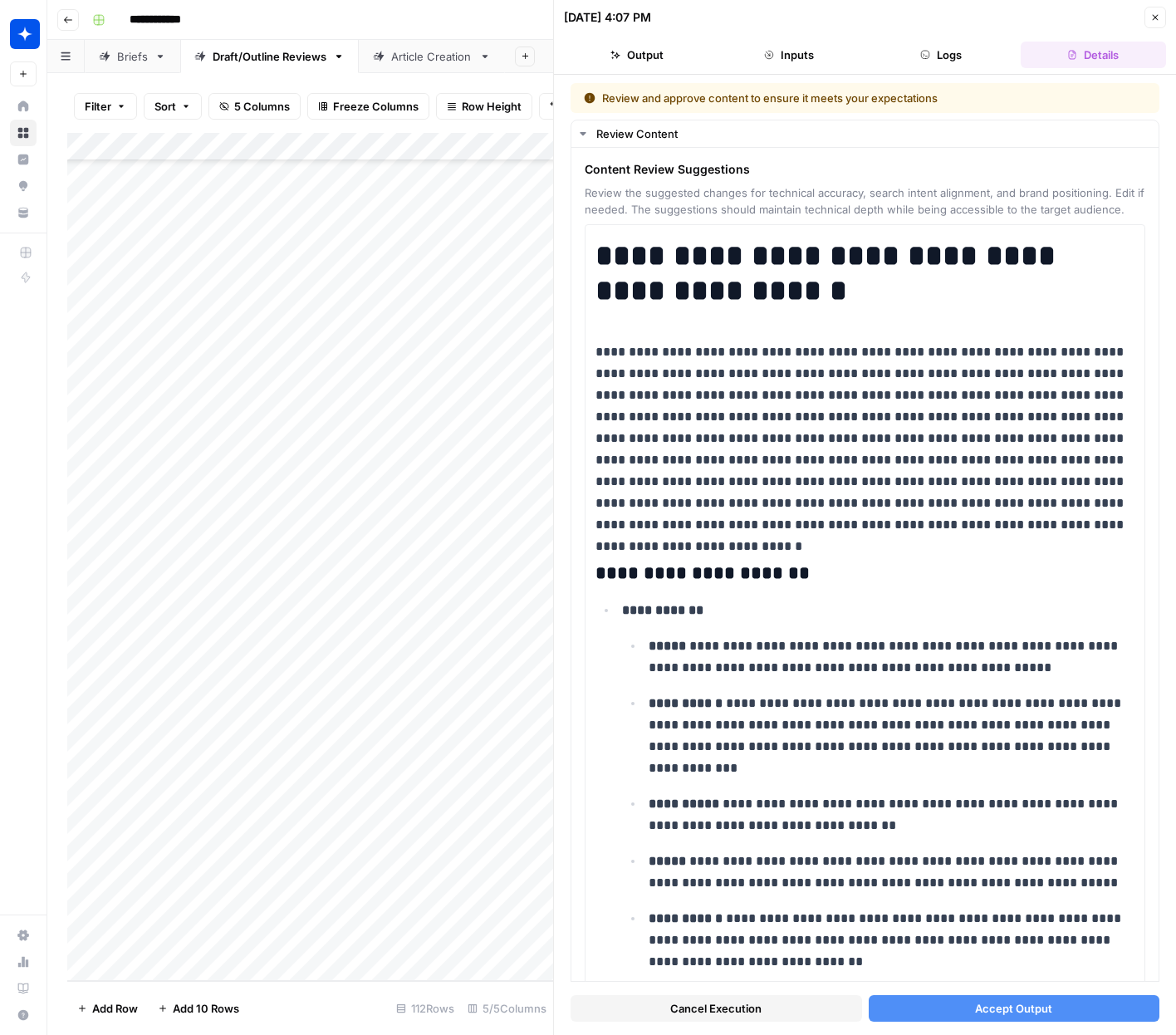
click at [981, 1020] on button "Accept Output" at bounding box center [1014, 1009] width 292 height 26
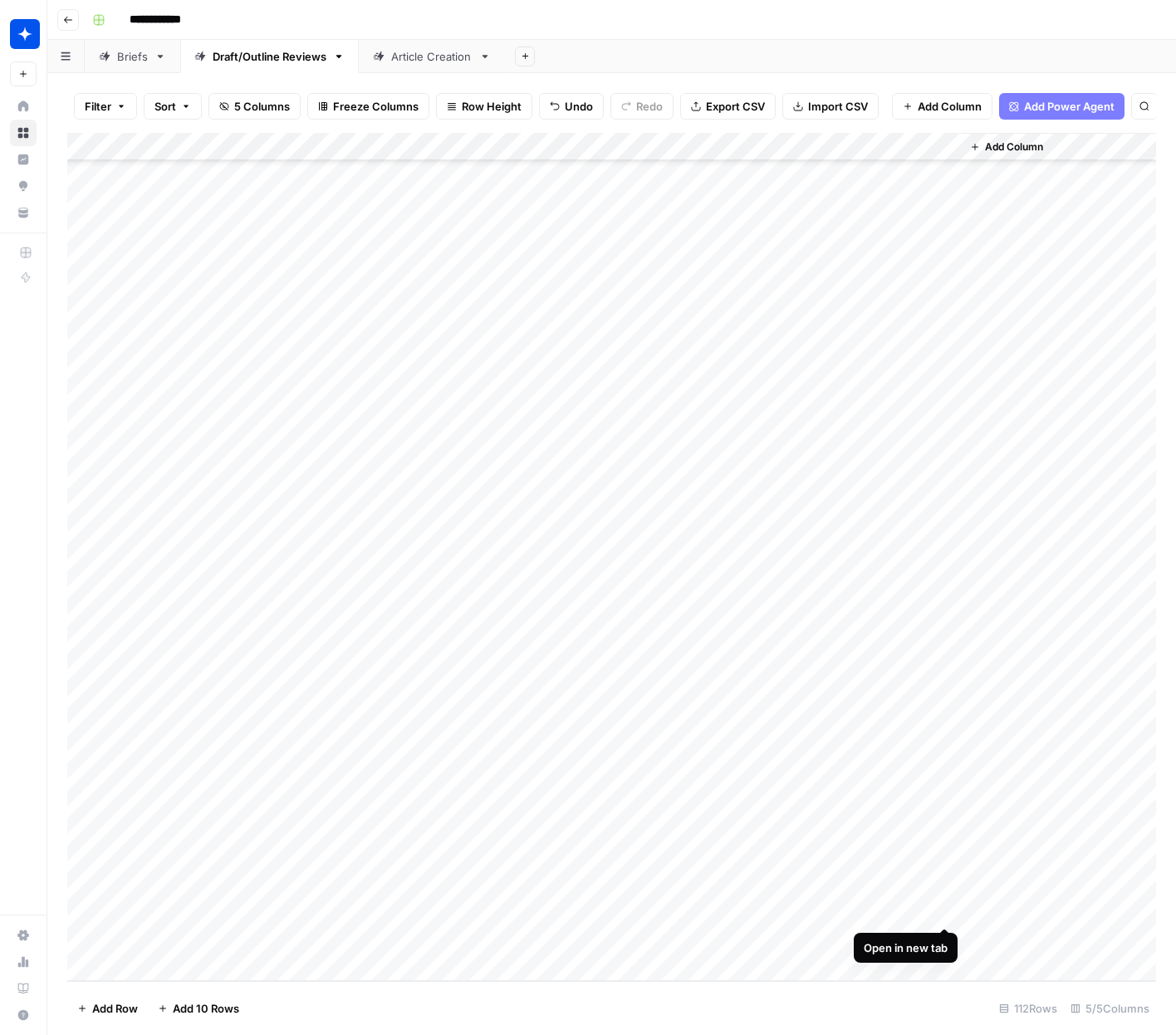
click at [946, 911] on div "Add Column" at bounding box center [611, 557] width 1089 height 848
click at [409, 63] on div "Article Creation" at bounding box center [432, 57] width 81 height 17
click at [204, 968] on div "Add Column" at bounding box center [611, 557] width 1089 height 848
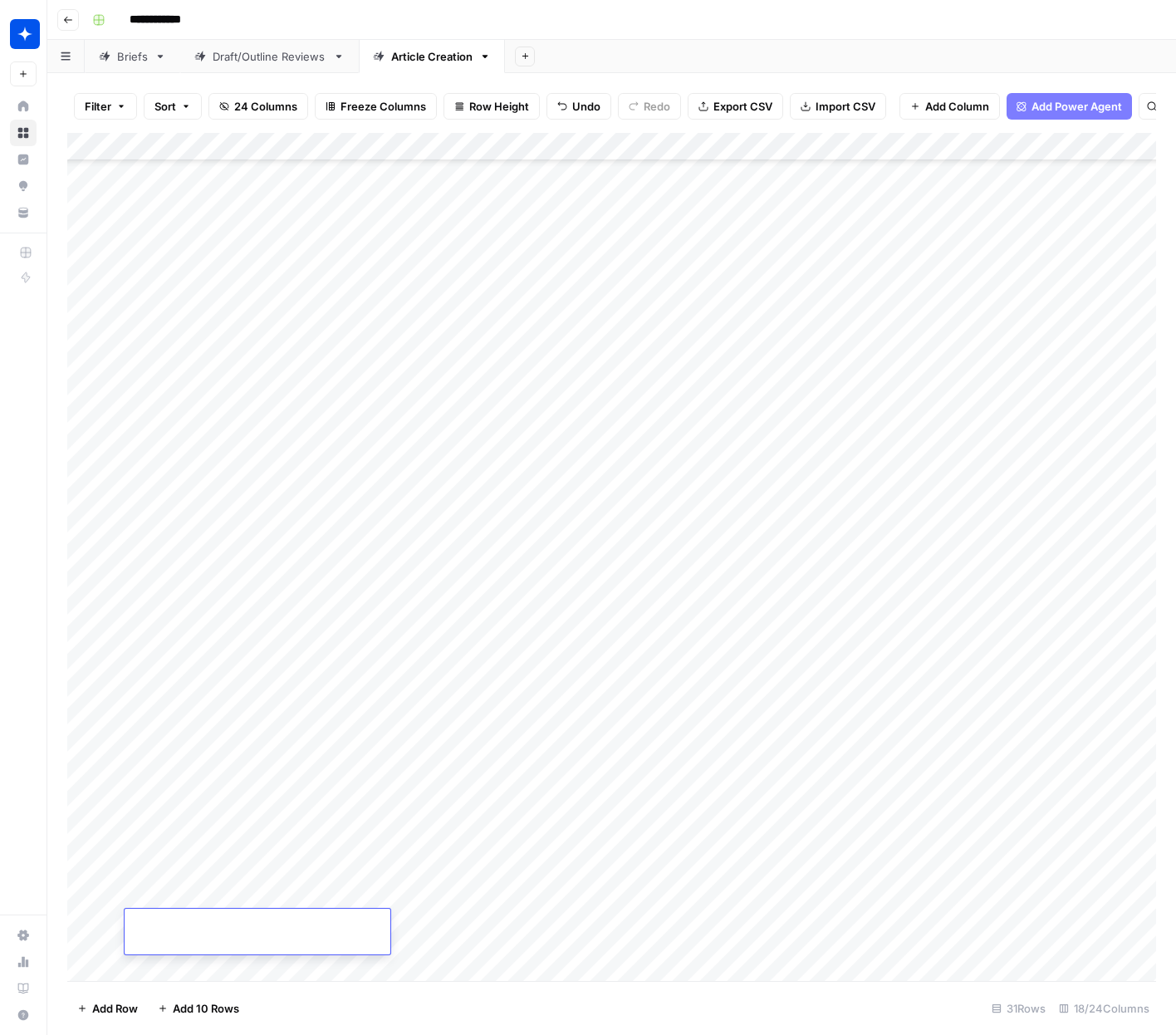
scroll to position [546, 0]
paste textarea "**********"
type textarea "**********"
click at [412, 925] on div "Add Column" at bounding box center [611, 557] width 1089 height 848
click at [332, 932] on div "Add Column" at bounding box center [611, 557] width 1089 height 848
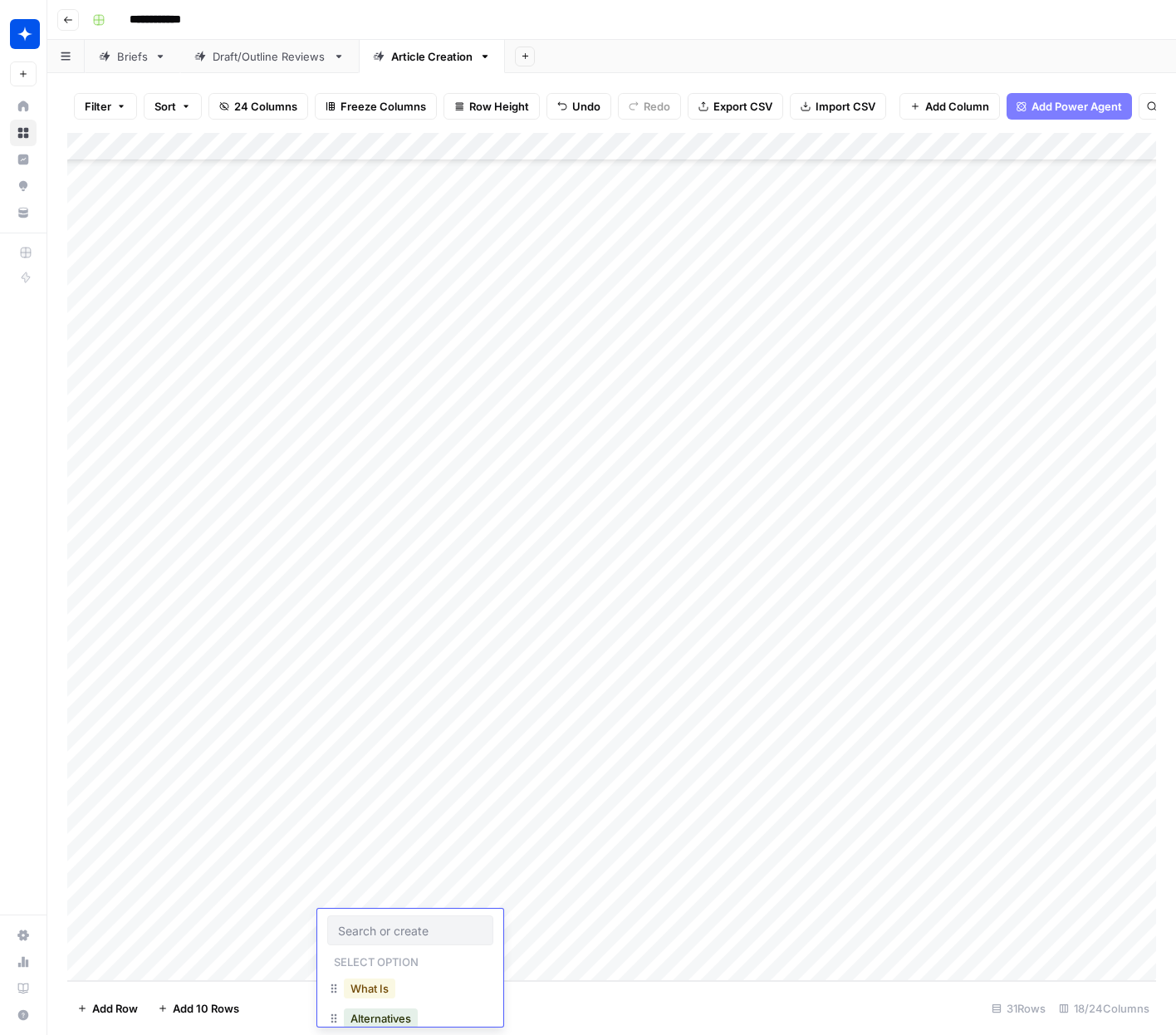
click at [377, 984] on button "What Is" at bounding box center [369, 988] width 52 height 20
click at [539, 923] on div "Add Column" at bounding box center [611, 557] width 1089 height 848
click at [604, 839] on div "Add Column" at bounding box center [611, 557] width 1089 height 848
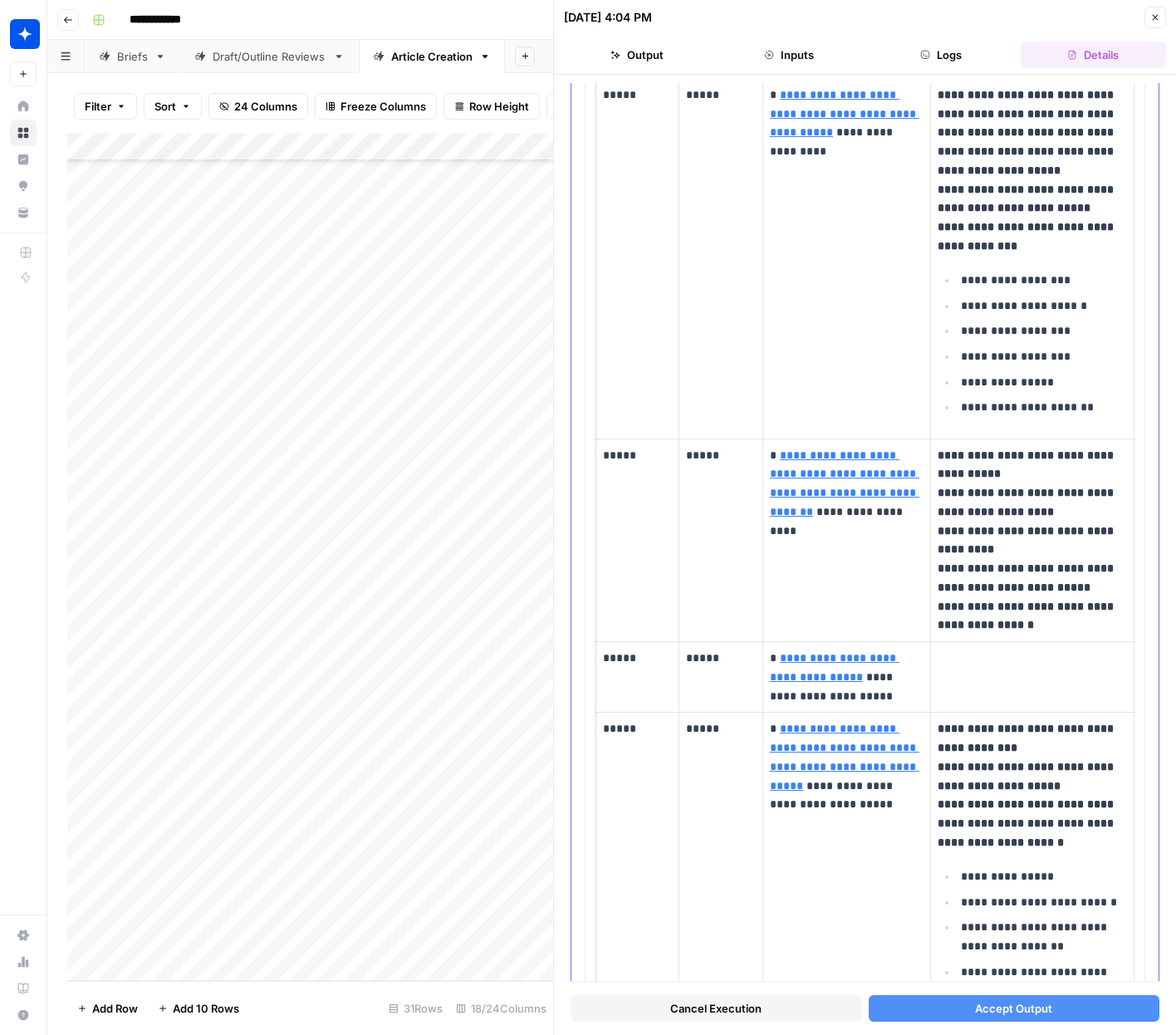
scroll to position [2919, 0]
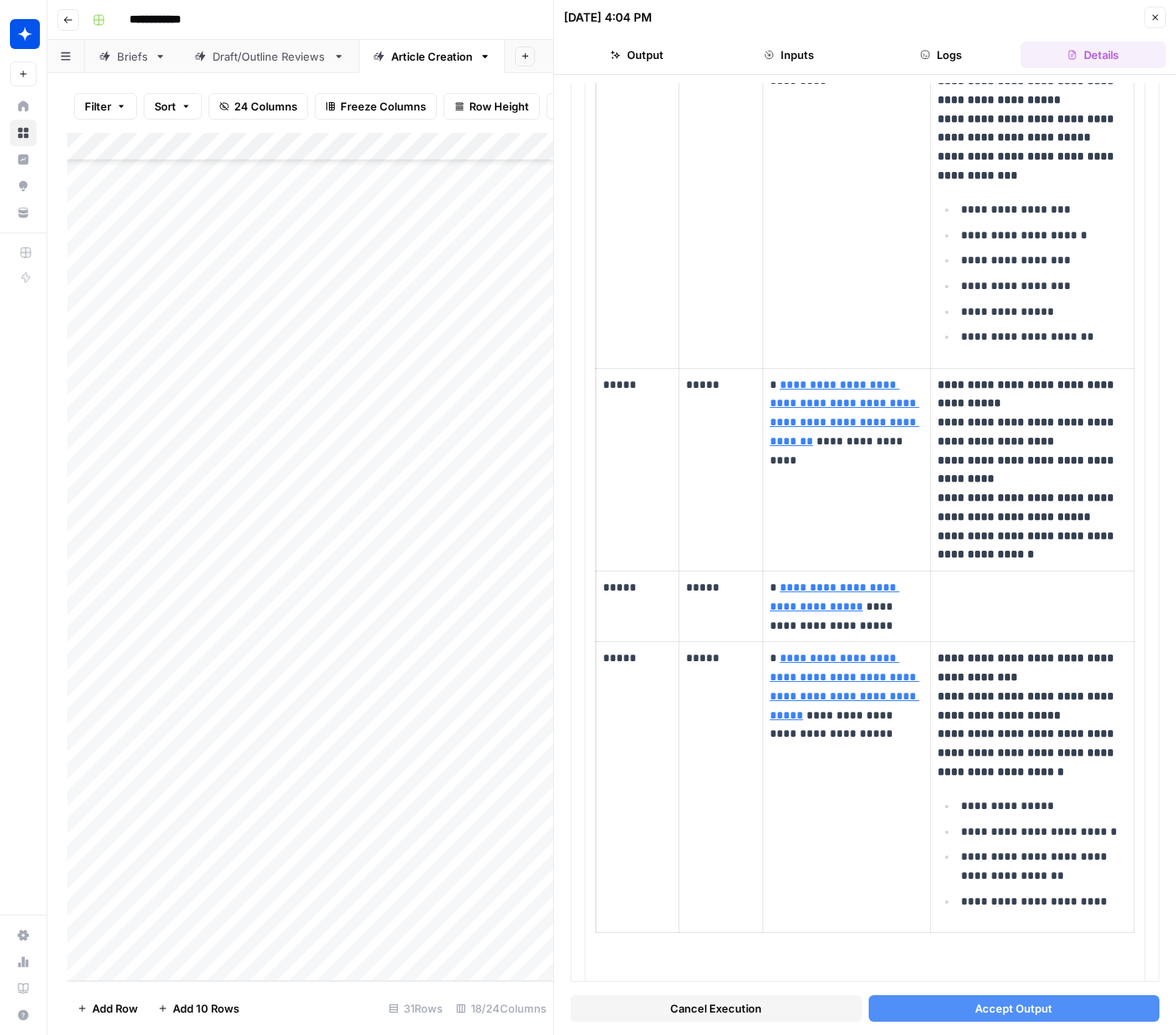
click at [935, 1011] on button "Accept Output" at bounding box center [1014, 1009] width 292 height 26
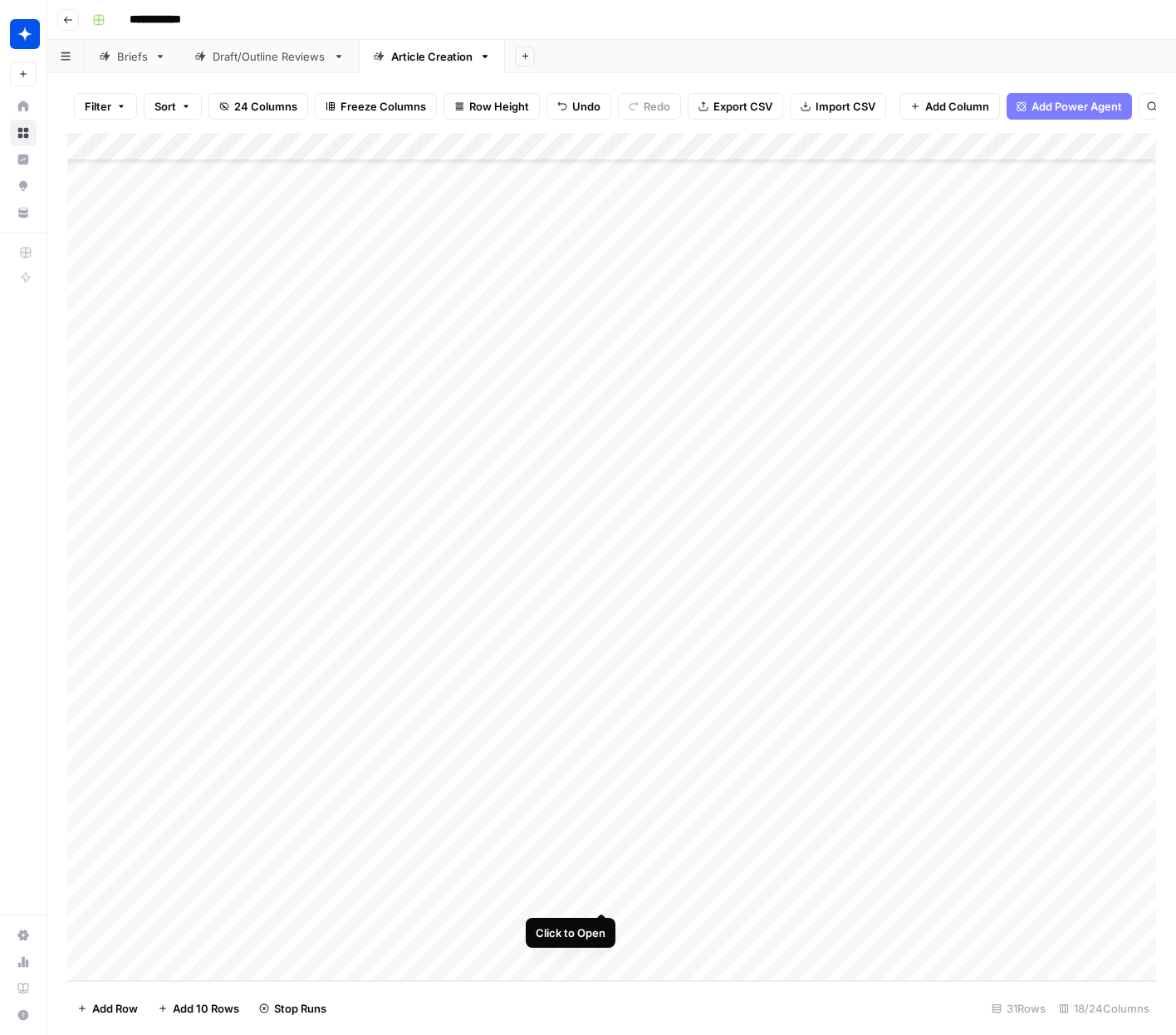
click at [604, 884] on div "Add Column" at bounding box center [611, 557] width 1089 height 848
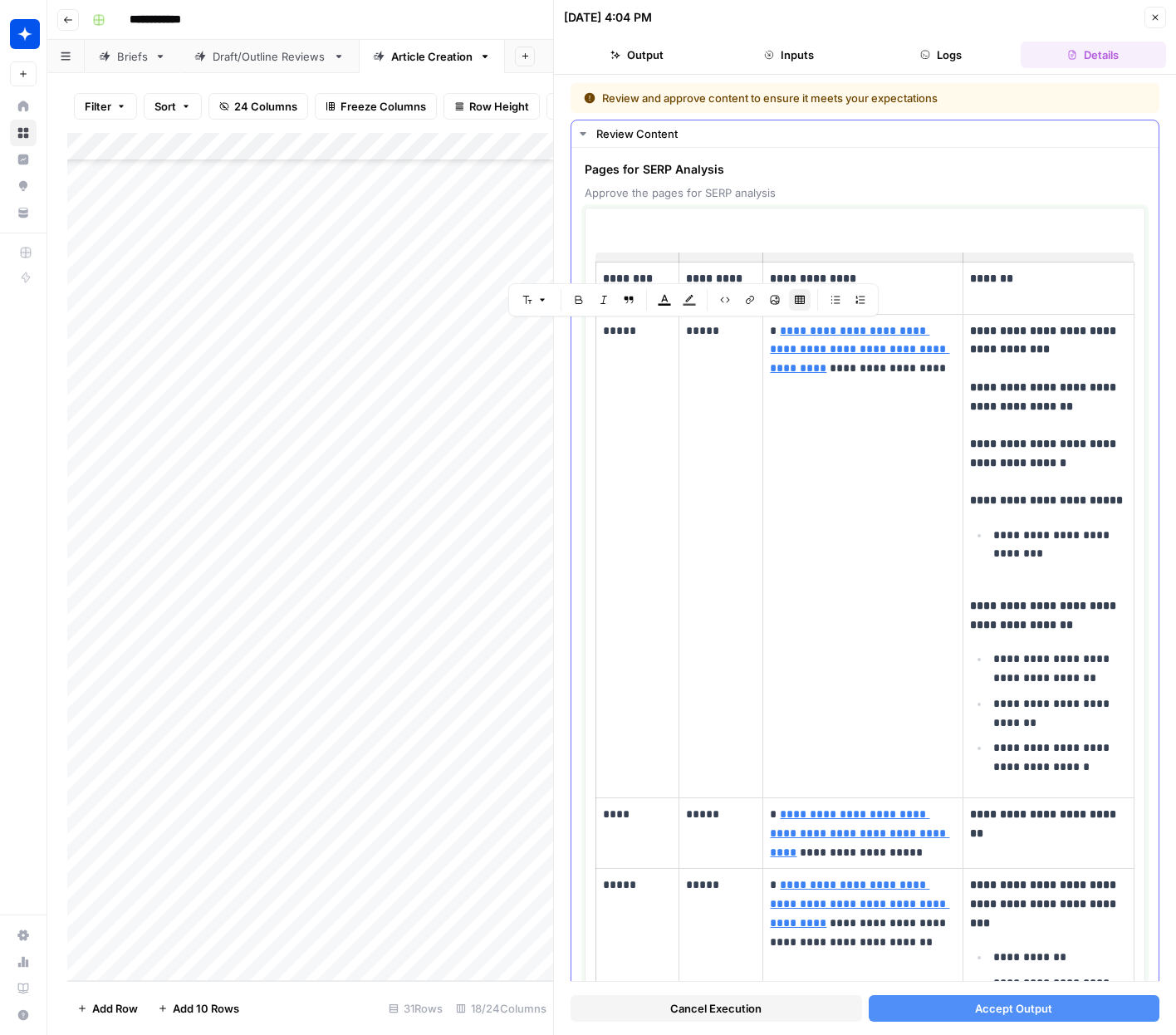
drag, startPoint x: 701, startPoint y: 331, endPoint x: 687, endPoint y: 333, distance: 14.1
click at [687, 333] on p "*****" at bounding box center [722, 331] width 70 height 19
copy p "*"
click at [782, 330] on p "**********" at bounding box center [862, 349] width 186 height 57
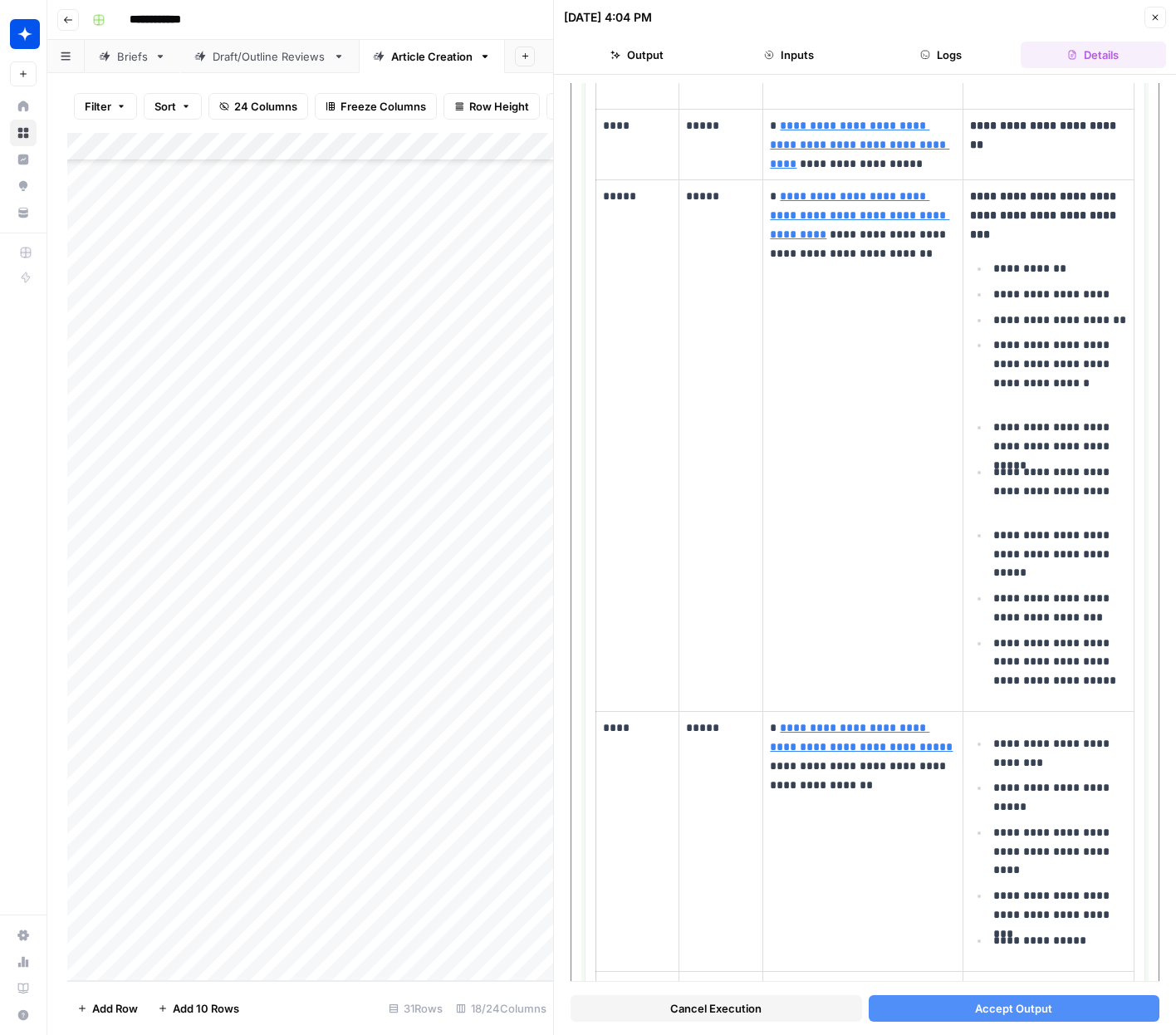
scroll to position [732, 0]
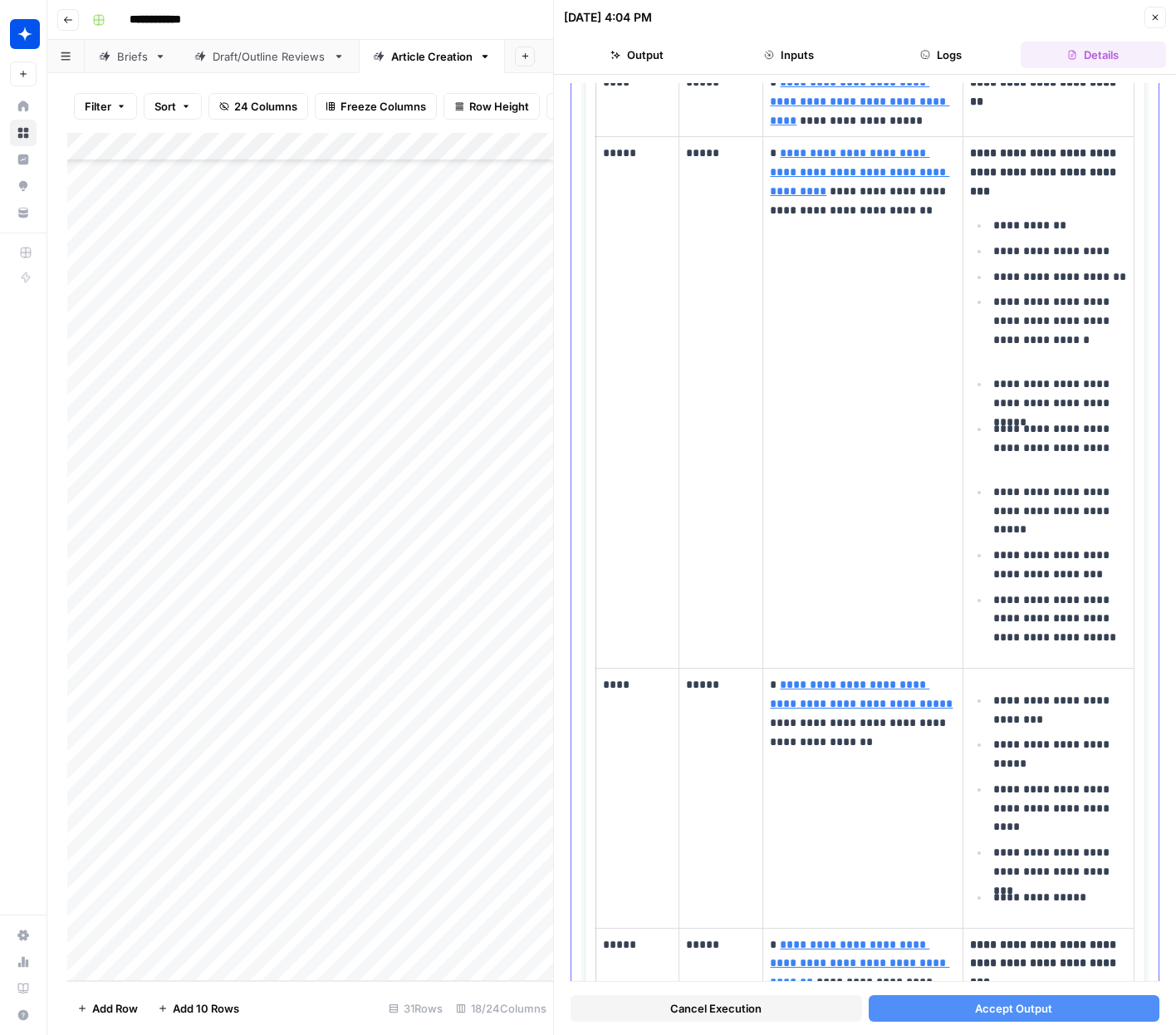
drag, startPoint x: 782, startPoint y: 660, endPoint x: 773, endPoint y: 661, distance: 9.1
click at [773, 675] on p "**********" at bounding box center [862, 713] width 186 height 76
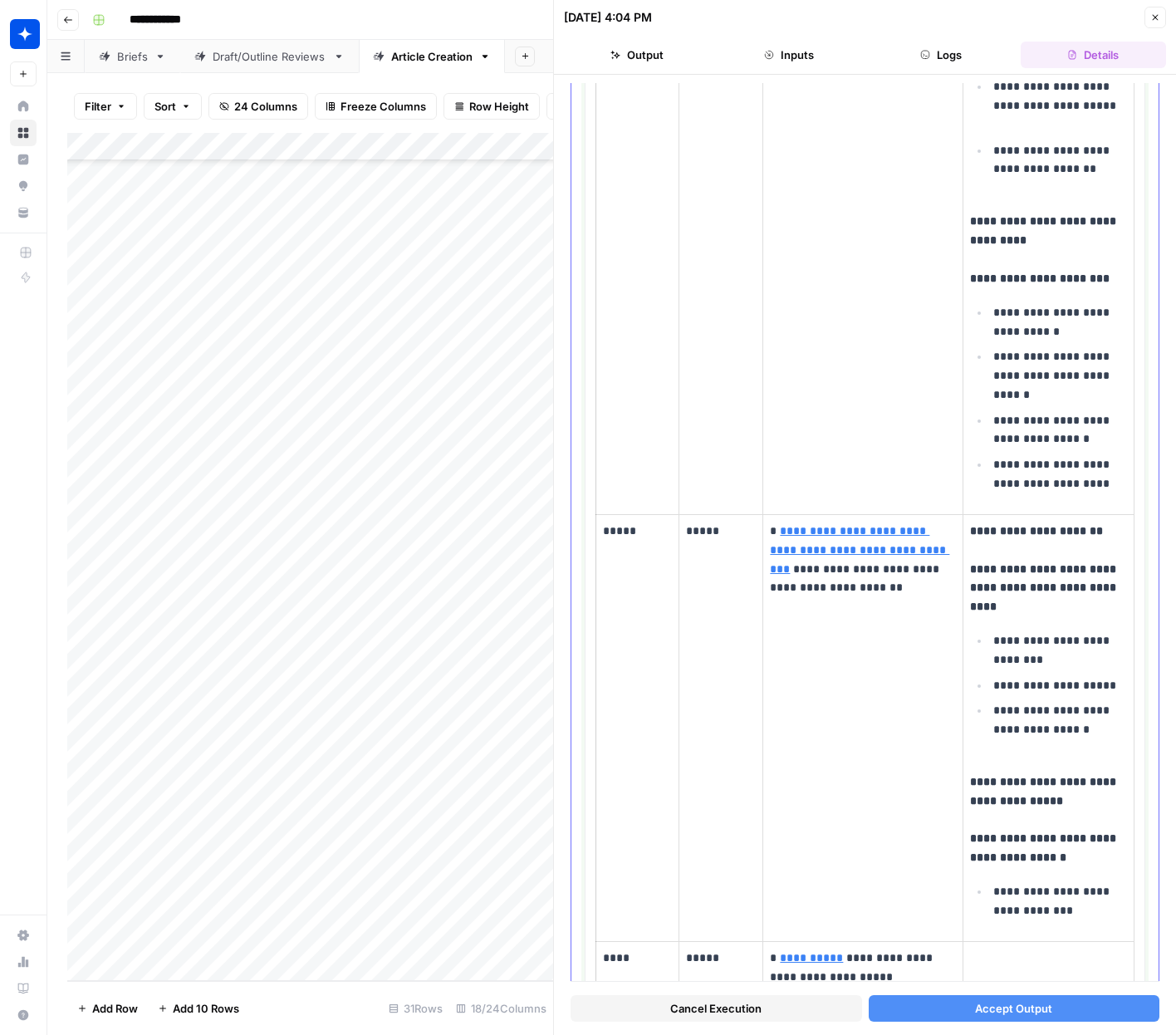
scroll to position [2731, 0]
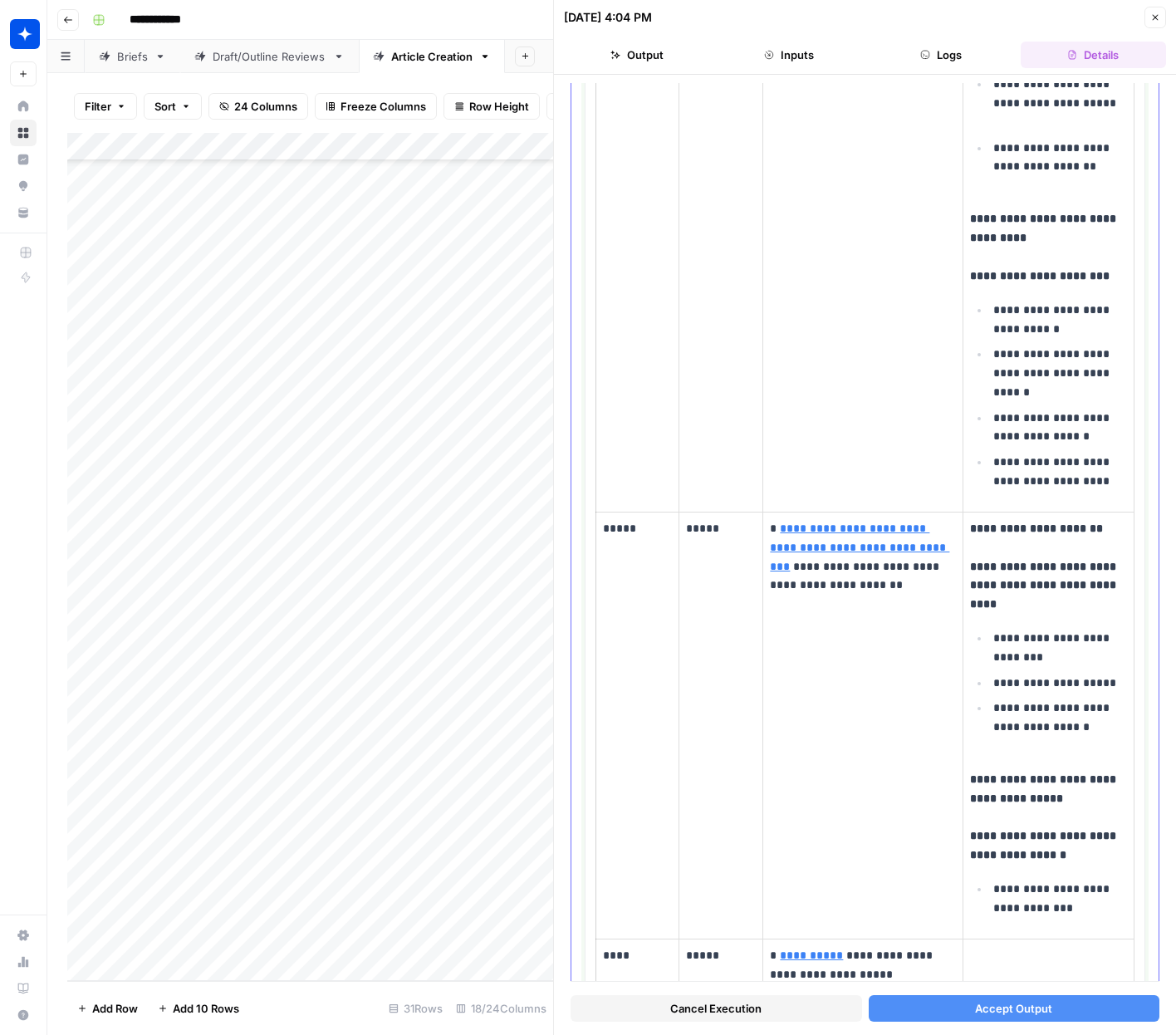
click at [776, 527] on p "**********" at bounding box center [862, 557] width 186 height 76
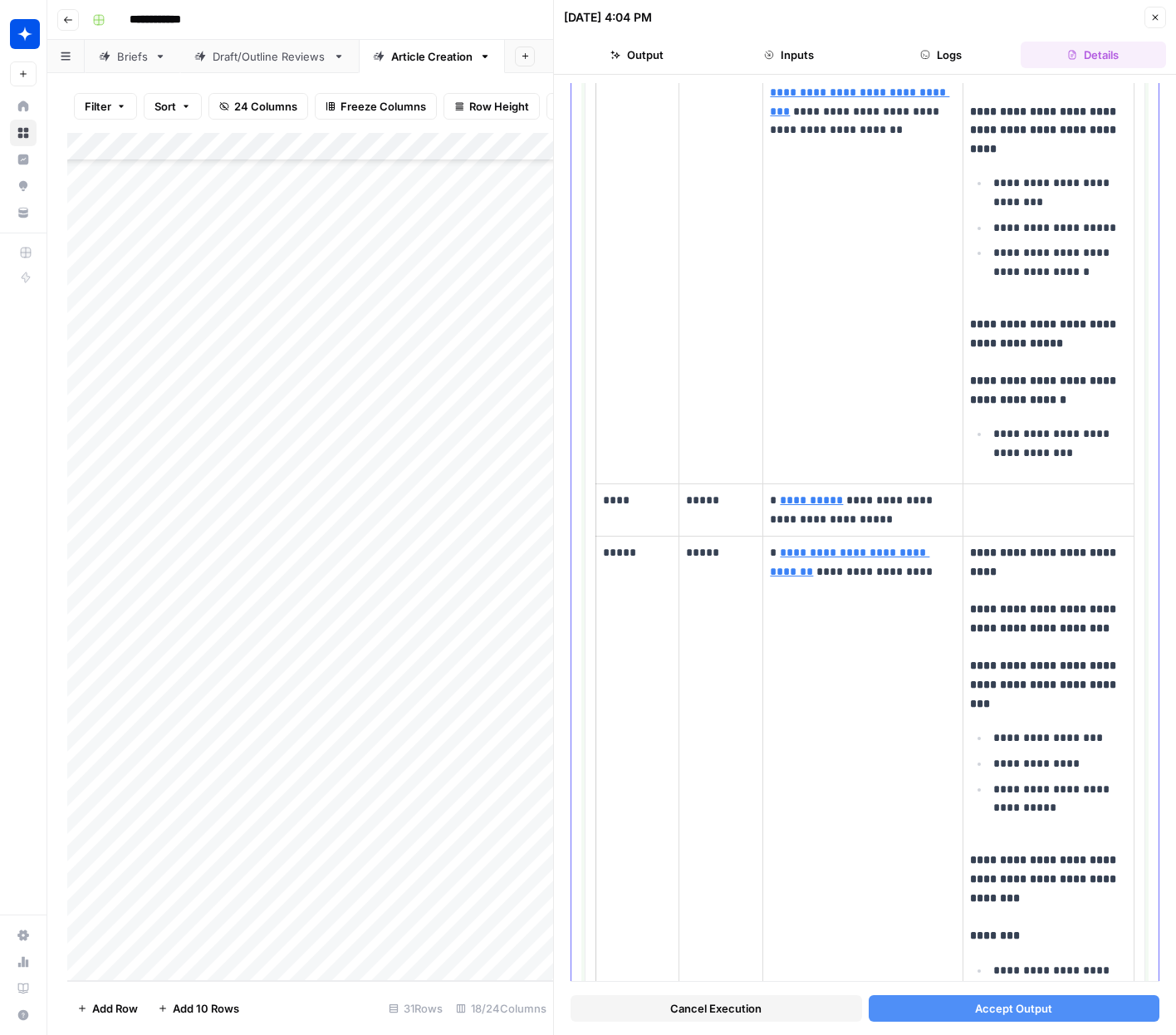
scroll to position [3185, 0]
type input "https://snyk.io/articles/devsecops/devops-vs-devsecops/"
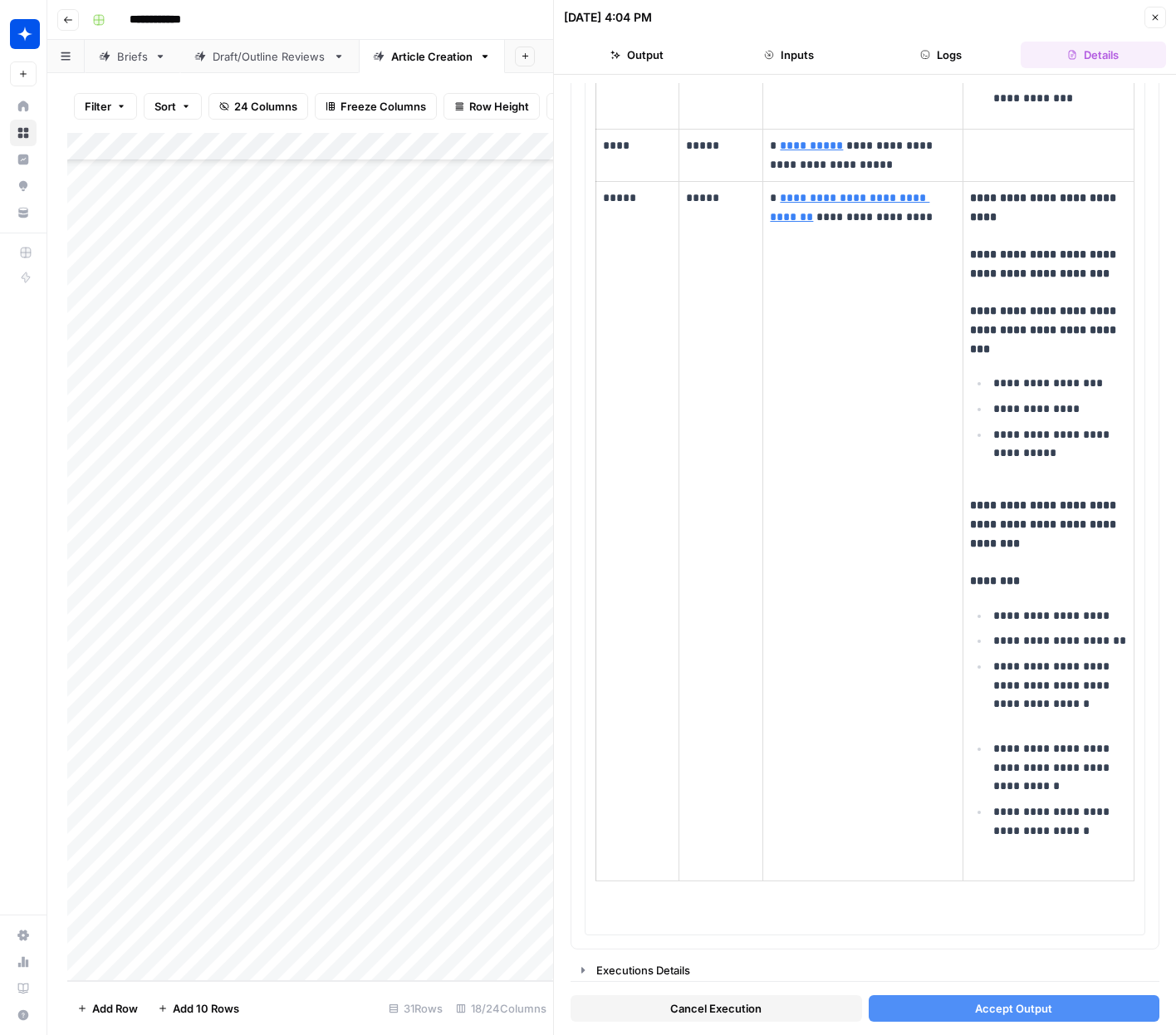
click at [950, 1004] on button "Accept Output" at bounding box center [1014, 1009] width 292 height 26
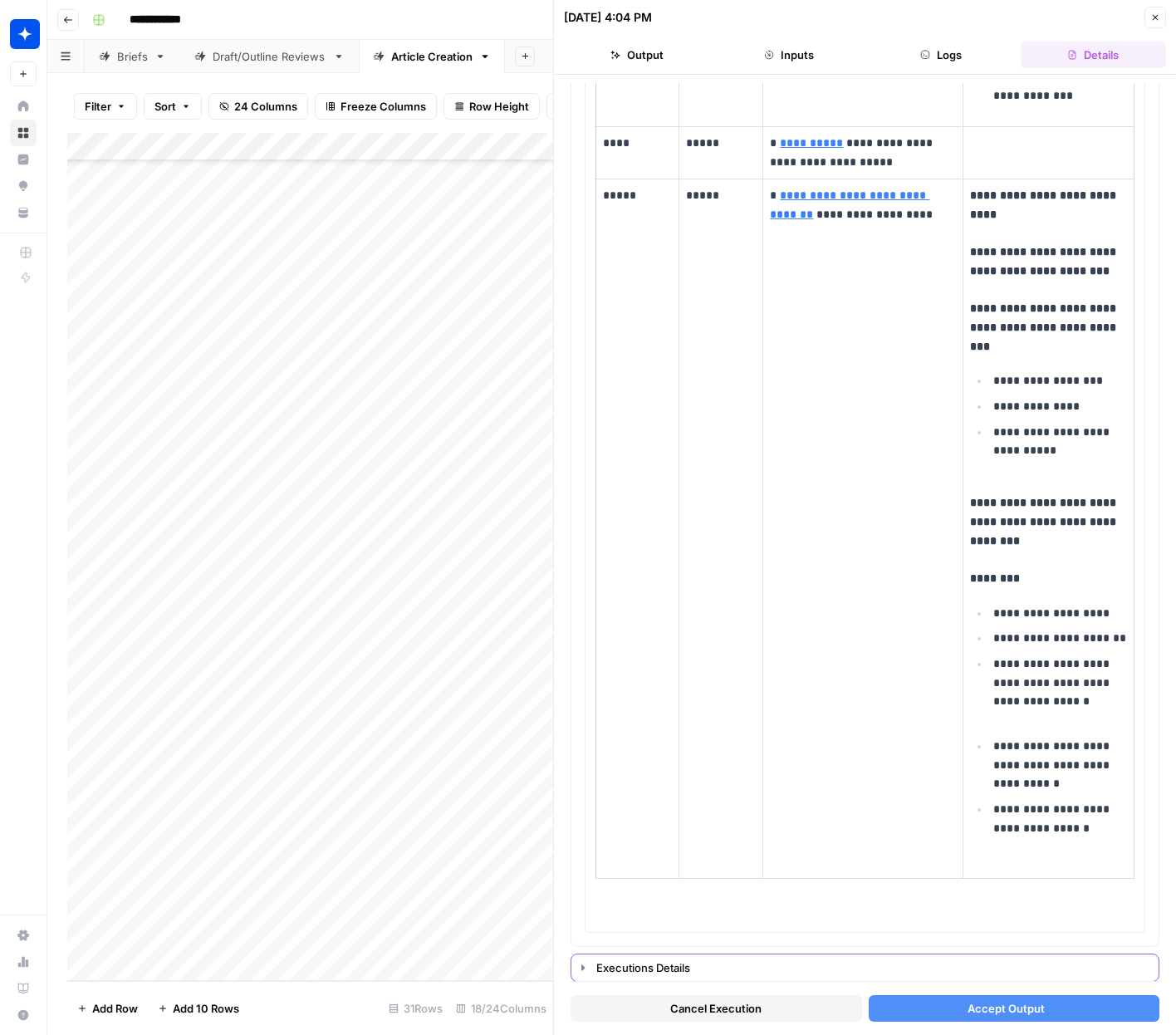
scroll to position [3542, 0]
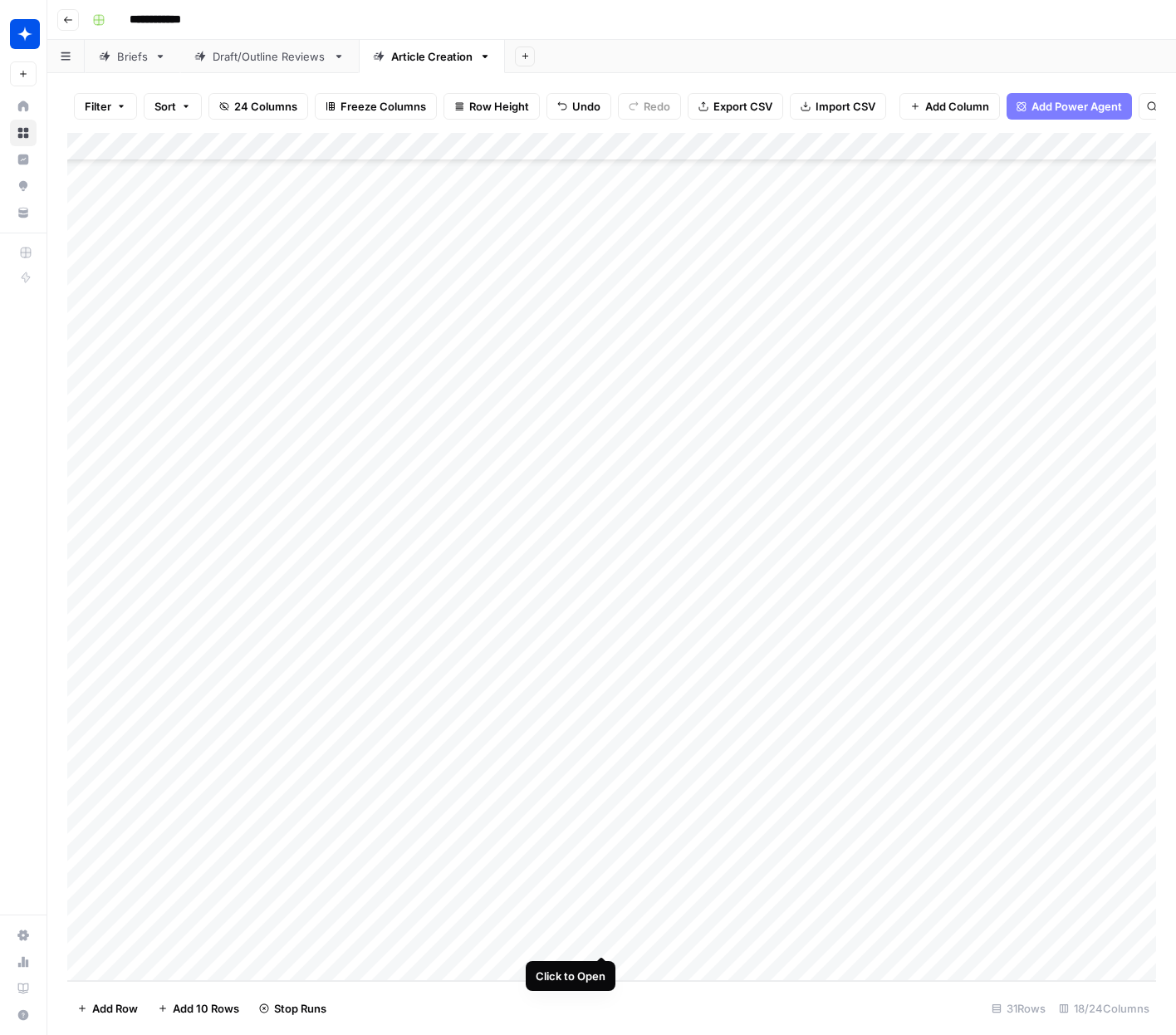
click at [605, 921] on div "Add Column" at bounding box center [611, 557] width 1089 height 848
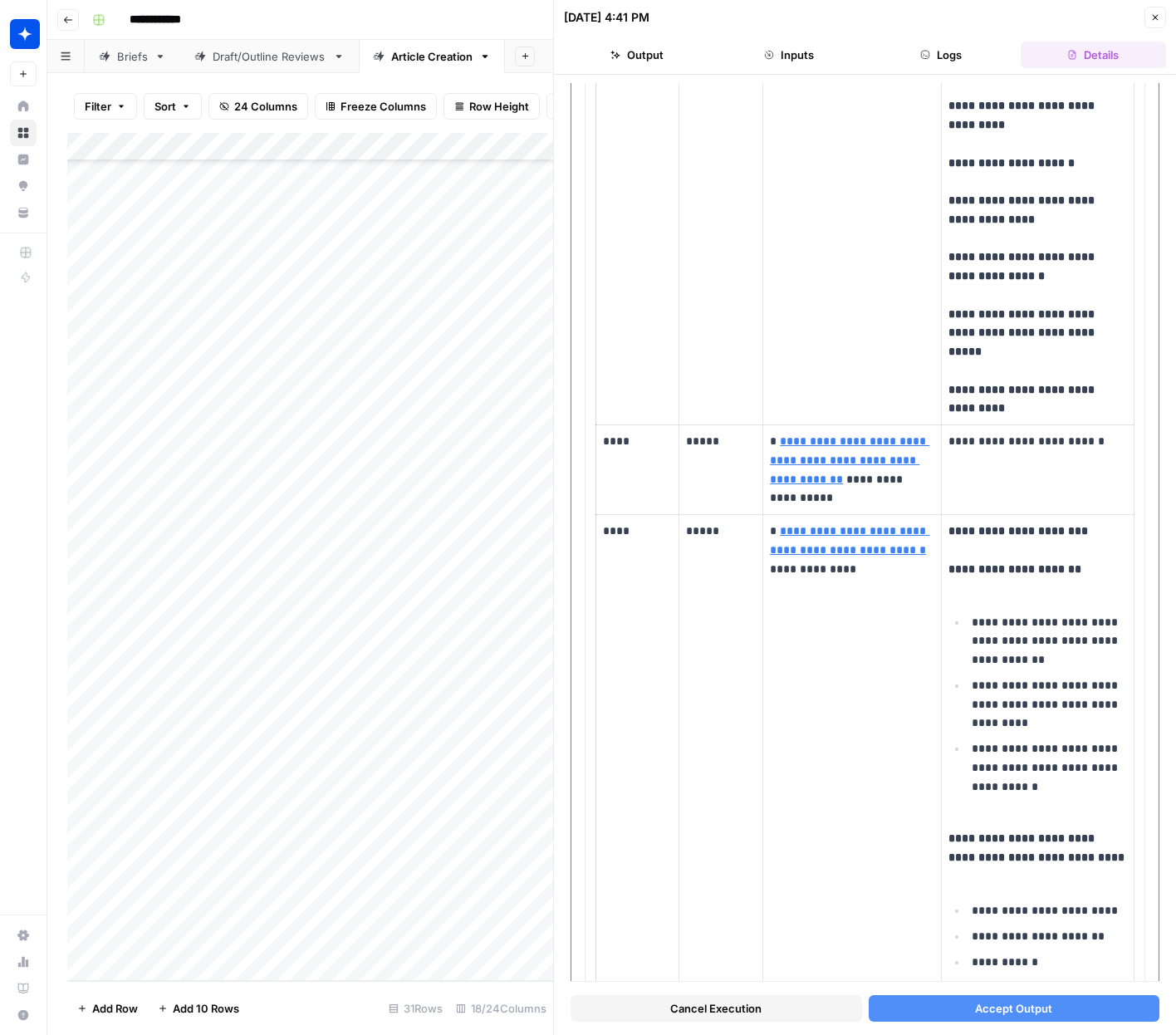
scroll to position [3705, 0]
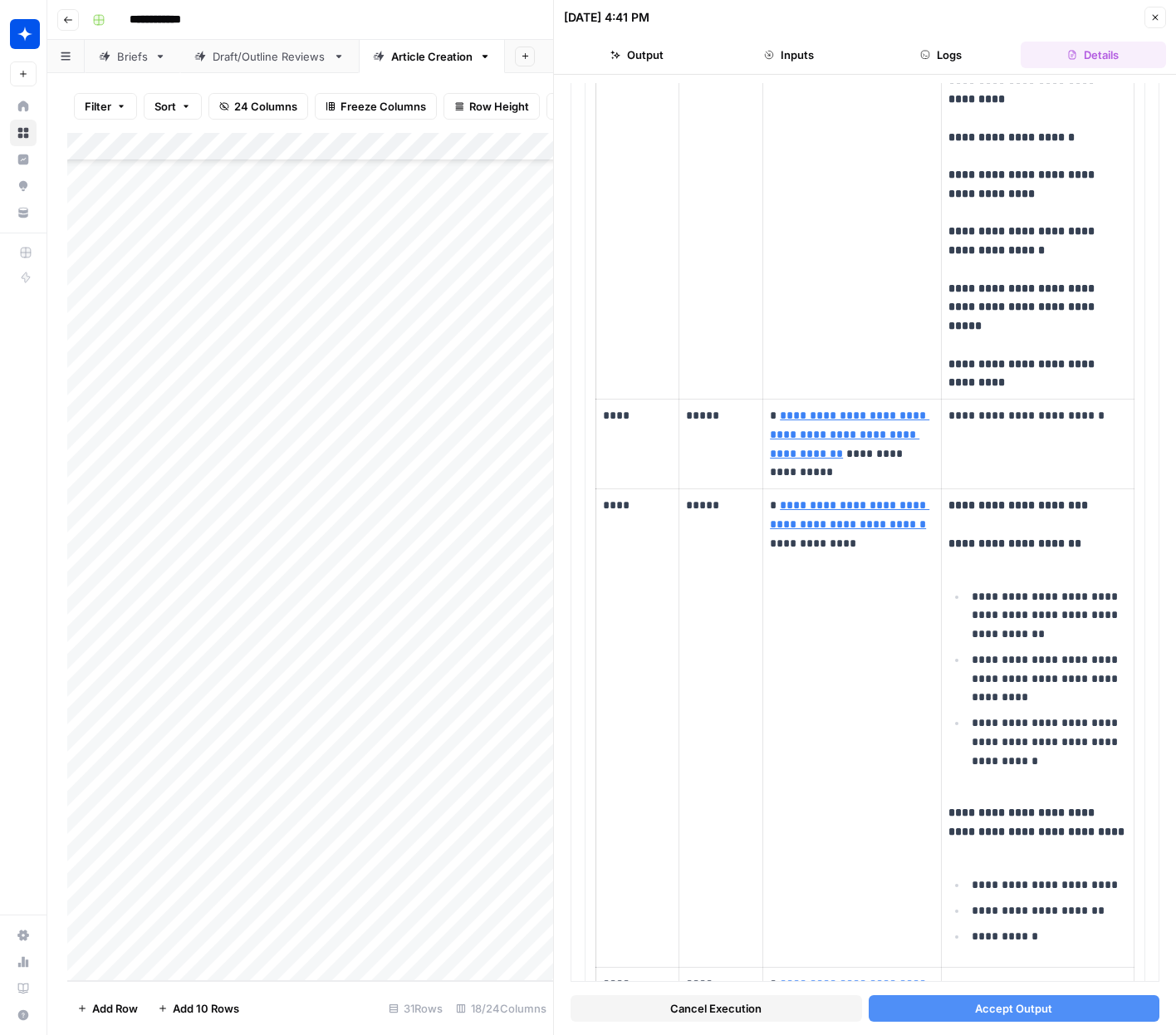
click at [936, 1011] on button "Accept Output" at bounding box center [1014, 1009] width 292 height 26
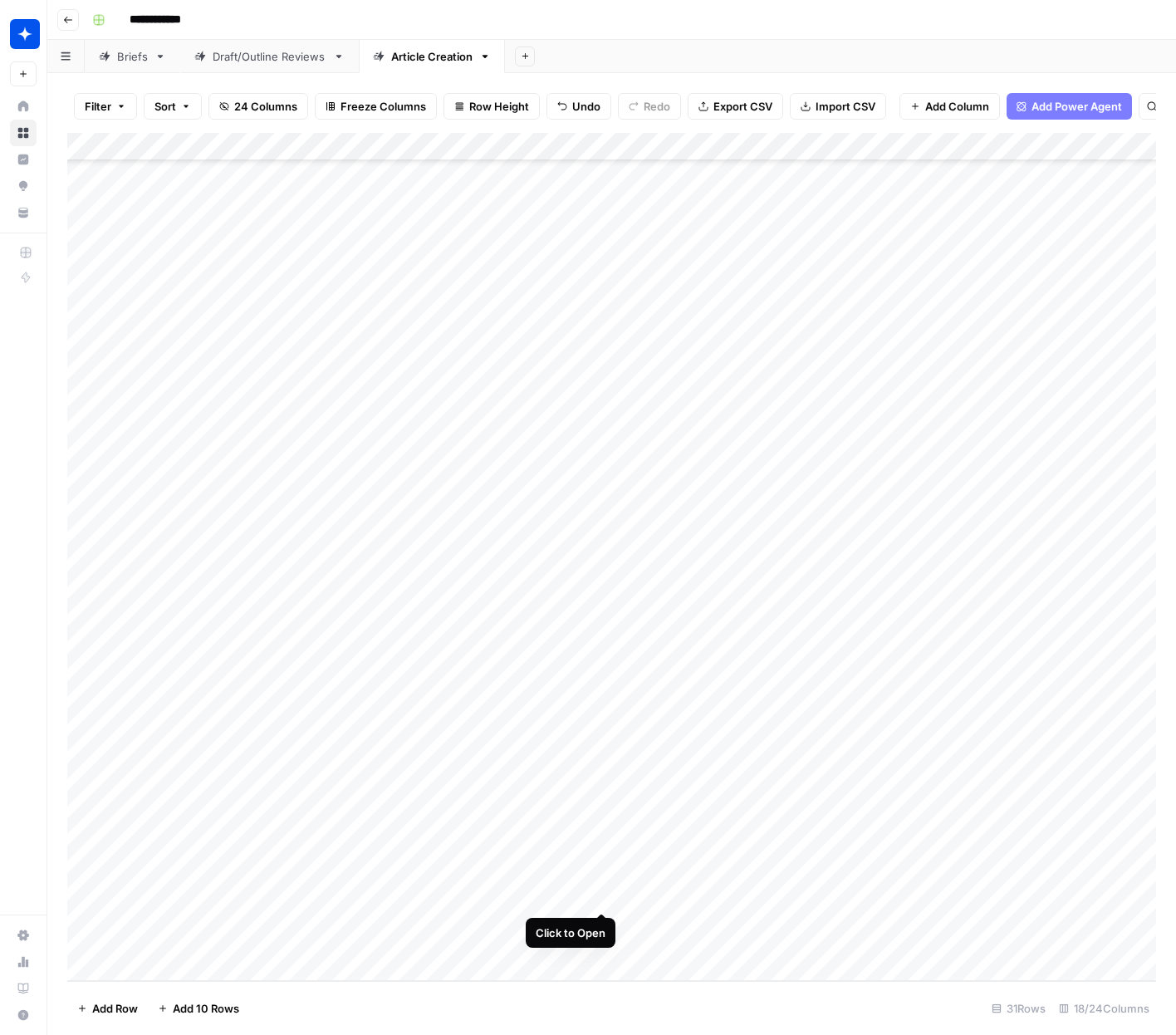
click at [603, 882] on div "Add Column" at bounding box center [611, 557] width 1089 height 848
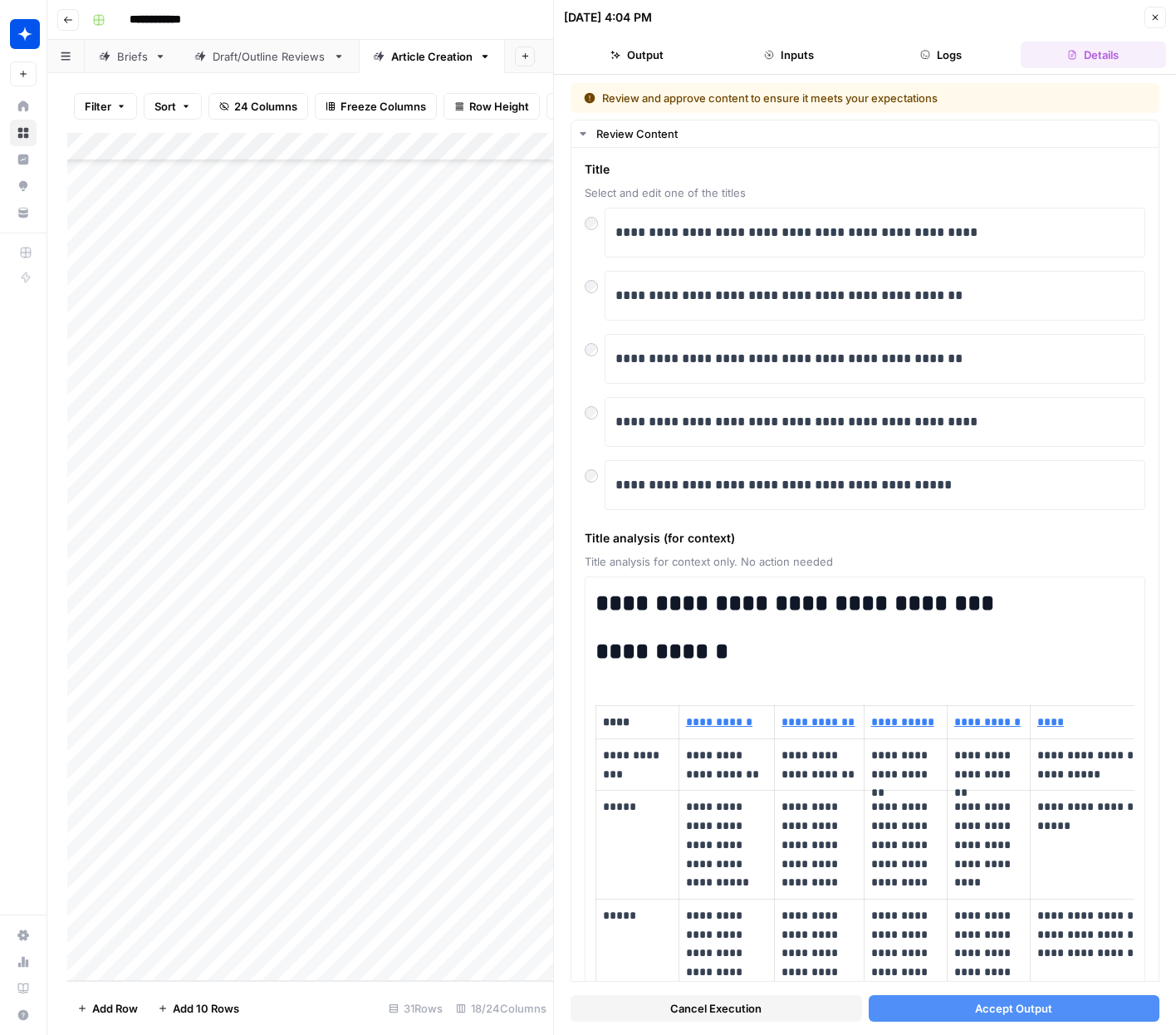
click at [976, 1017] on button "Accept Output" at bounding box center [1014, 1009] width 292 height 26
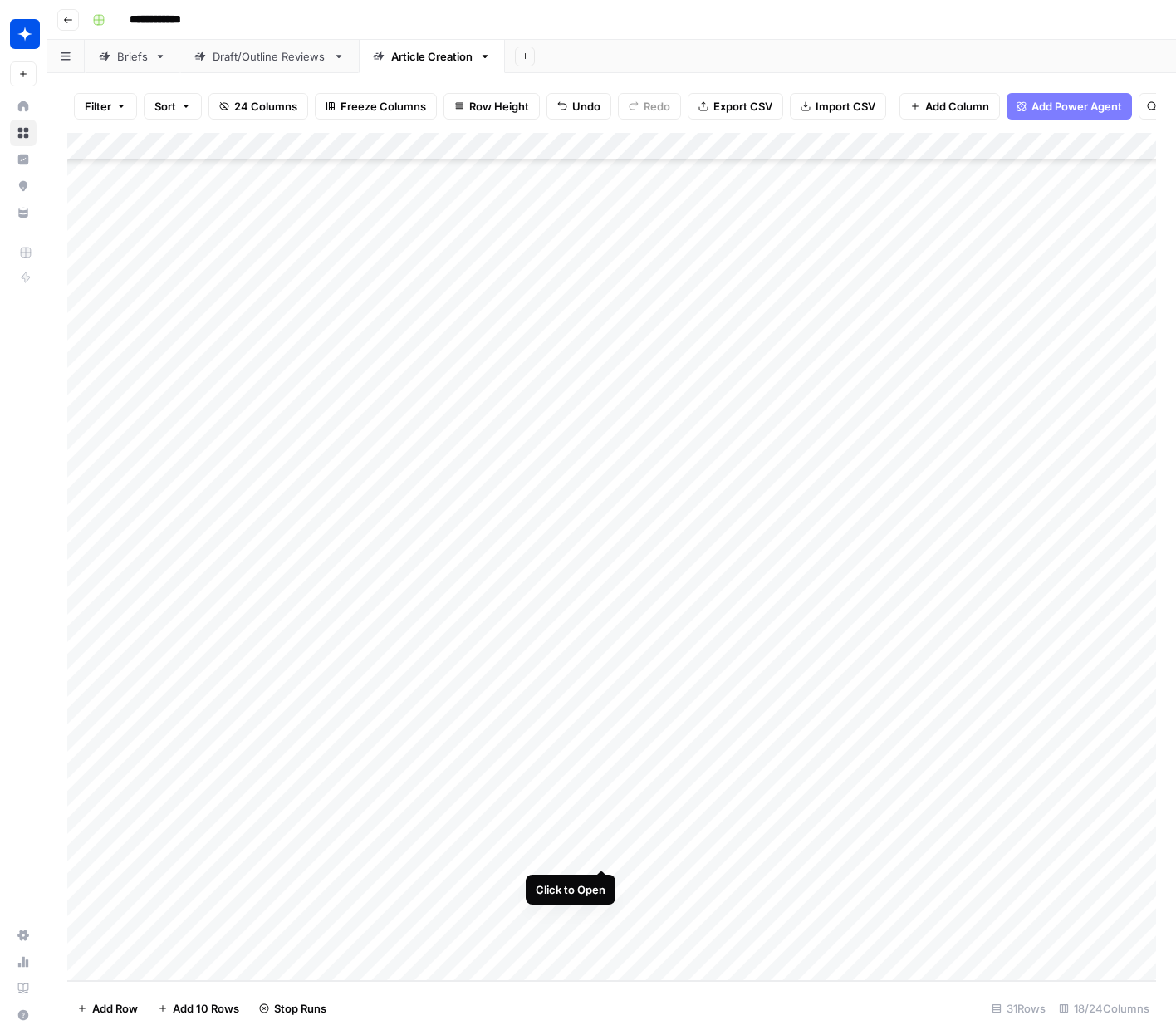
click at [600, 836] on div "Add Column" at bounding box center [611, 557] width 1089 height 848
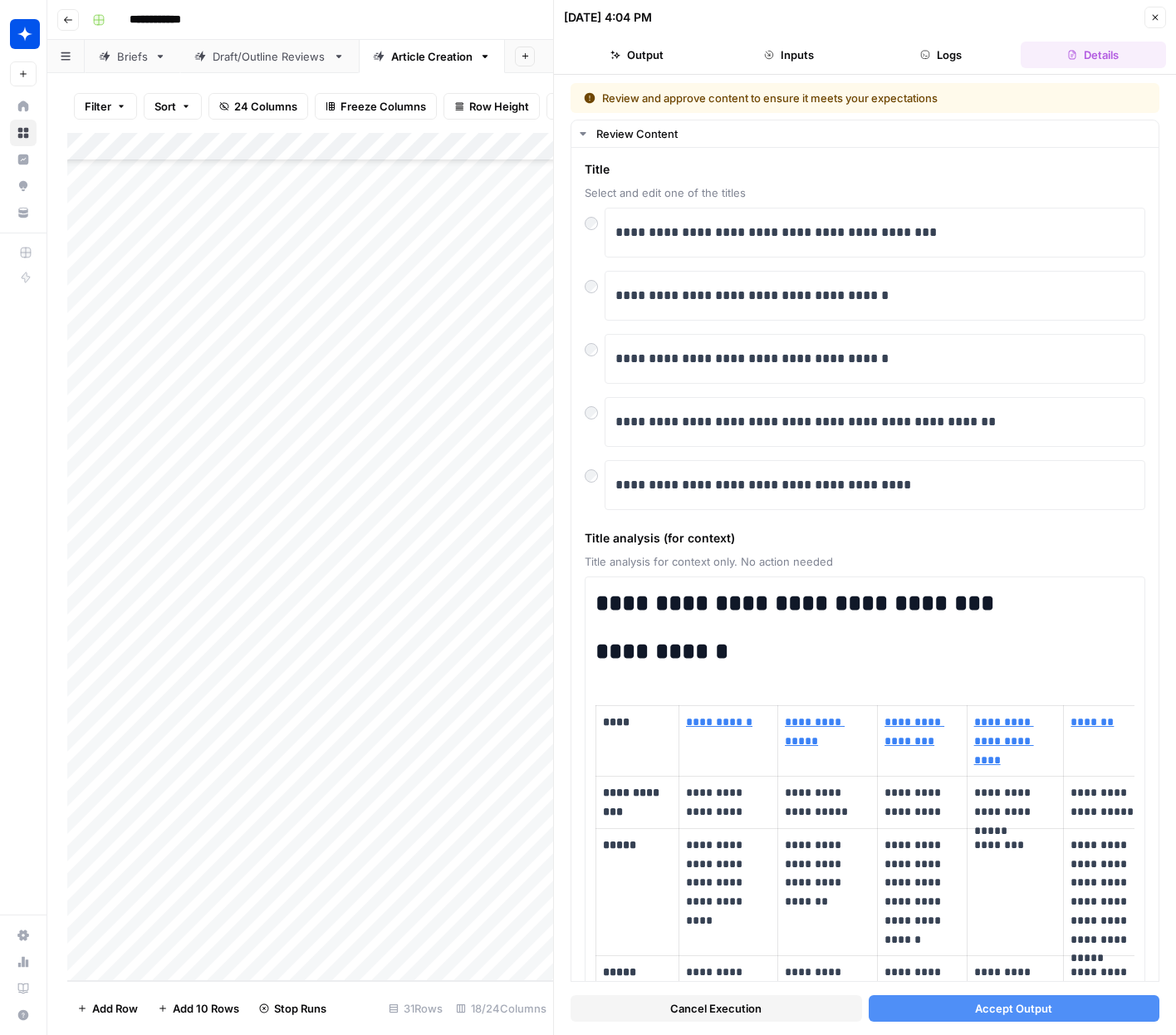
click at [950, 1013] on button "Accept Output" at bounding box center [1014, 1009] width 292 height 26
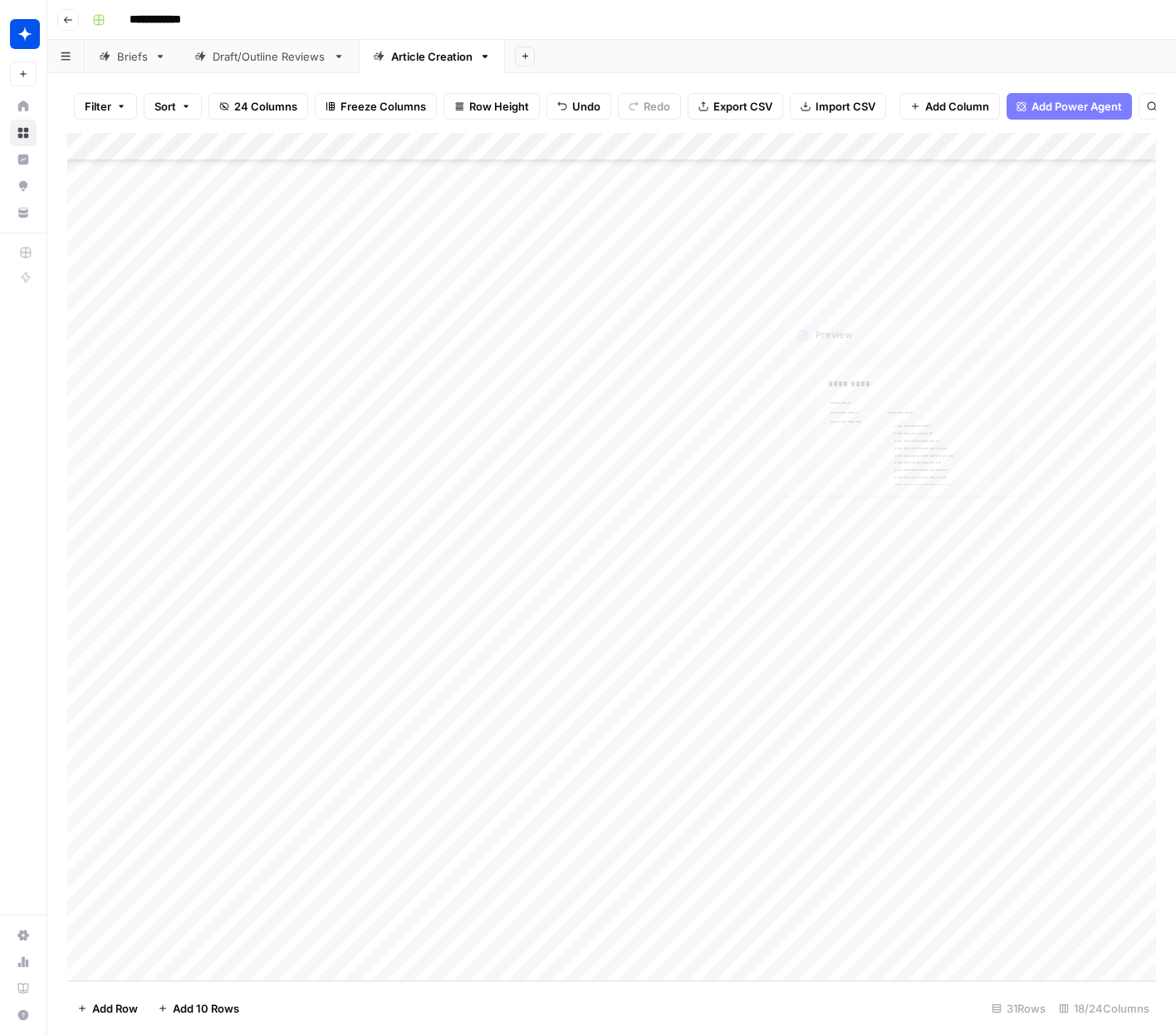
scroll to position [546, 1]
click at [601, 923] on div "Add Column" at bounding box center [611, 557] width 1089 height 848
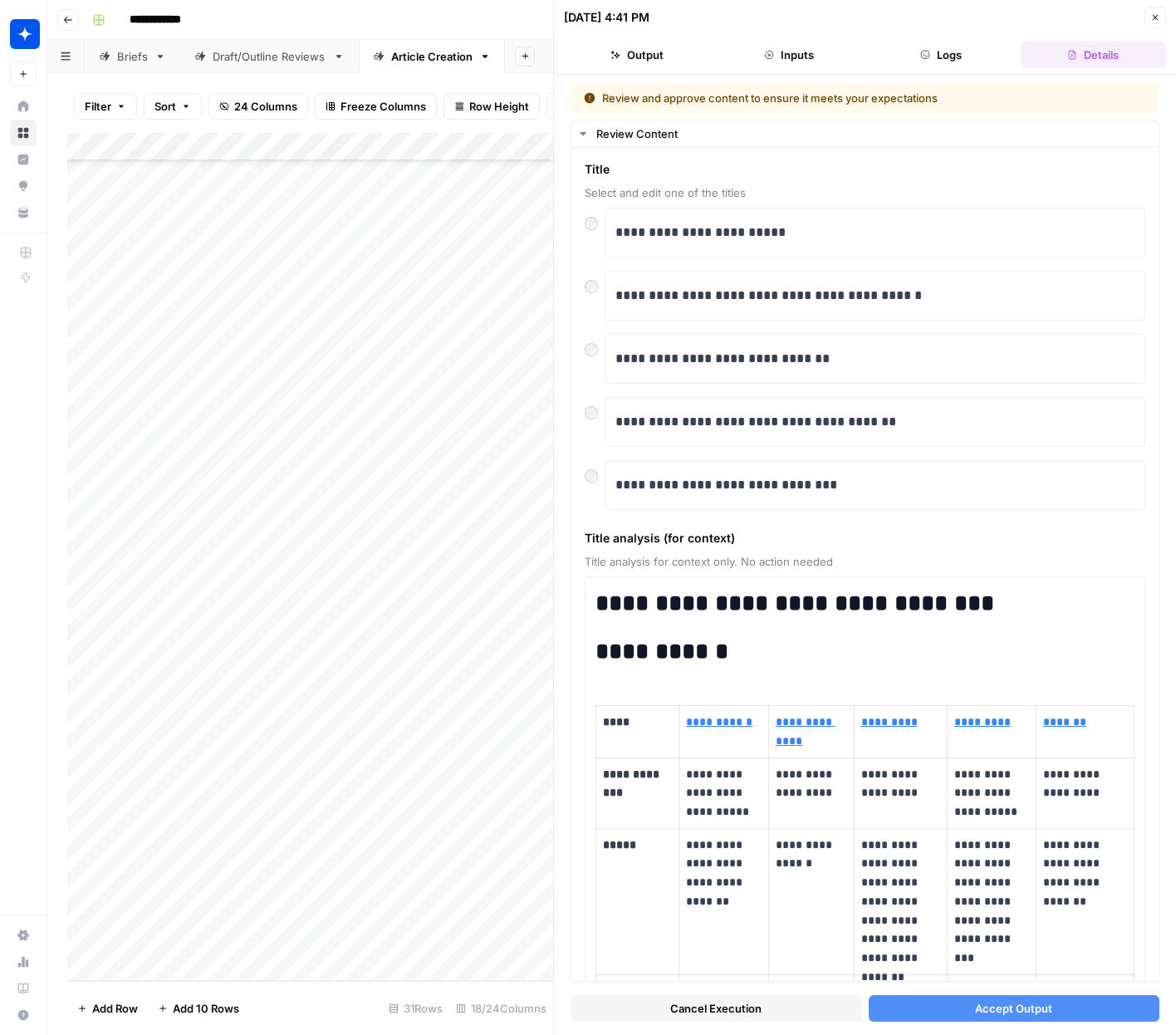
click at [931, 1009] on button "Accept Output" at bounding box center [1014, 1009] width 292 height 26
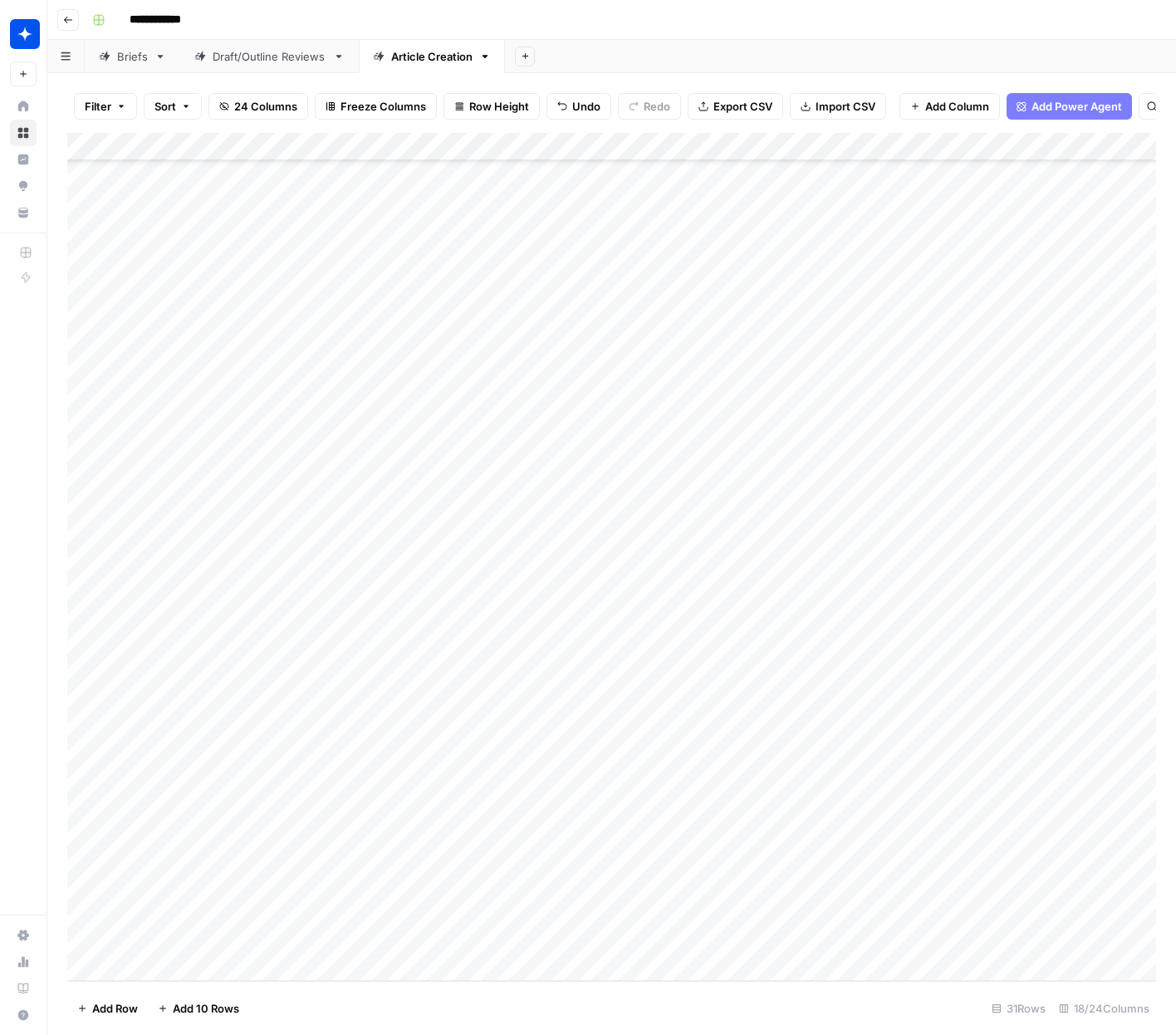
click at [622, 832] on div "Add Column" at bounding box center [611, 557] width 1089 height 848
click at [600, 838] on div "Add Column" at bounding box center [611, 557] width 1089 height 848
click at [599, 878] on div "Add Column" at bounding box center [611, 557] width 1089 height 848
click at [604, 834] on div "Add Column" at bounding box center [611, 557] width 1089 height 848
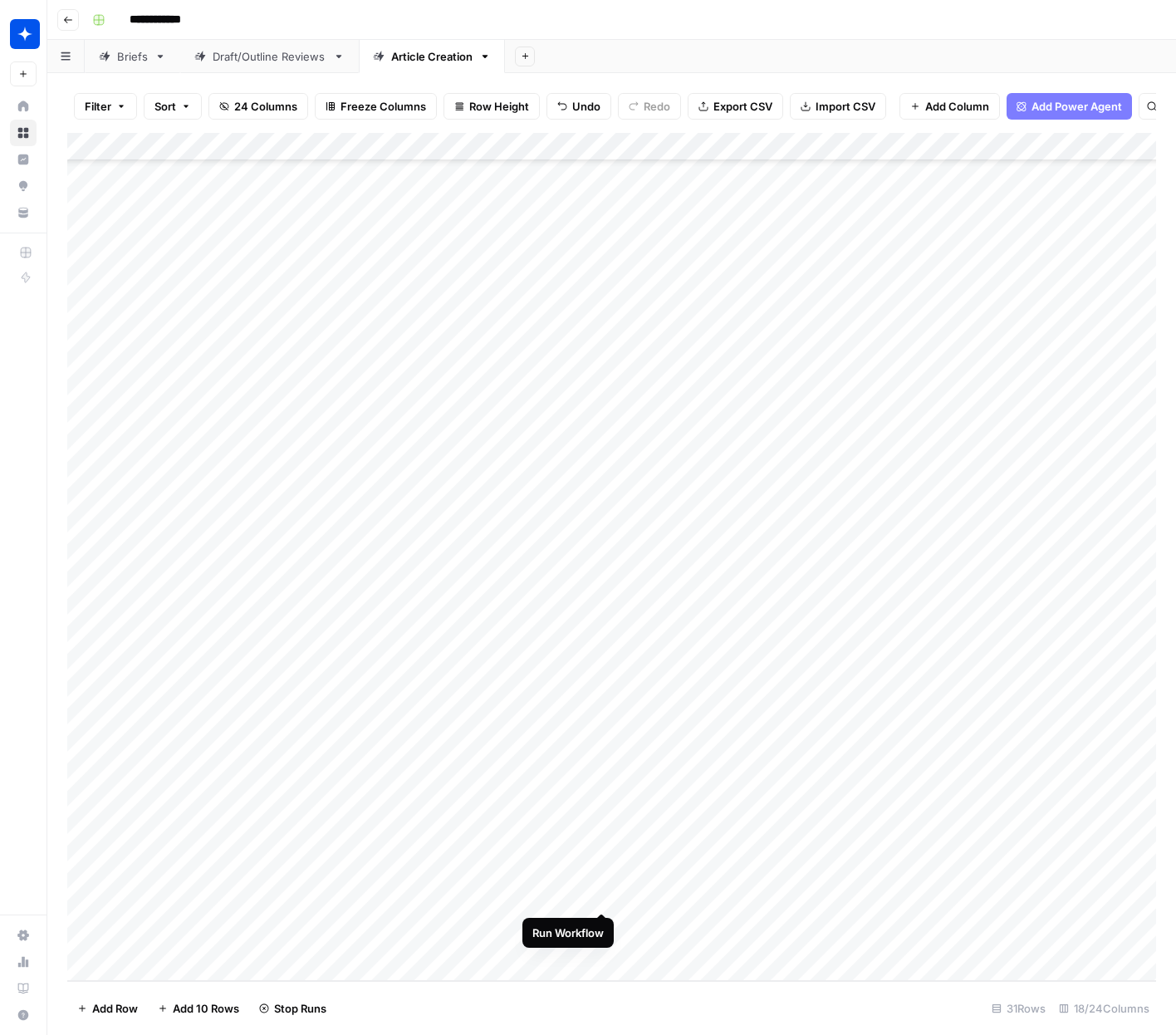
click at [604, 876] on div "Add Column" at bounding box center [611, 557] width 1089 height 848
